Goal: Find specific page/section: Find specific page/section

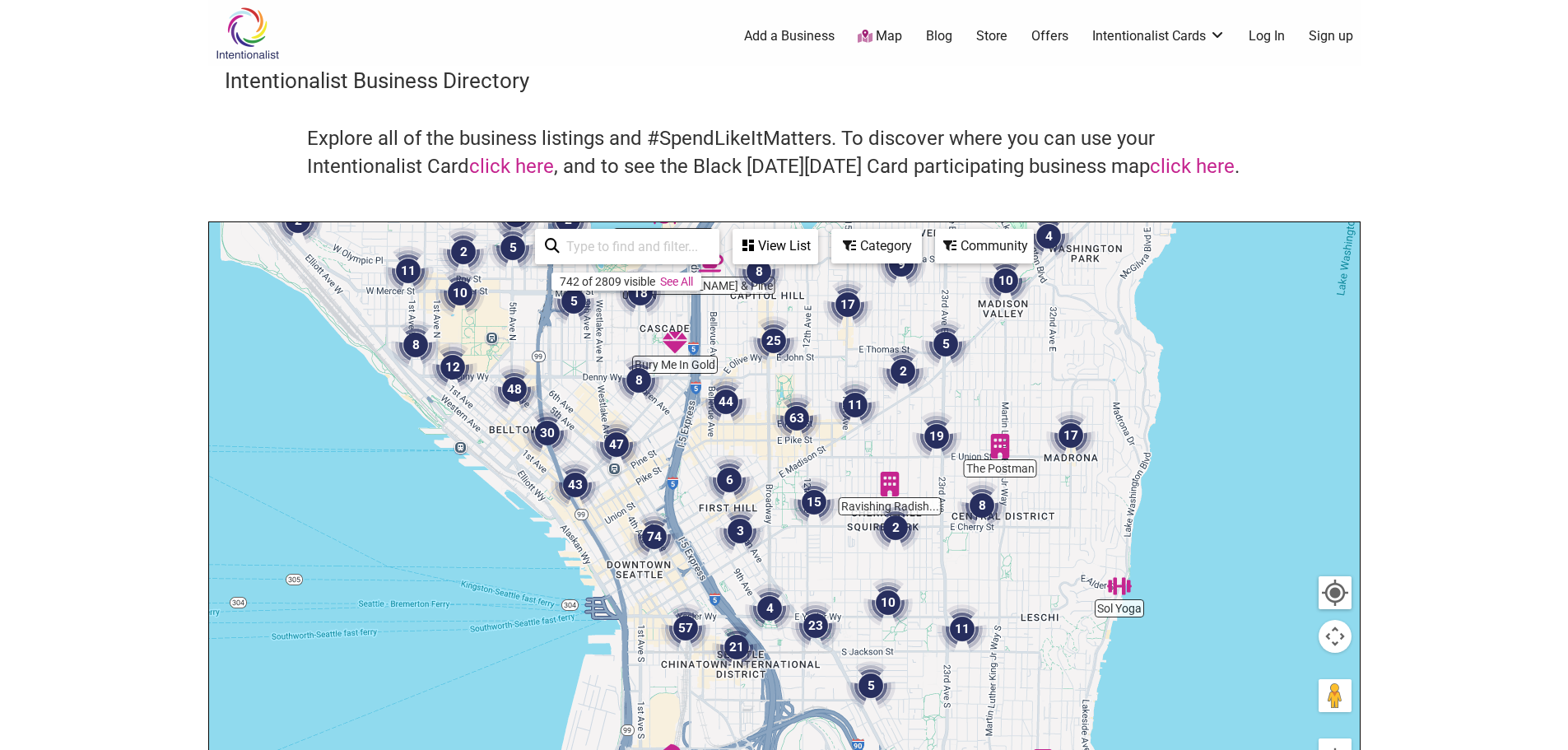
drag, startPoint x: 1208, startPoint y: 604, endPoint x: 989, endPoint y: 596, distance: 219.1
click at [989, 596] on div "To navigate, press the arrow keys." at bounding box center [784, 542] width 1150 height 640
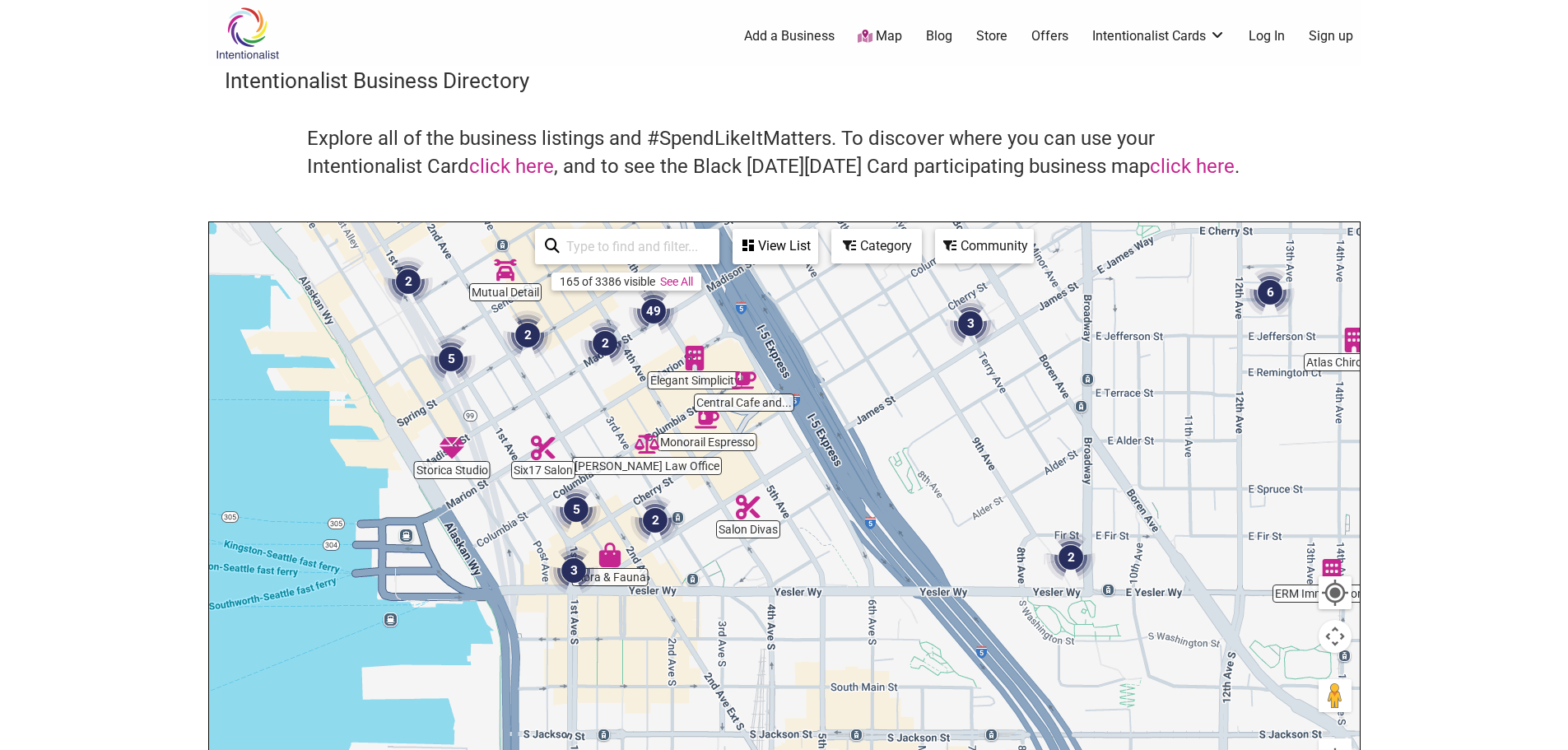
drag, startPoint x: 702, startPoint y: 576, endPoint x: 796, endPoint y: 328, distance: 265.2
click at [792, 321] on div "To navigate, press the arrow keys." at bounding box center [784, 542] width 1150 height 640
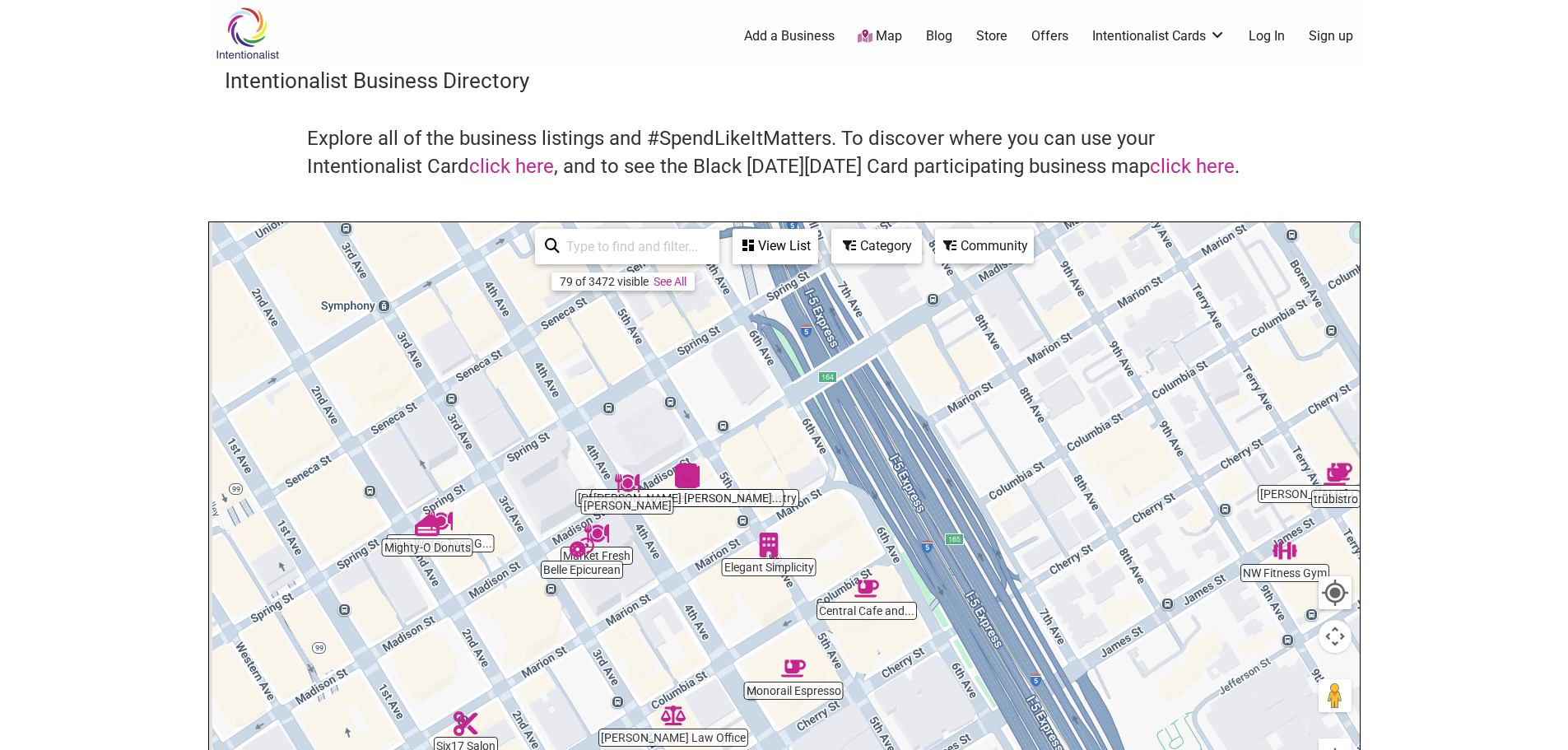
drag, startPoint x: 766, startPoint y: 497, endPoint x: 909, endPoint y: 749, distance: 289.7
click at [909, 749] on div "To navigate, press the arrow keys." at bounding box center [784, 542] width 1150 height 640
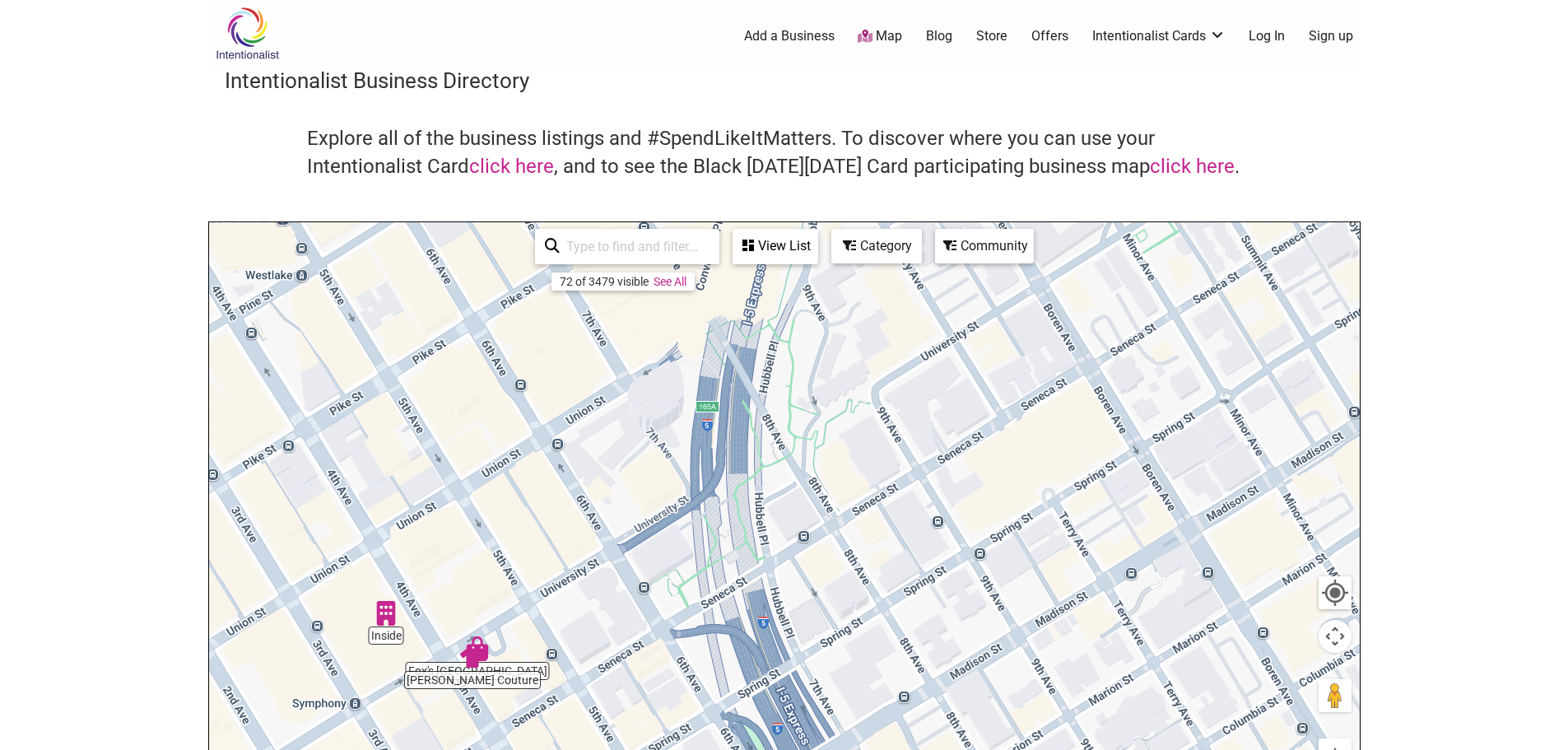
drag, startPoint x: 732, startPoint y: 347, endPoint x: 658, endPoint y: 697, distance: 357.7
click at [697, 748] on div "To navigate, press the arrow keys." at bounding box center [784, 542] width 1150 height 640
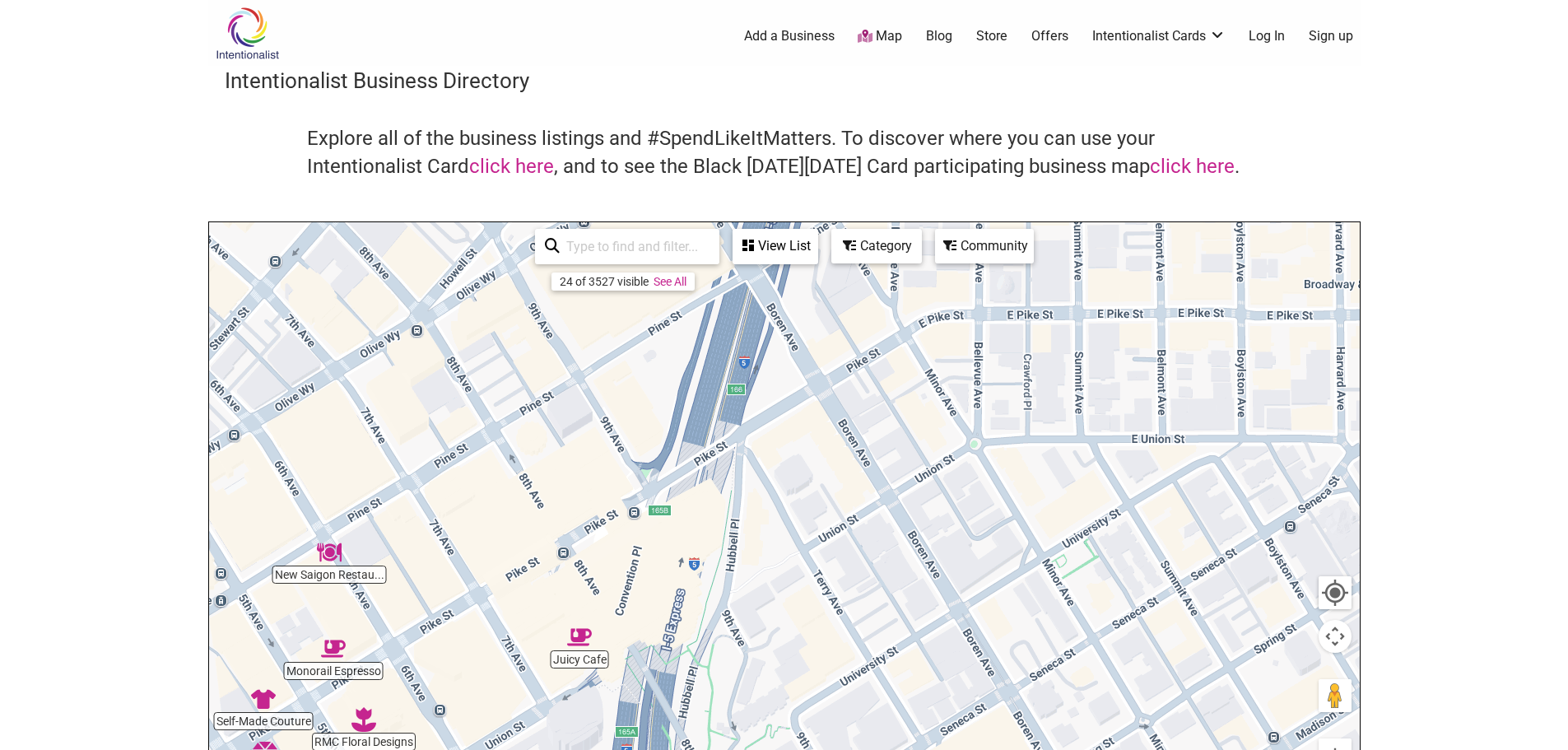
drag, startPoint x: 617, startPoint y: 417, endPoint x: 530, endPoint y: 703, distance: 298.9
click at [541, 744] on div "To navigate, press the arrow keys." at bounding box center [784, 542] width 1150 height 640
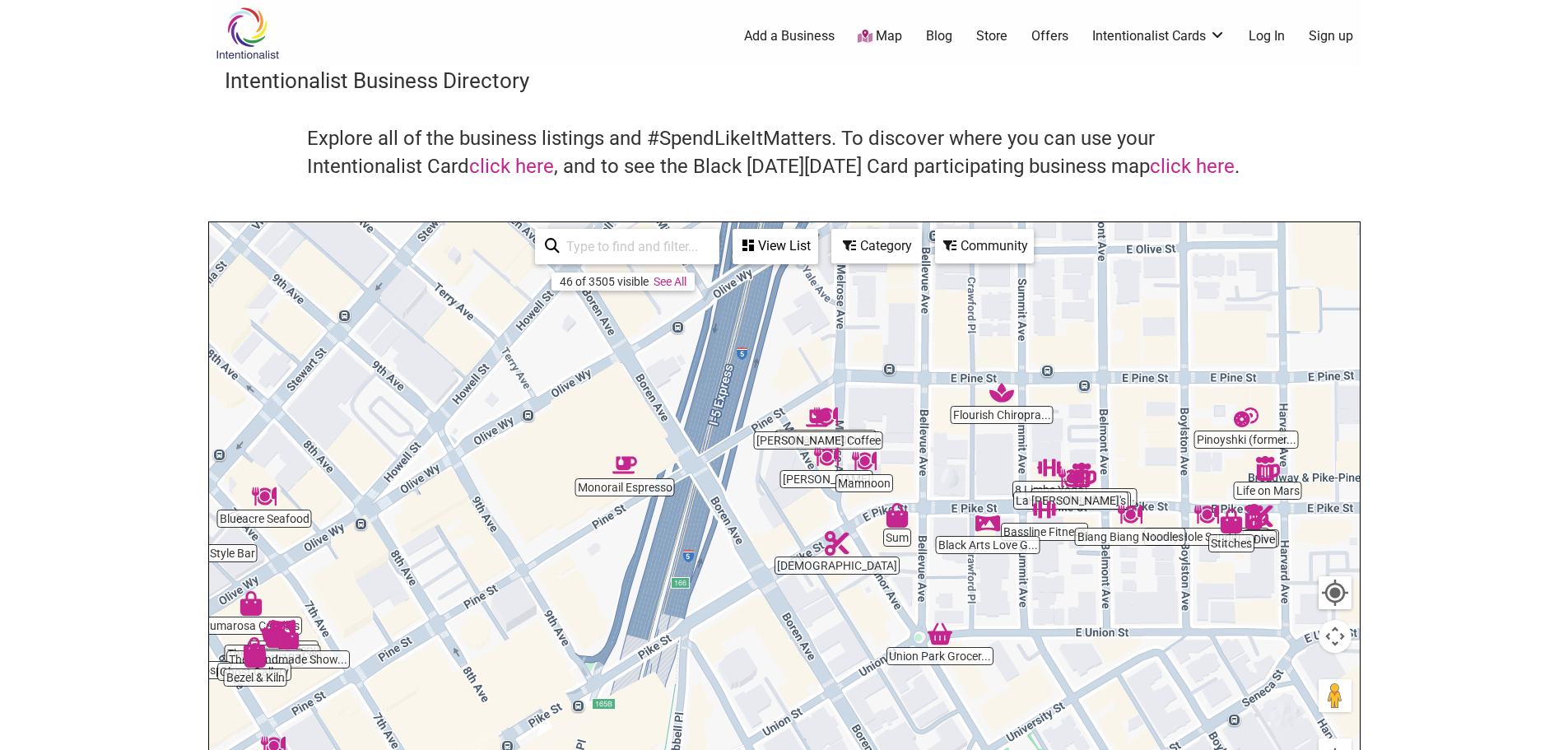
drag, startPoint x: 535, startPoint y: 478, endPoint x: 479, endPoint y: 661, distance: 191.4
click at [479, 661] on div "To navigate, press the arrow keys." at bounding box center [784, 542] width 1150 height 640
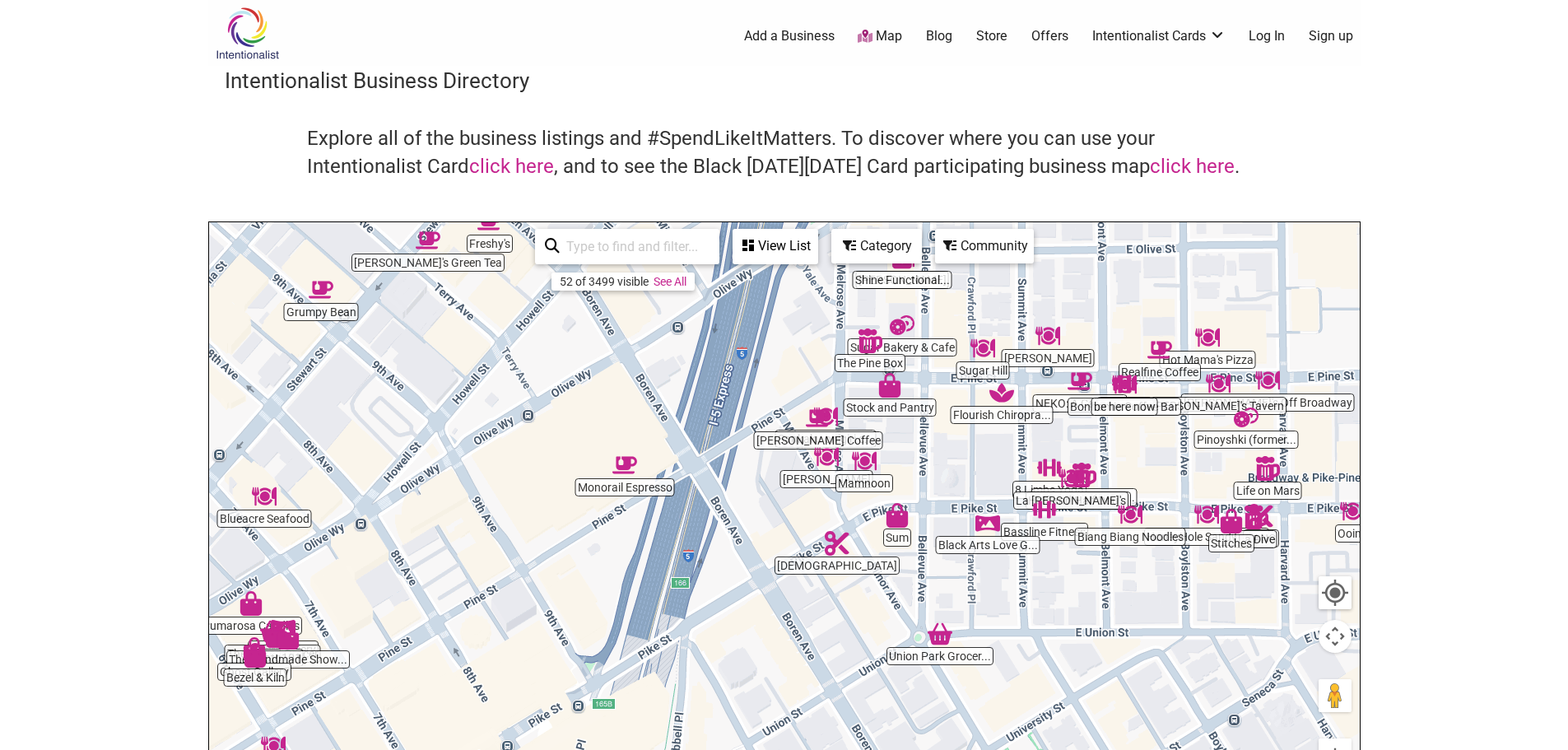
click at [1242, 423] on img "Pinoyshki (formerly Piroshki on 3rd)" at bounding box center [1246, 417] width 25 height 25
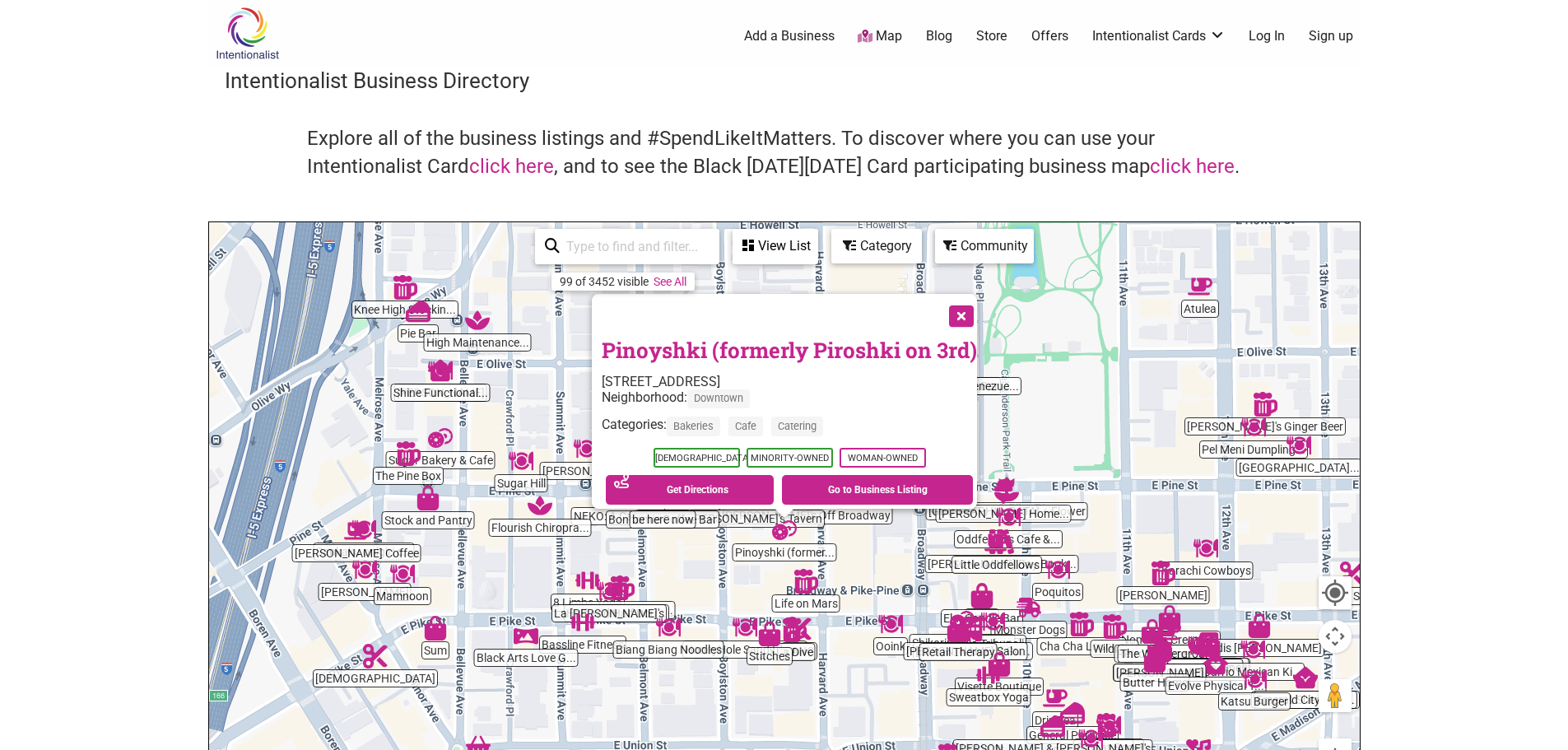
click at [971, 304] on button "Close" at bounding box center [959, 315] width 42 height 42
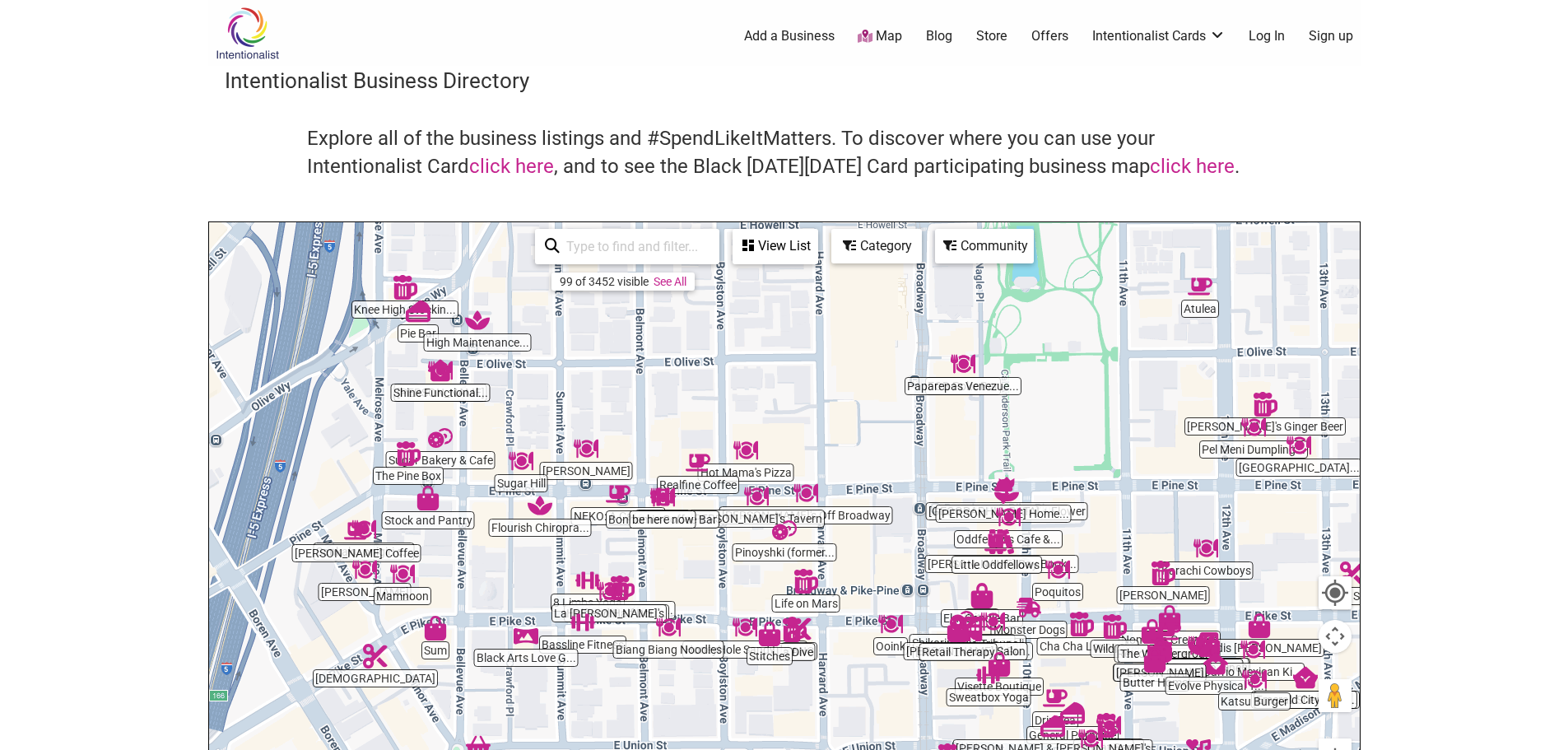
click at [420, 321] on img "Pie Bar" at bounding box center [418, 311] width 25 height 25
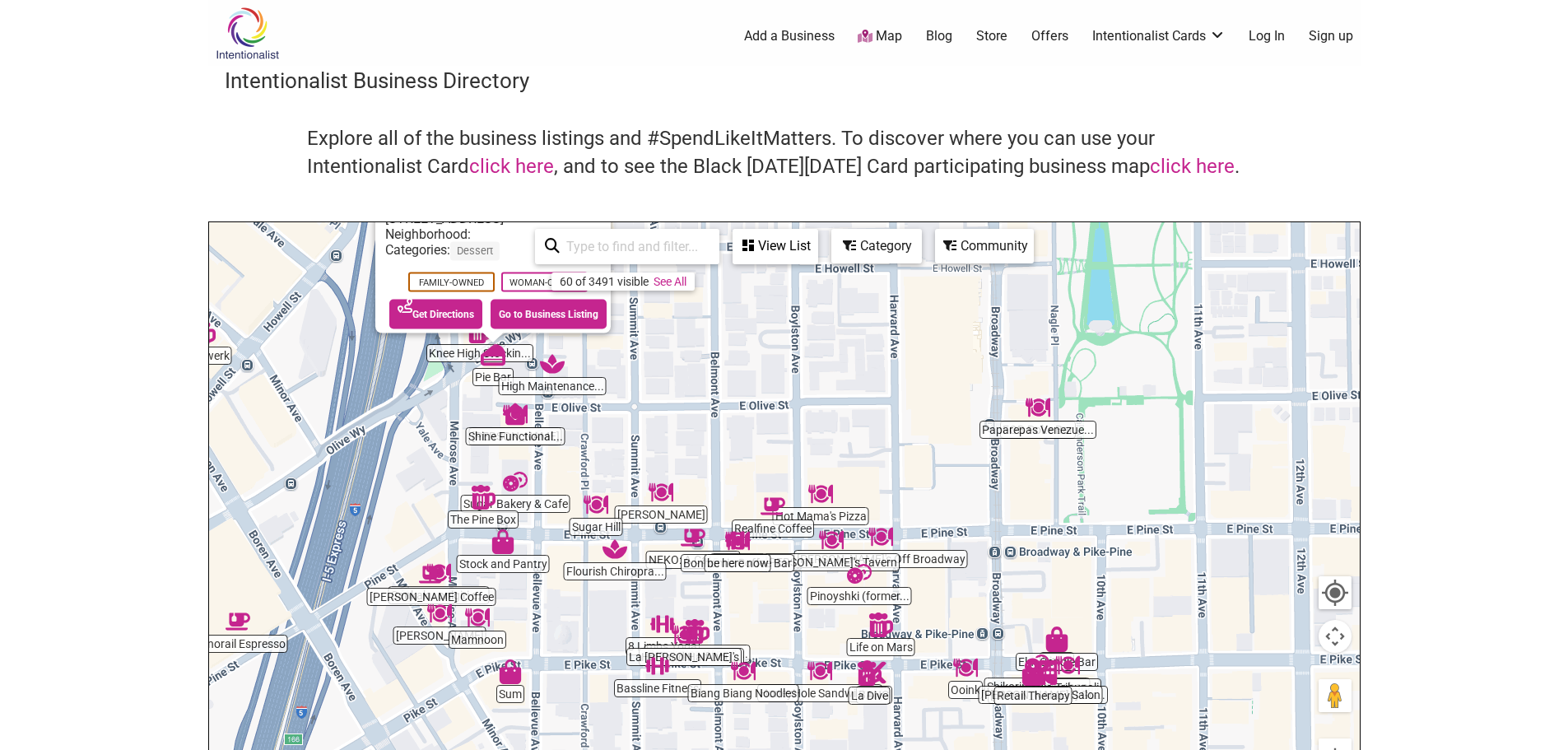
drag, startPoint x: 967, startPoint y: 626, endPoint x: 613, endPoint y: 423, distance: 408.1
click at [613, 423] on div "To navigate, press the arrow keys. Pie Bar [STREET_ADDRESS] Neighborhood: Categ…" at bounding box center [784, 542] width 1150 height 640
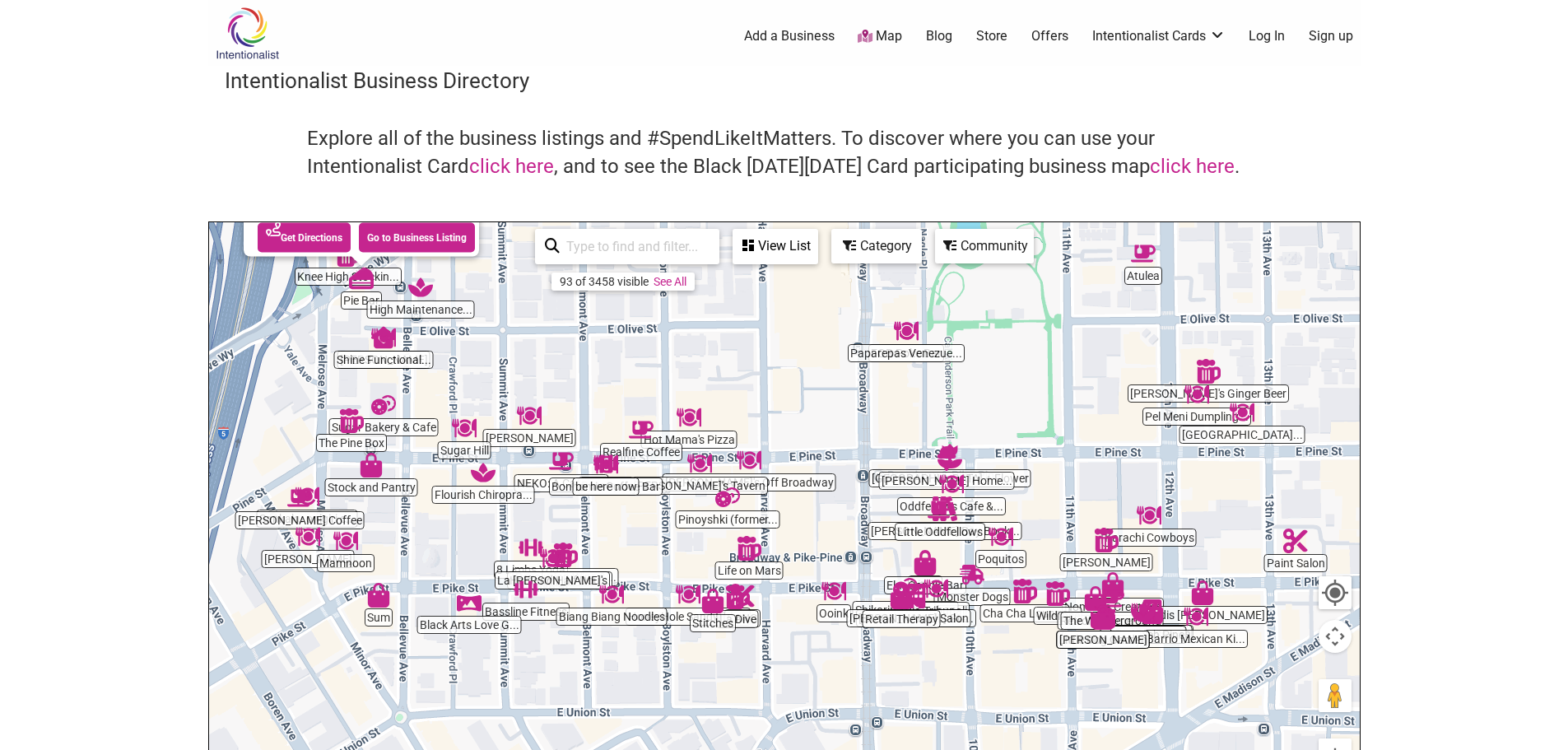
drag, startPoint x: 733, startPoint y: 590, endPoint x: 671, endPoint y: 296, distance: 300.5
click at [671, 296] on div "To navigate, press the arrow keys. Pie Bar [STREET_ADDRESS] Neighborhood: Categ…" at bounding box center [784, 542] width 1150 height 640
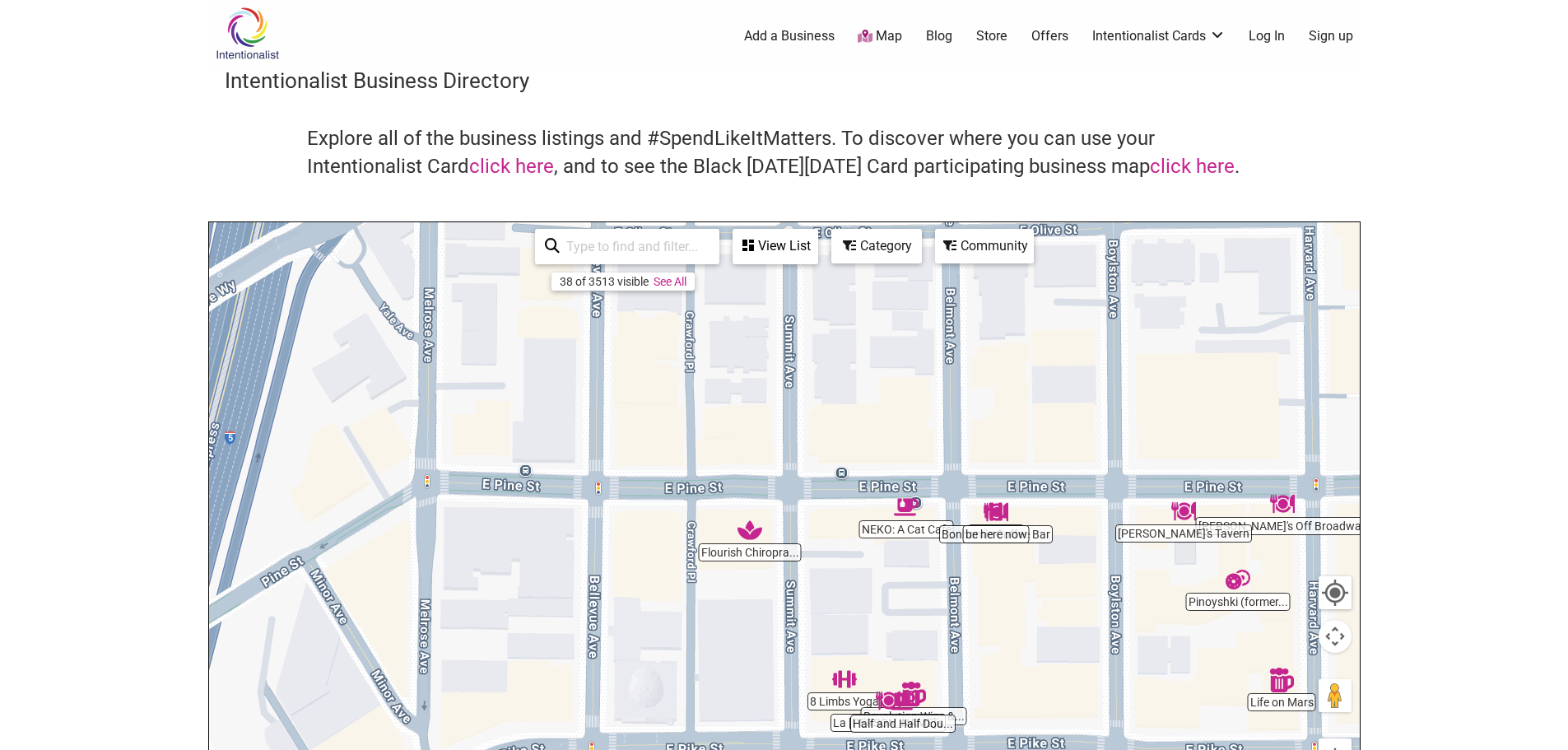
drag, startPoint x: 628, startPoint y: 404, endPoint x: 1040, endPoint y: 650, distance: 479.9
click at [1040, 650] on div "To navigate, press the arrow keys." at bounding box center [784, 542] width 1150 height 640
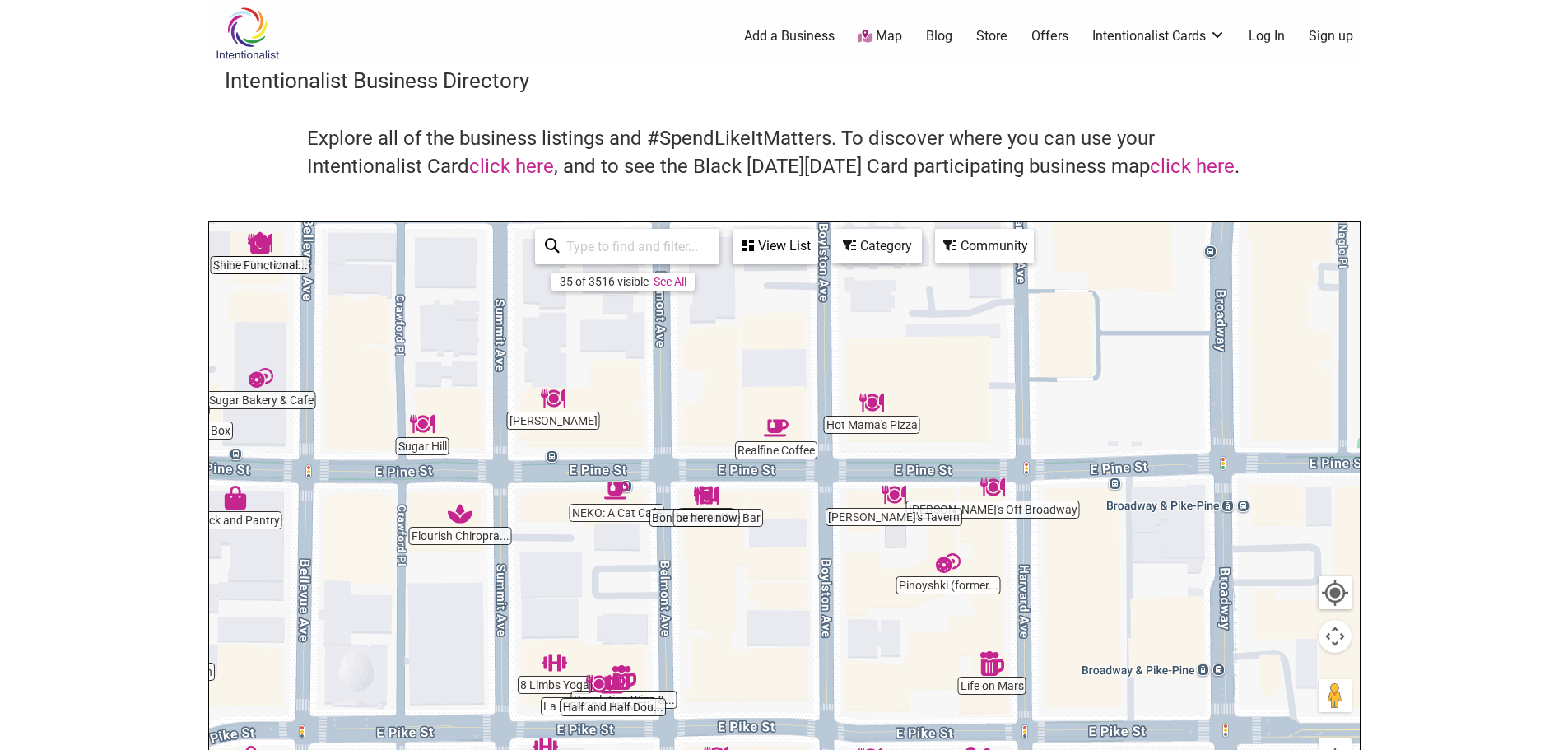
drag, startPoint x: 1097, startPoint y: 623, endPoint x: 806, endPoint y: 606, distance: 291.5
click at [806, 606] on div "To navigate, press the arrow keys." at bounding box center [784, 542] width 1150 height 640
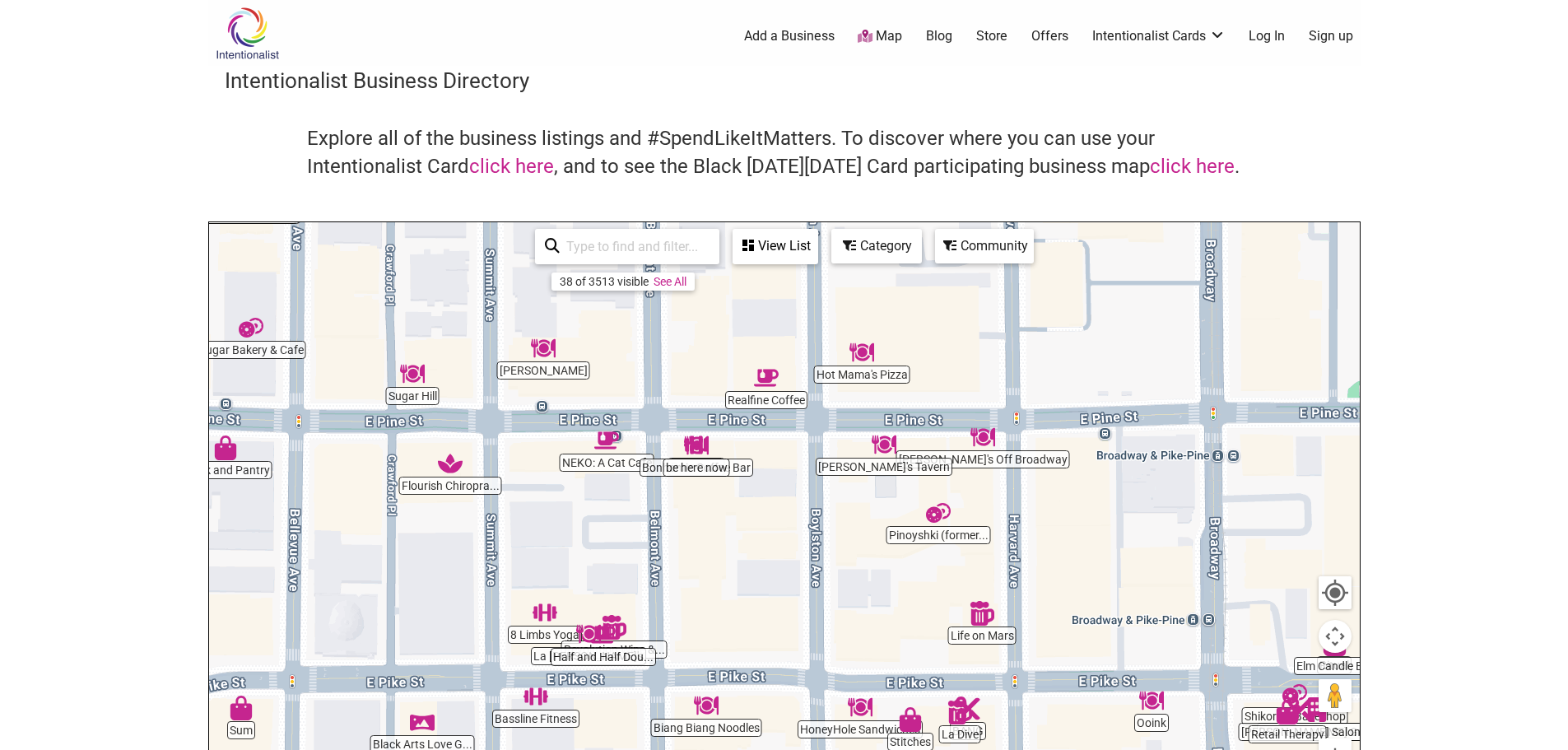
drag, startPoint x: 593, startPoint y: 575, endPoint x: 587, endPoint y: 525, distance: 50.4
click at [587, 525] on div "To navigate, press the arrow keys." at bounding box center [784, 542] width 1150 height 640
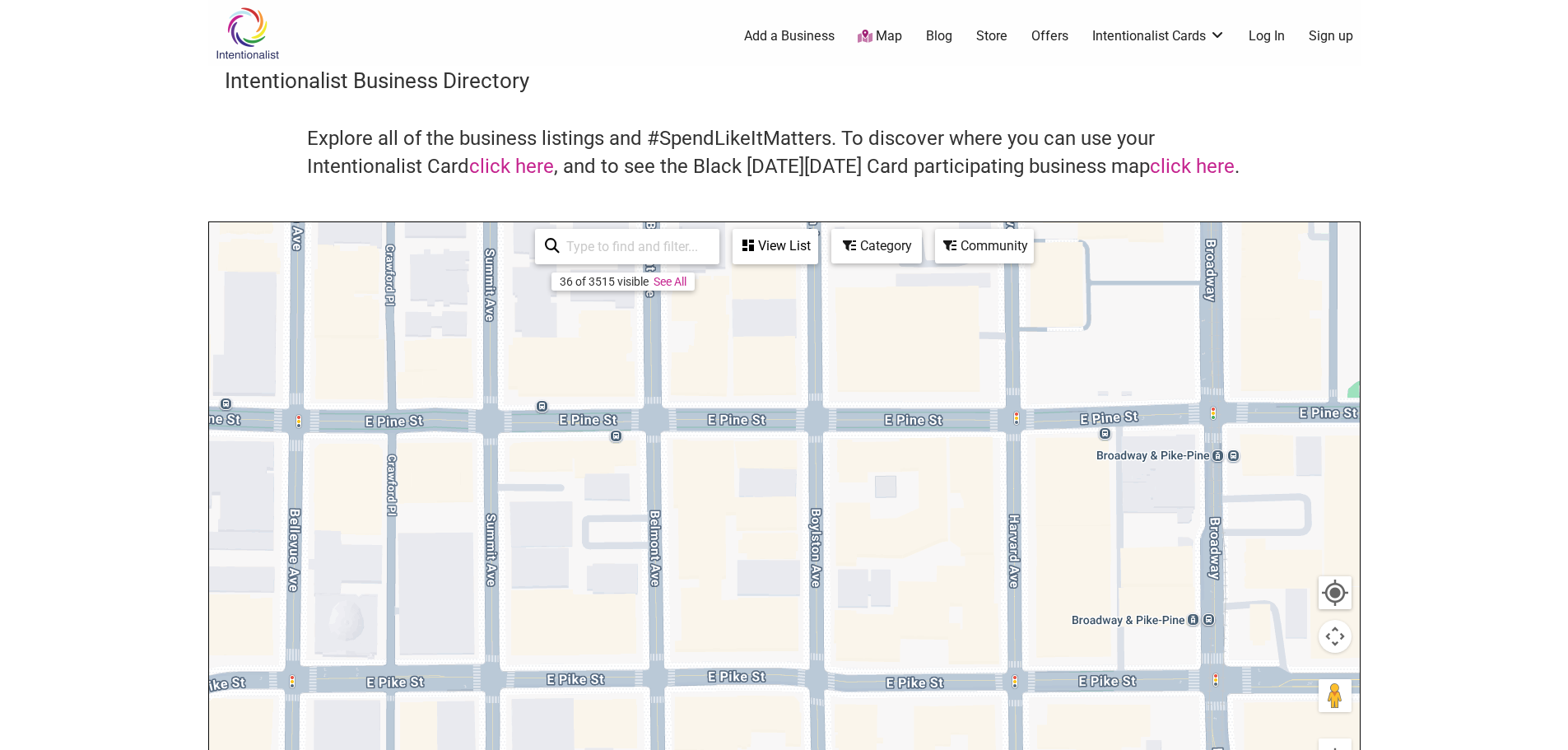
click at [587, 525] on div "To navigate, press the arrow keys." at bounding box center [784, 542] width 1150 height 640
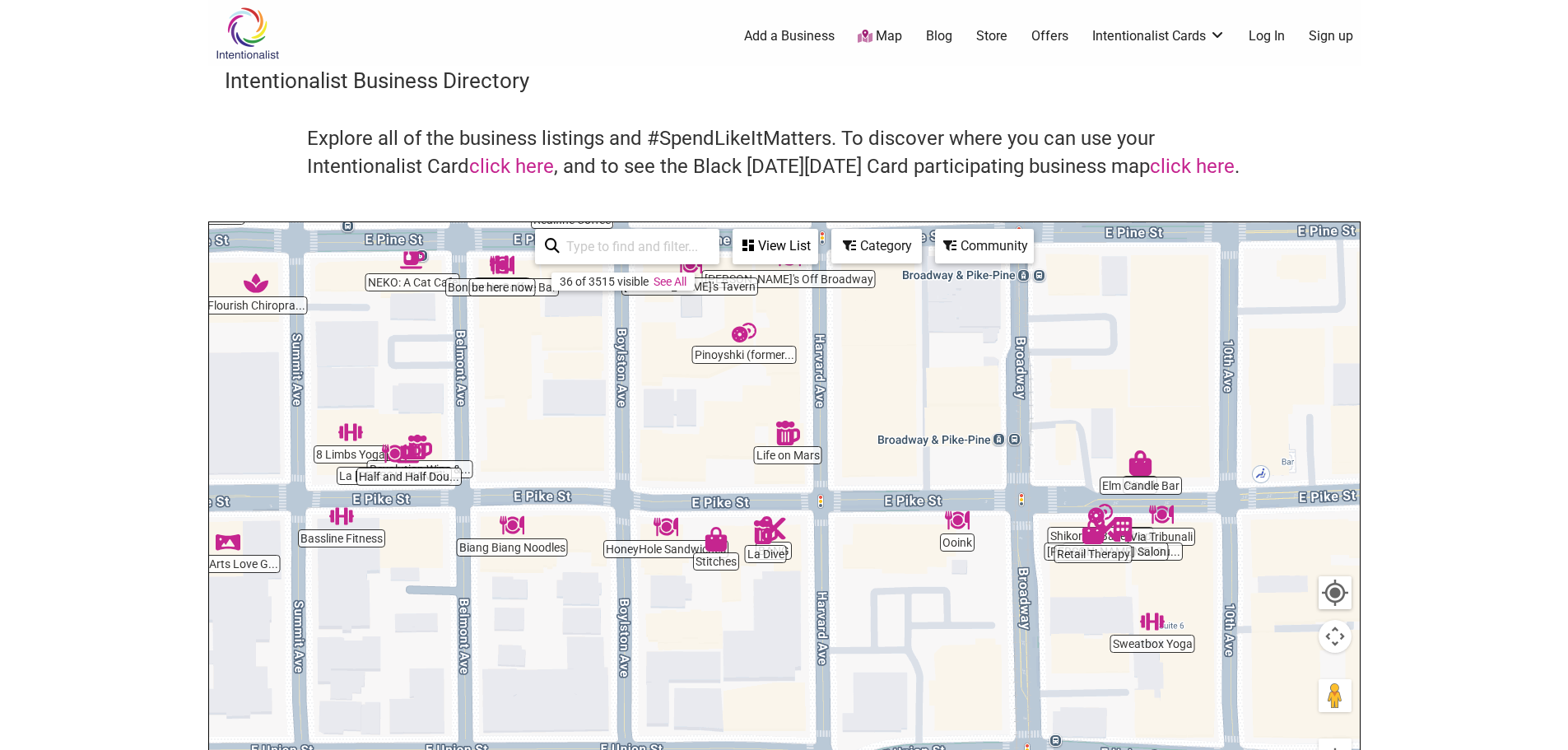
drag, startPoint x: 804, startPoint y: 580, endPoint x: 610, endPoint y: 394, distance: 268.8
click at [610, 394] on div "To navigate, press the arrow keys." at bounding box center [784, 542] width 1150 height 640
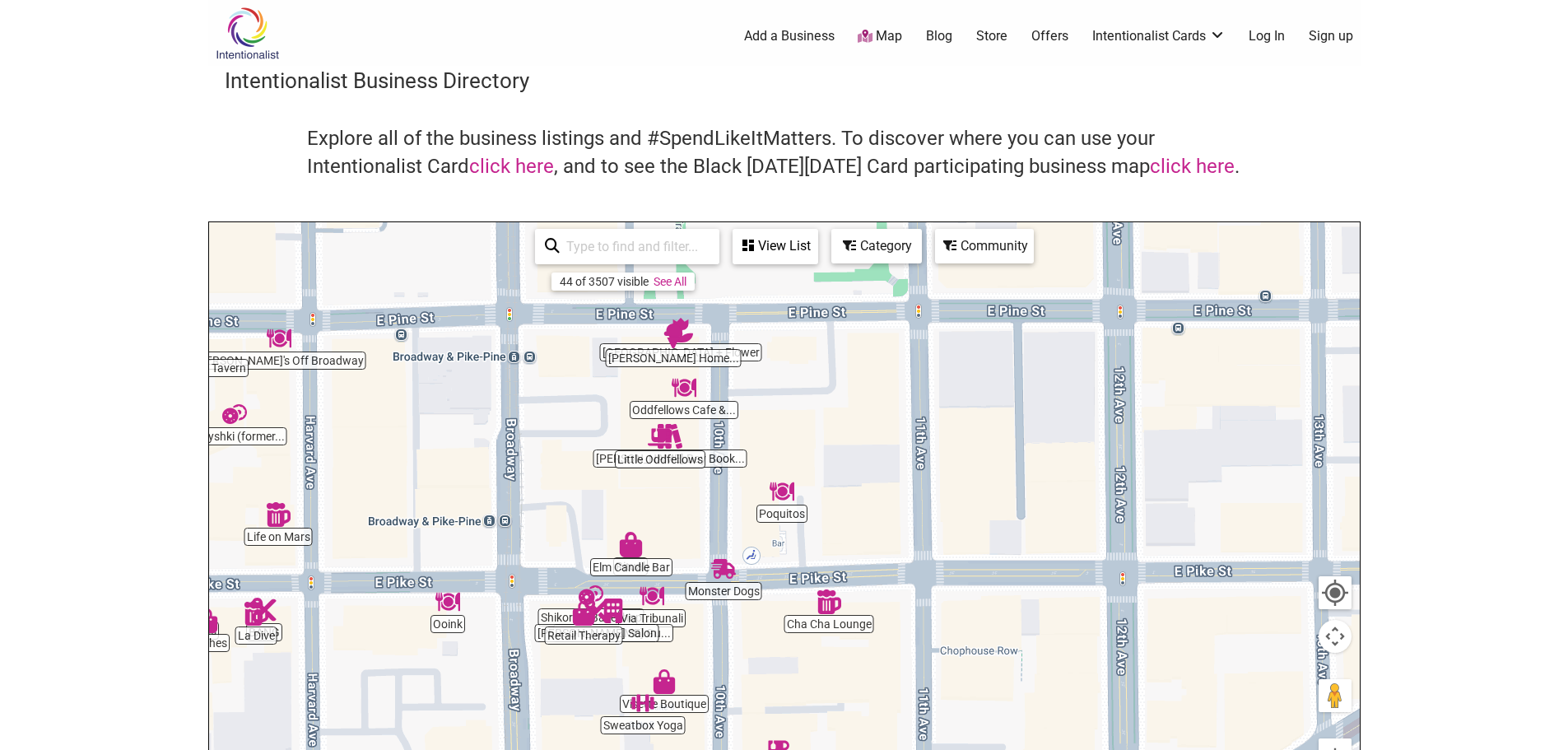
drag, startPoint x: 974, startPoint y: 392, endPoint x: 463, endPoint y: 473, distance: 517.4
click at [463, 473] on div "To navigate, press the arrow keys." at bounding box center [784, 542] width 1150 height 640
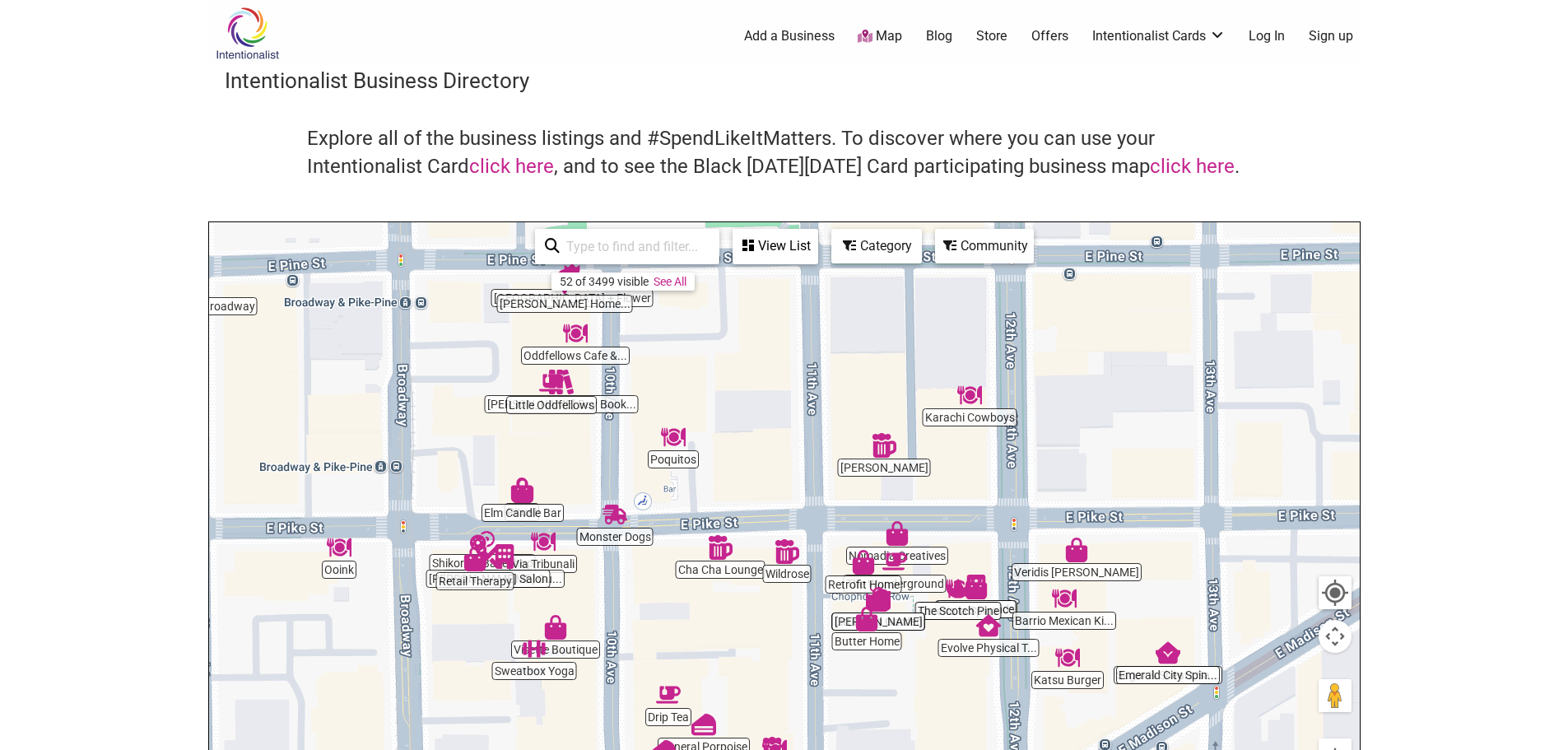
drag, startPoint x: 906, startPoint y: 684, endPoint x: 794, endPoint y: 626, distance: 126.1
click at [794, 626] on div "To navigate, press the arrow keys." at bounding box center [784, 542] width 1150 height 640
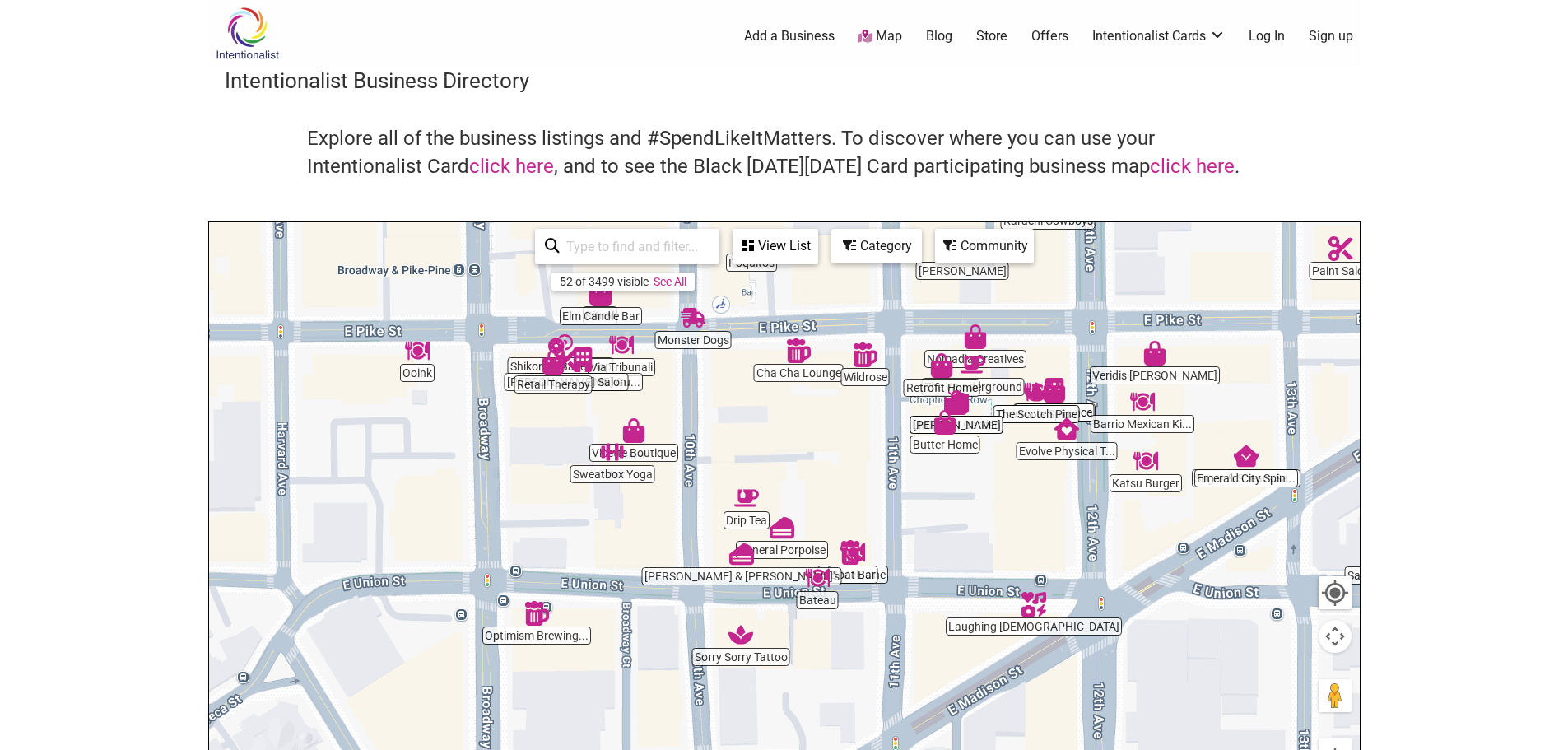
drag, startPoint x: 775, startPoint y: 682, endPoint x: 862, endPoint y: 468, distance: 231.0
click at [862, 468] on div "To navigate, press the arrow keys." at bounding box center [784, 542] width 1150 height 640
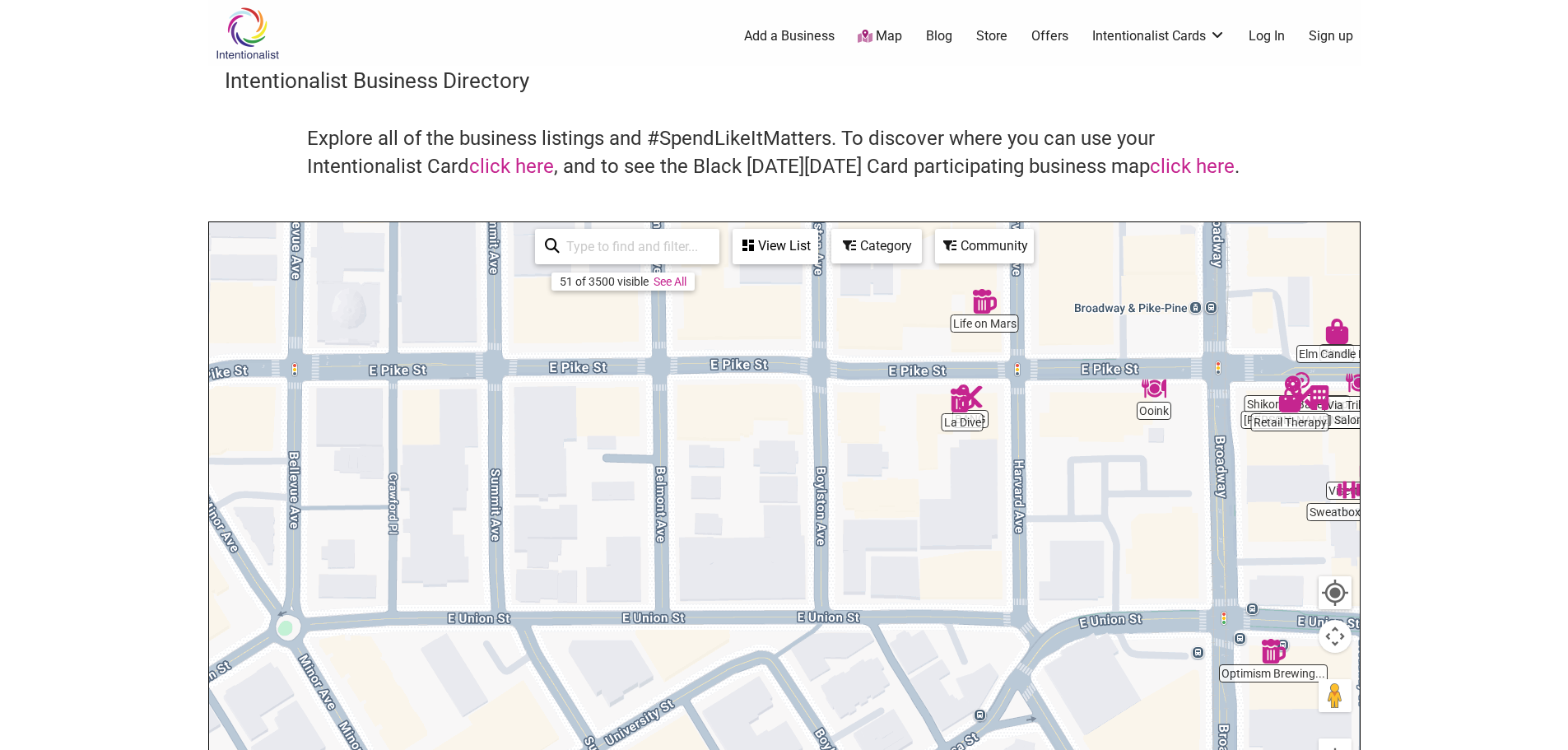
drag, startPoint x: 477, startPoint y: 469, endPoint x: 1204, endPoint y: 524, distance: 729.1
click at [1204, 524] on div "To navigate, press the arrow keys." at bounding box center [784, 542] width 1150 height 640
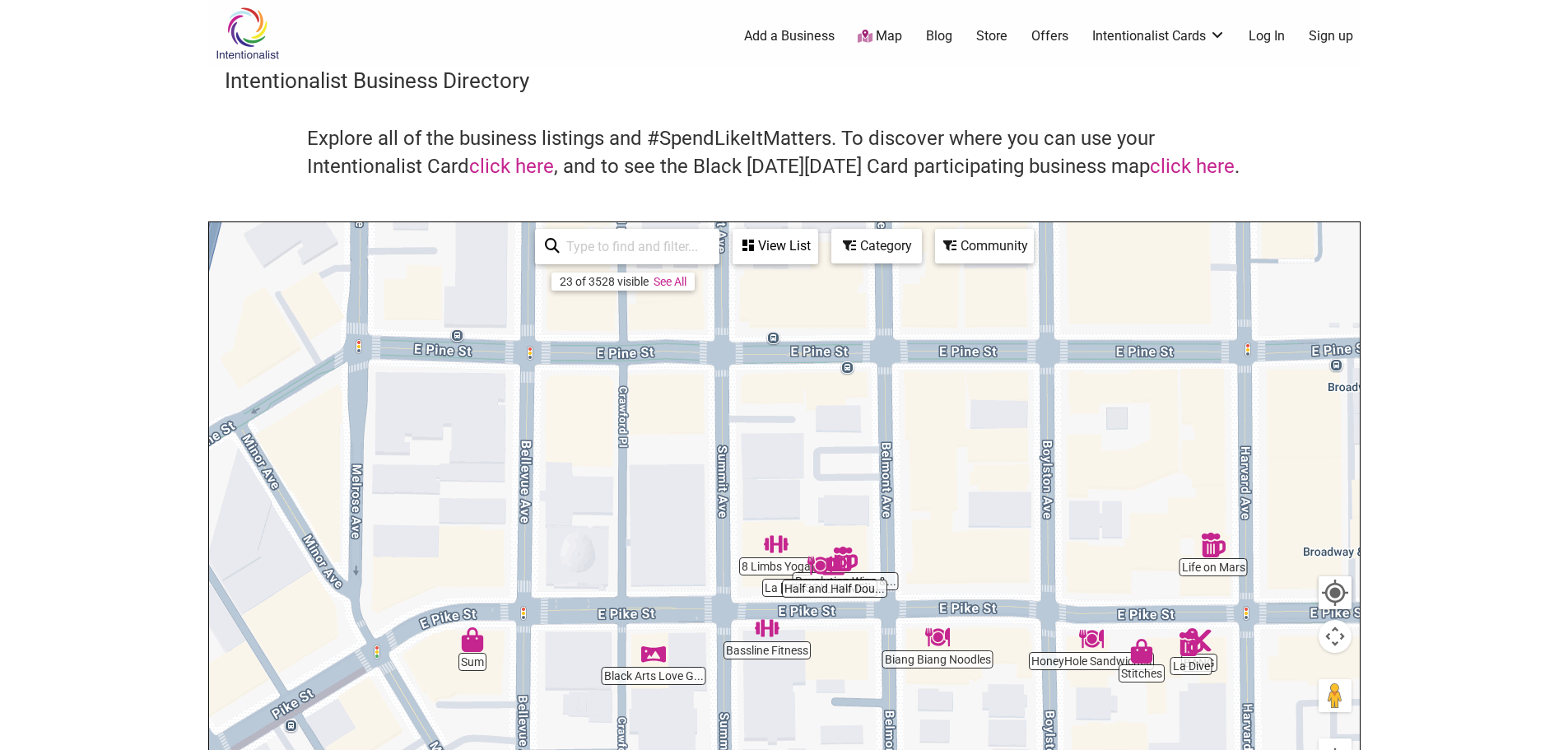
drag, startPoint x: 587, startPoint y: 547, endPoint x: 802, endPoint y: 789, distance: 323.7
click at [802, 749] on html "× Menu 0 Add a Business Map Blog Store Offers Intentionalist Cards Buy Black Ca…" at bounding box center [784, 375] width 1568 height 750
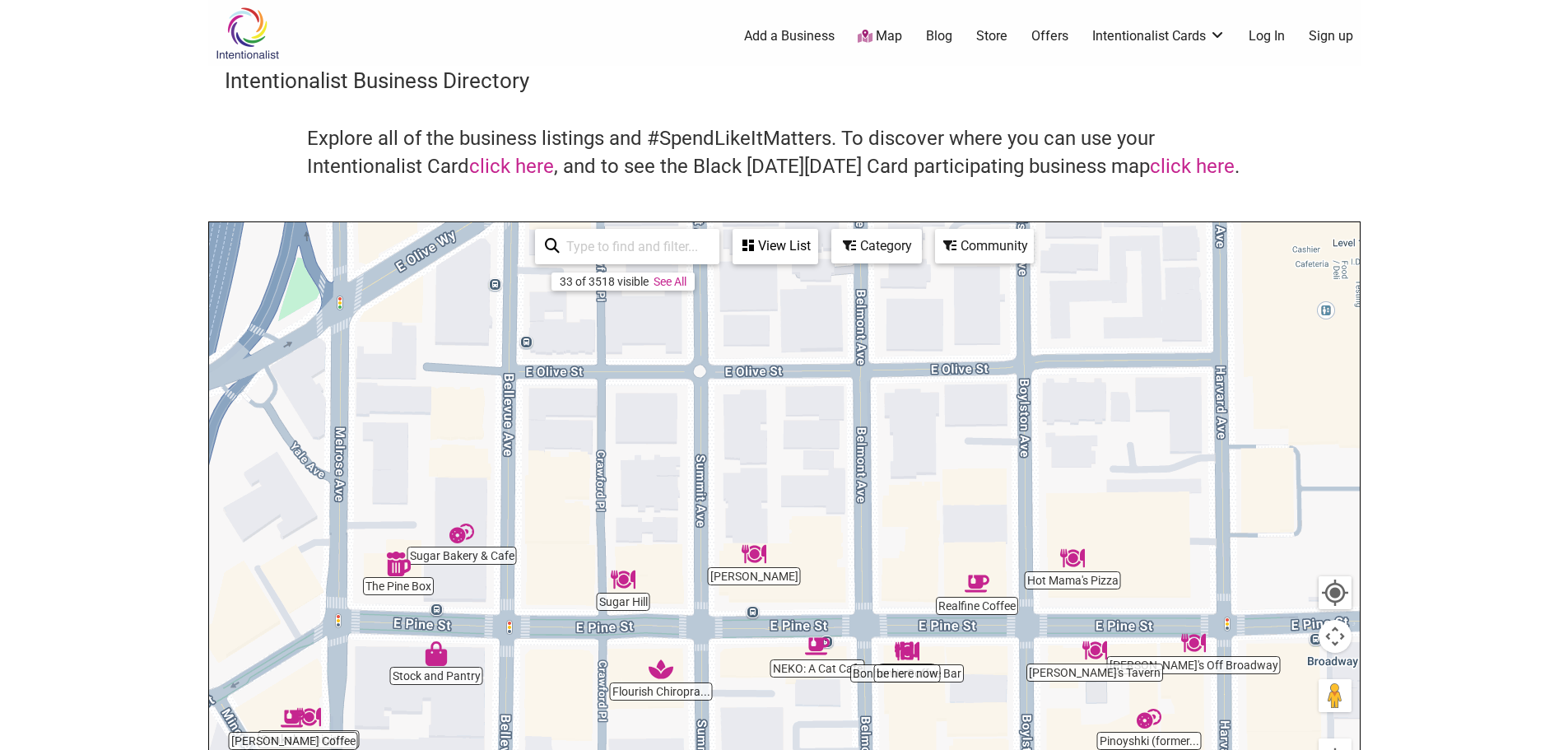
drag, startPoint x: 944, startPoint y: 512, endPoint x: 933, endPoint y: 789, distance: 277.2
click at [933, 749] on html "× Menu 0 Add a Business Map Blog Store Offers Intentionalist Cards Buy Black Ca…" at bounding box center [784, 375] width 1568 height 750
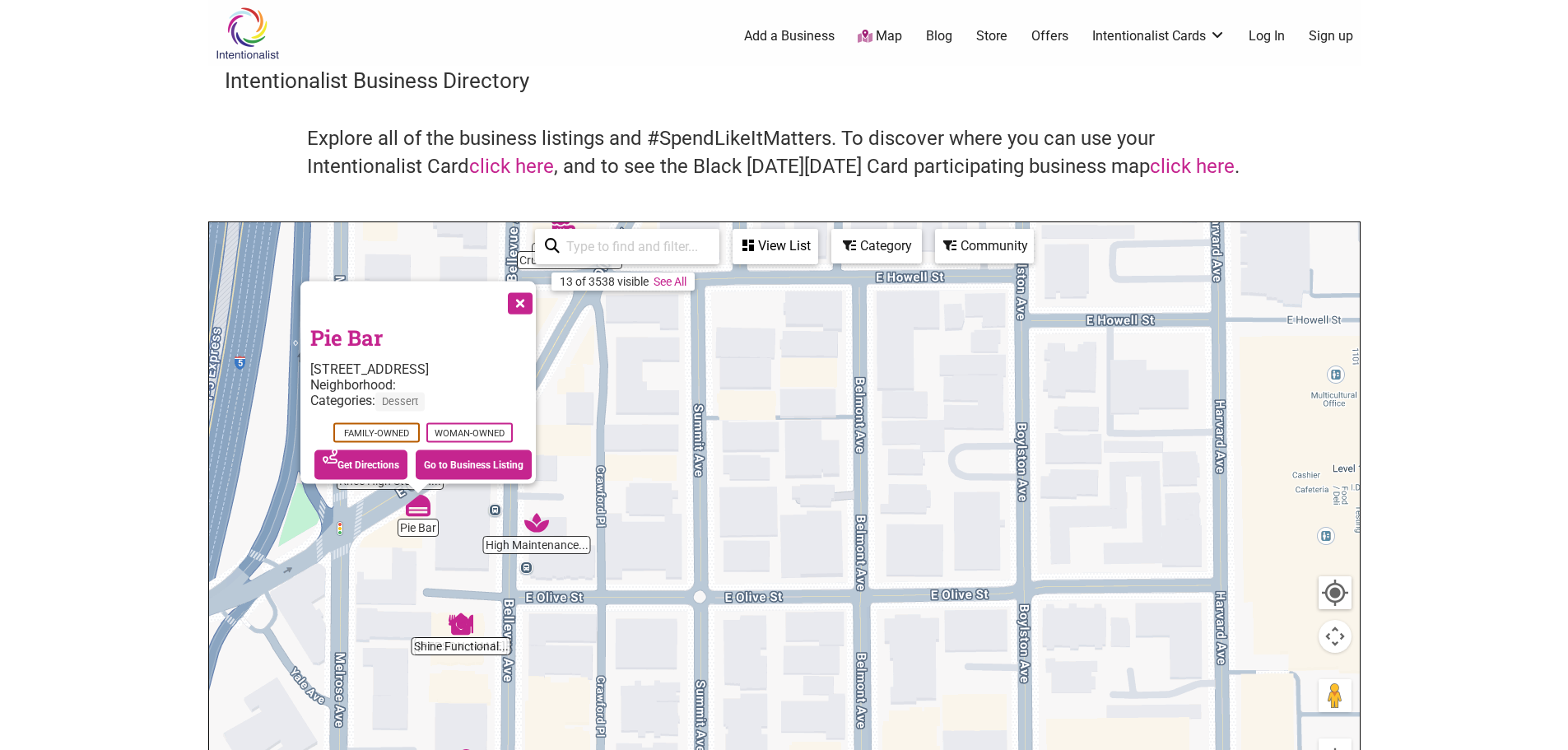
click at [522, 301] on button "Close" at bounding box center [519, 303] width 42 height 42
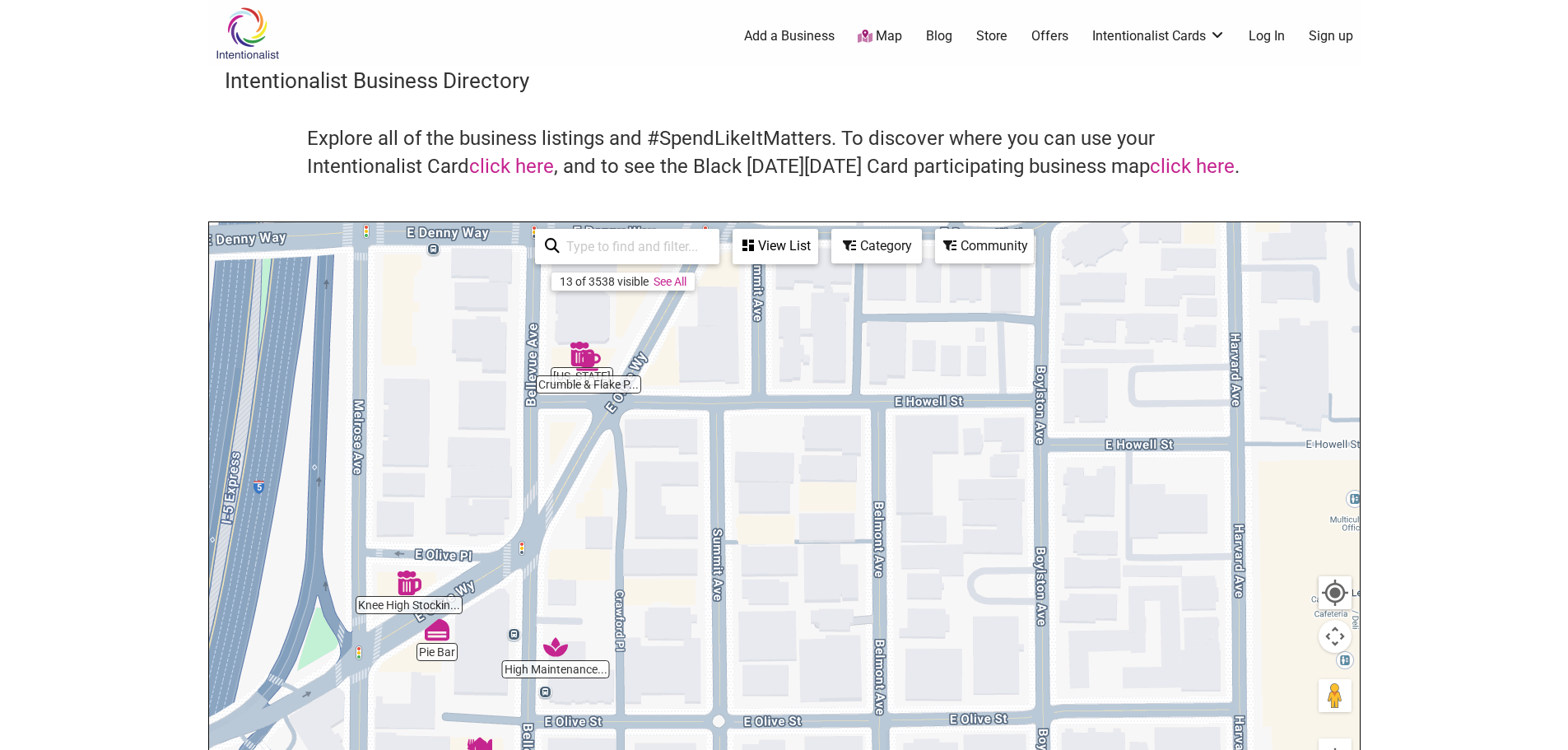
drag, startPoint x: 644, startPoint y: 424, endPoint x: 669, endPoint y: 506, distance: 85.7
click at [669, 506] on div "To navigate, press the arrow keys." at bounding box center [784, 542] width 1150 height 640
click at [588, 356] on img "Crumble & Flake Patisserie" at bounding box center [588, 362] width 25 height 25
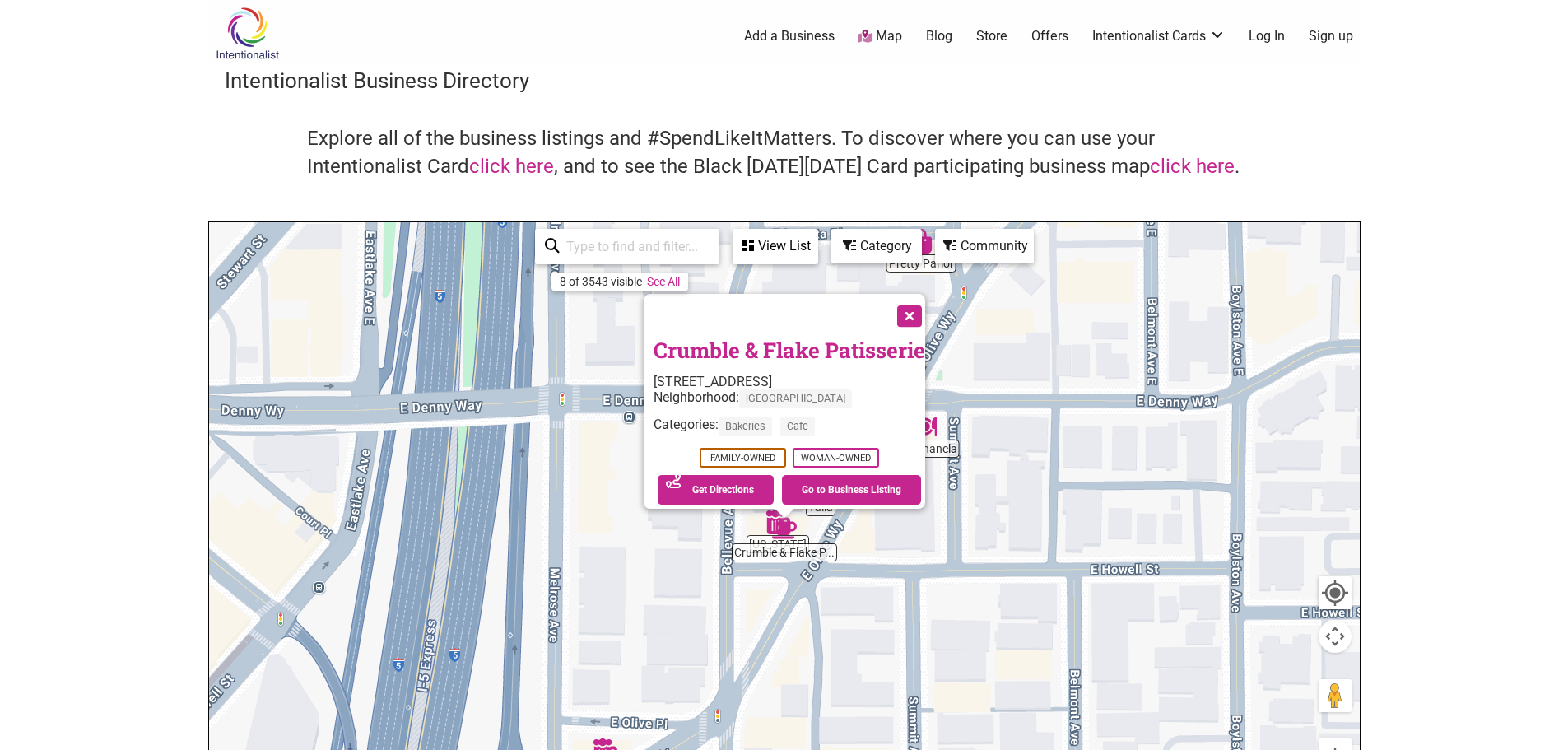
drag, startPoint x: 921, startPoint y: 300, endPoint x: 916, endPoint y: 328, distance: 28.4
click at [921, 300] on button "Close" at bounding box center [908, 315] width 42 height 42
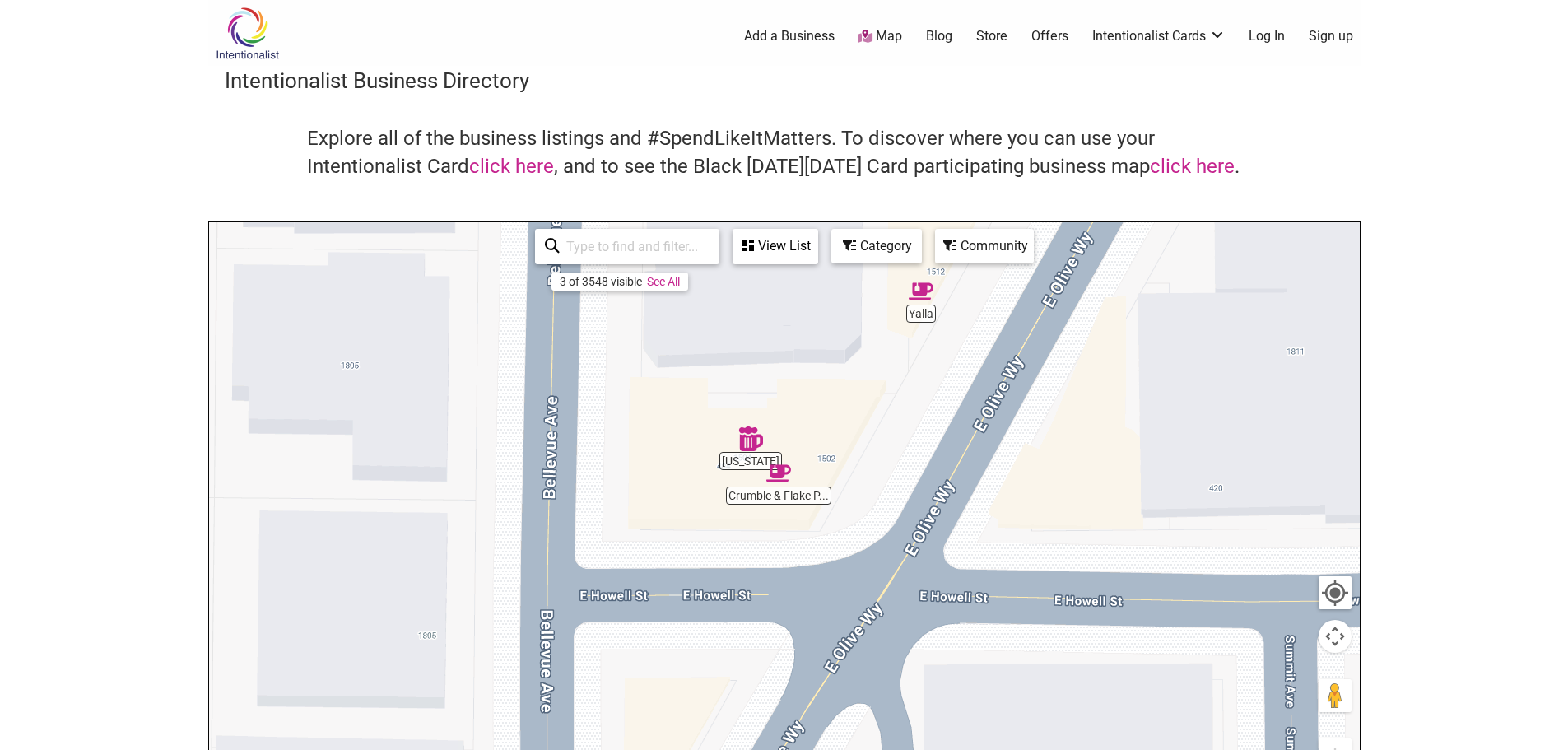
click at [750, 441] on img "Montana" at bounding box center [750, 439] width 25 height 25
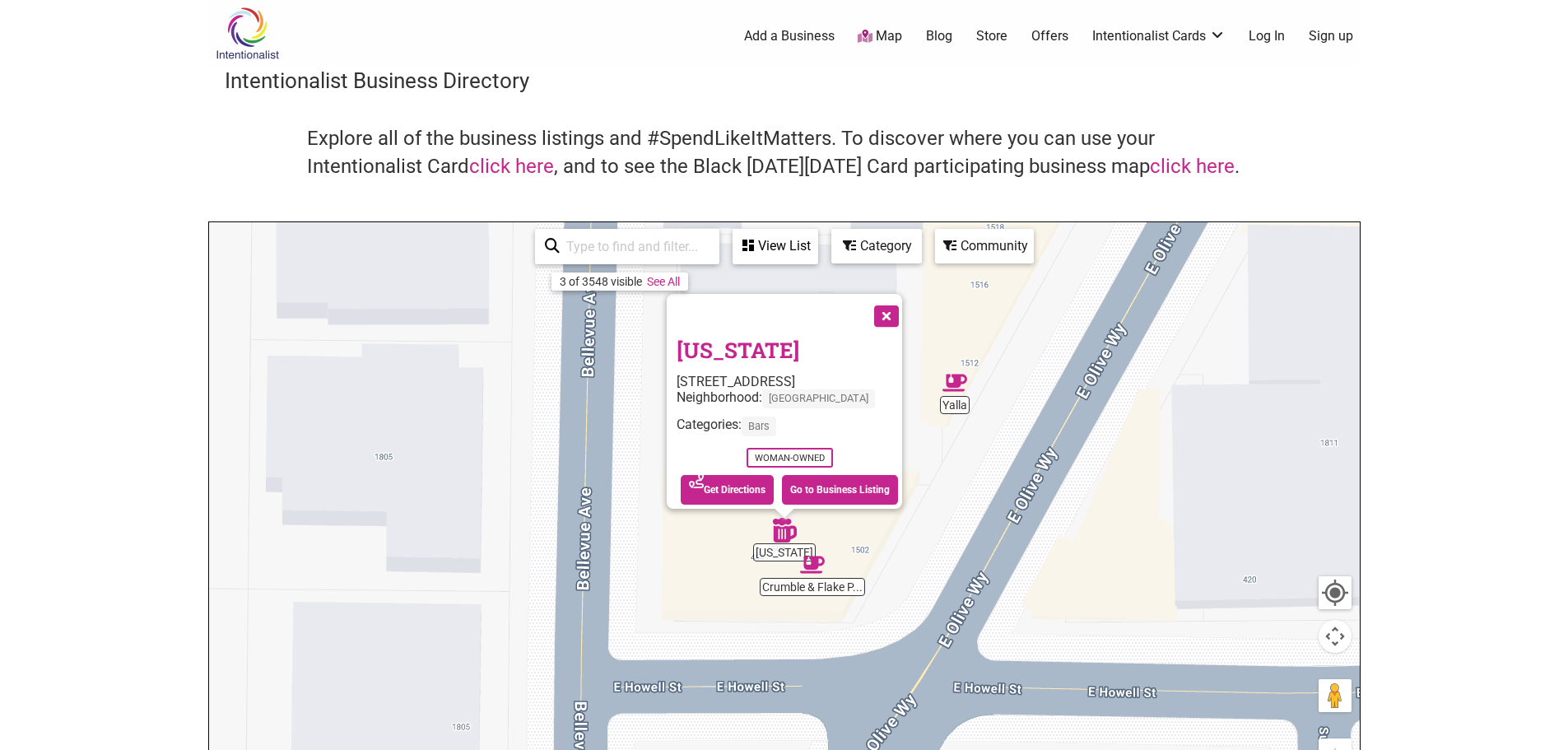
click at [887, 307] on button "Close" at bounding box center [885, 315] width 42 height 42
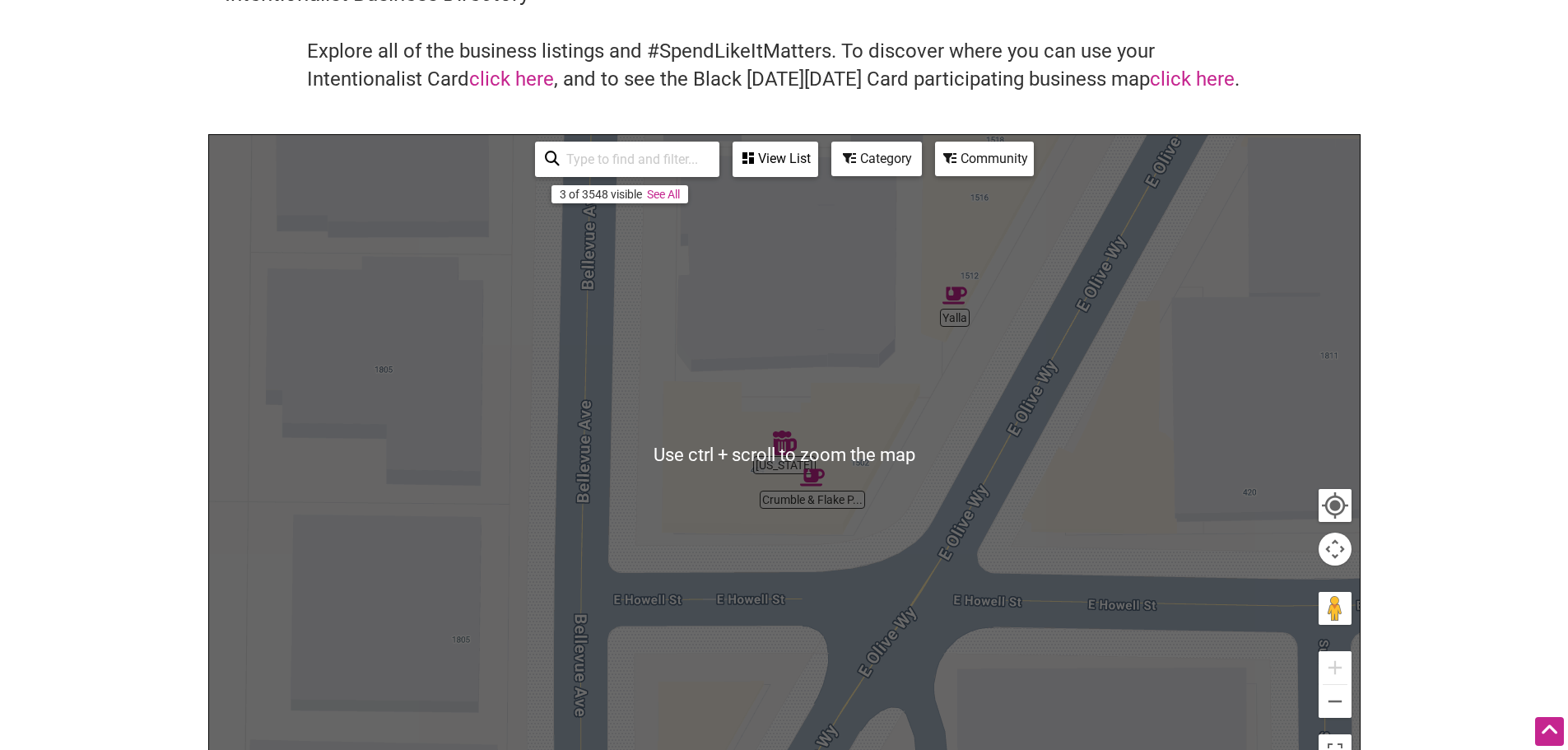
scroll to position [82, 0]
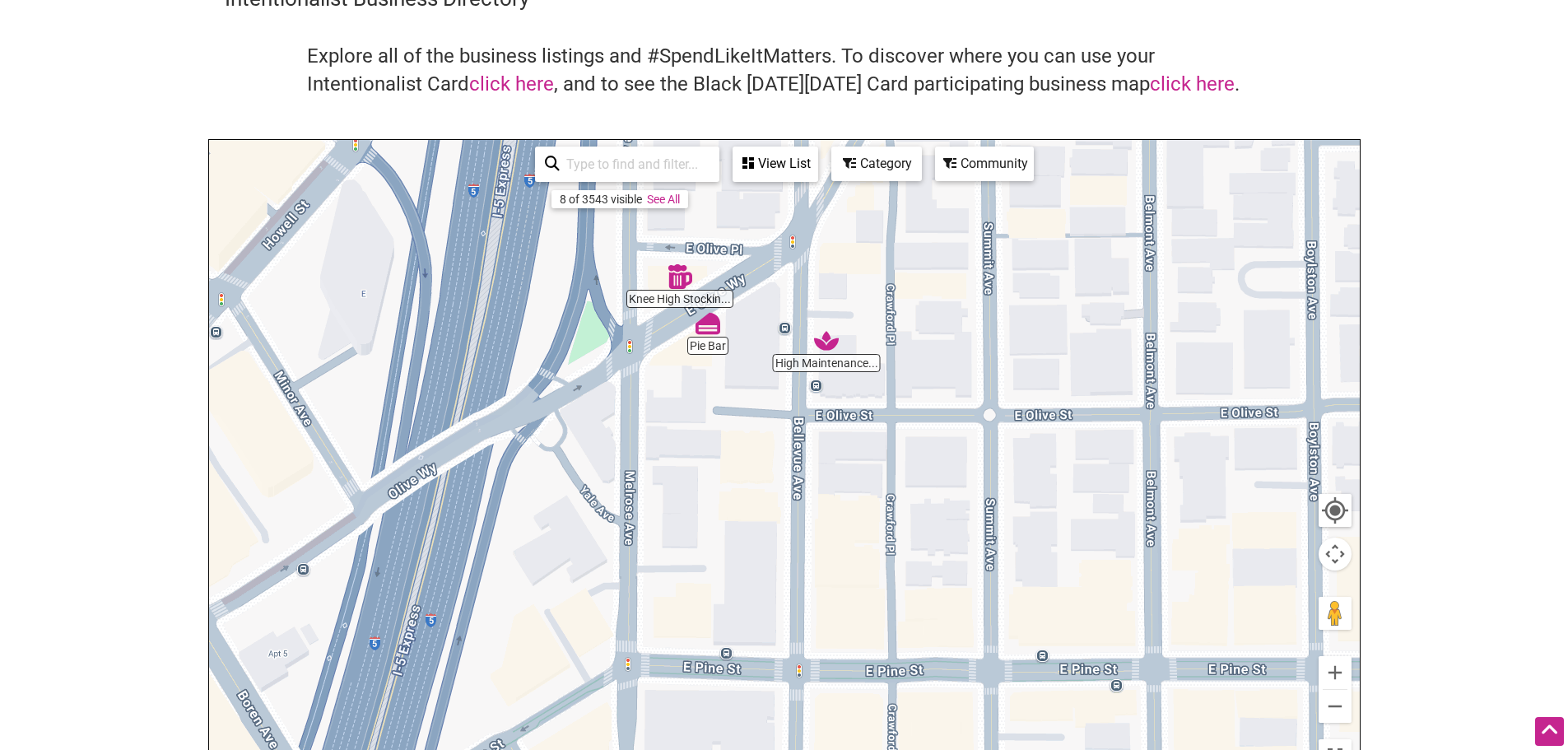
drag, startPoint x: 955, startPoint y: 579, endPoint x: 934, endPoint y: 195, distance: 384.6
click at [934, 195] on div "To navigate, press the arrow keys." at bounding box center [784, 460] width 1150 height 640
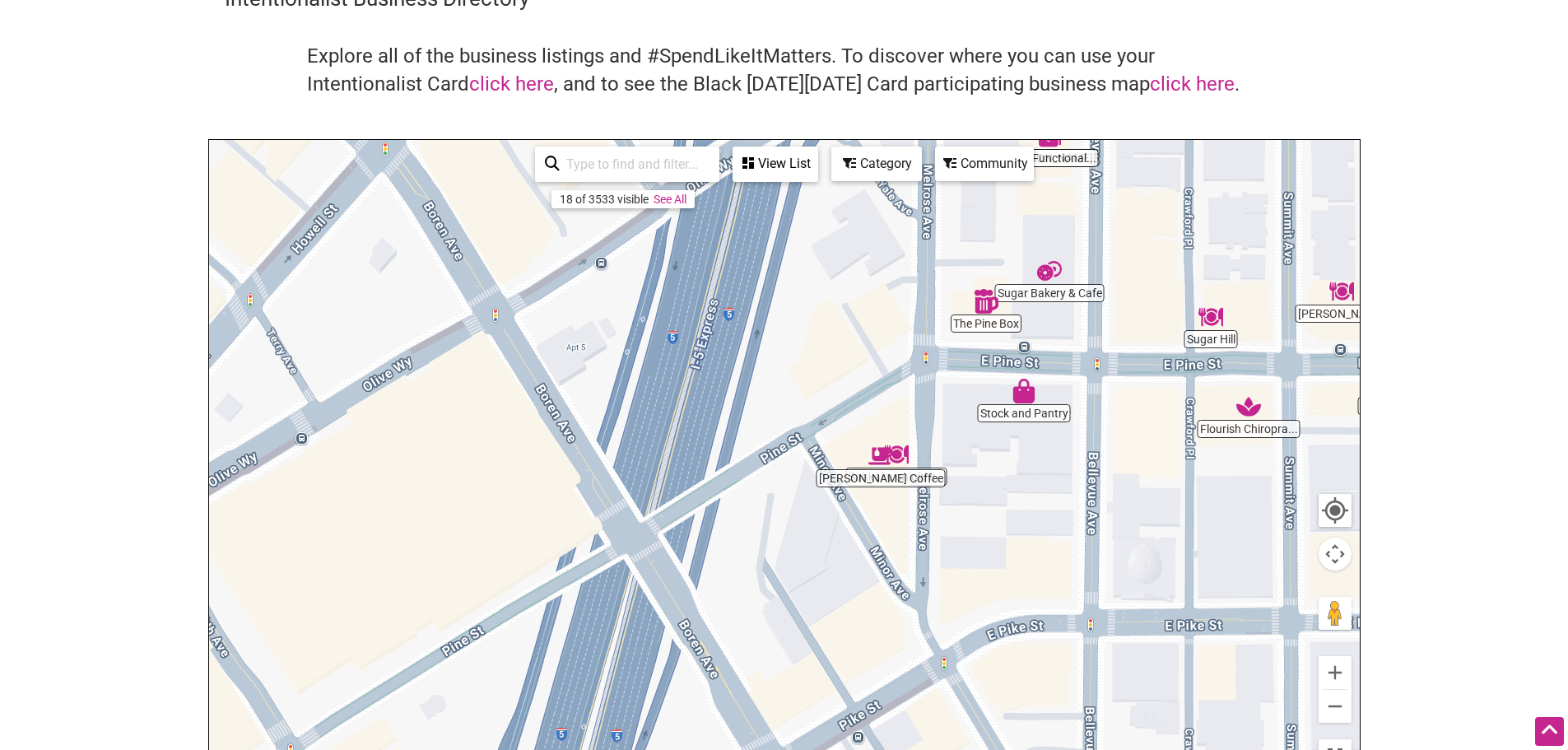
drag, startPoint x: 842, startPoint y: 518, endPoint x: 1161, endPoint y: 169, distance: 472.8
click at [1161, 169] on div "To navigate, press the arrow keys." at bounding box center [784, 460] width 1150 height 640
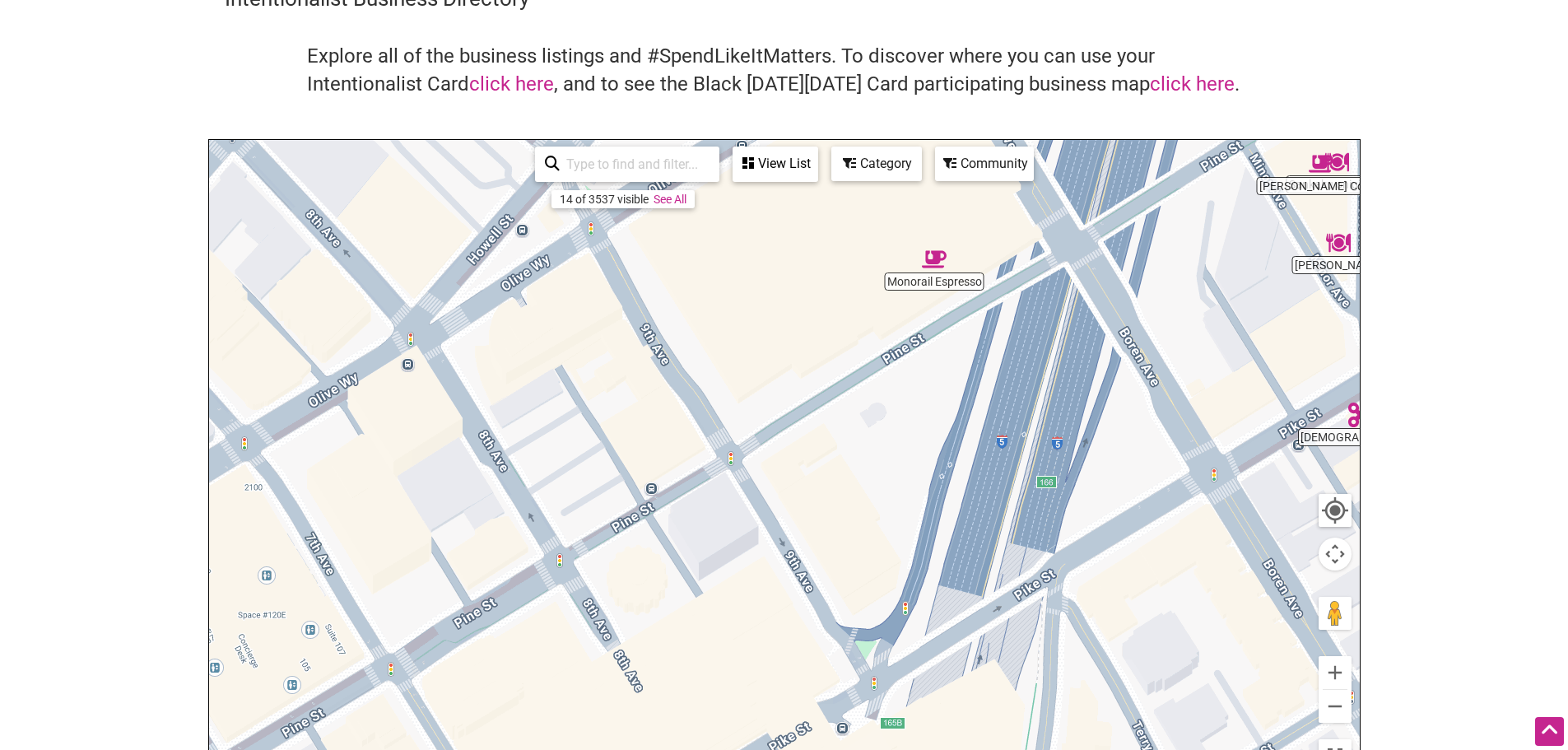
drag, startPoint x: 818, startPoint y: 596, endPoint x: 1326, endPoint y: 297, distance: 589.5
click at [1326, 297] on div "To navigate, press the arrow keys." at bounding box center [784, 460] width 1150 height 640
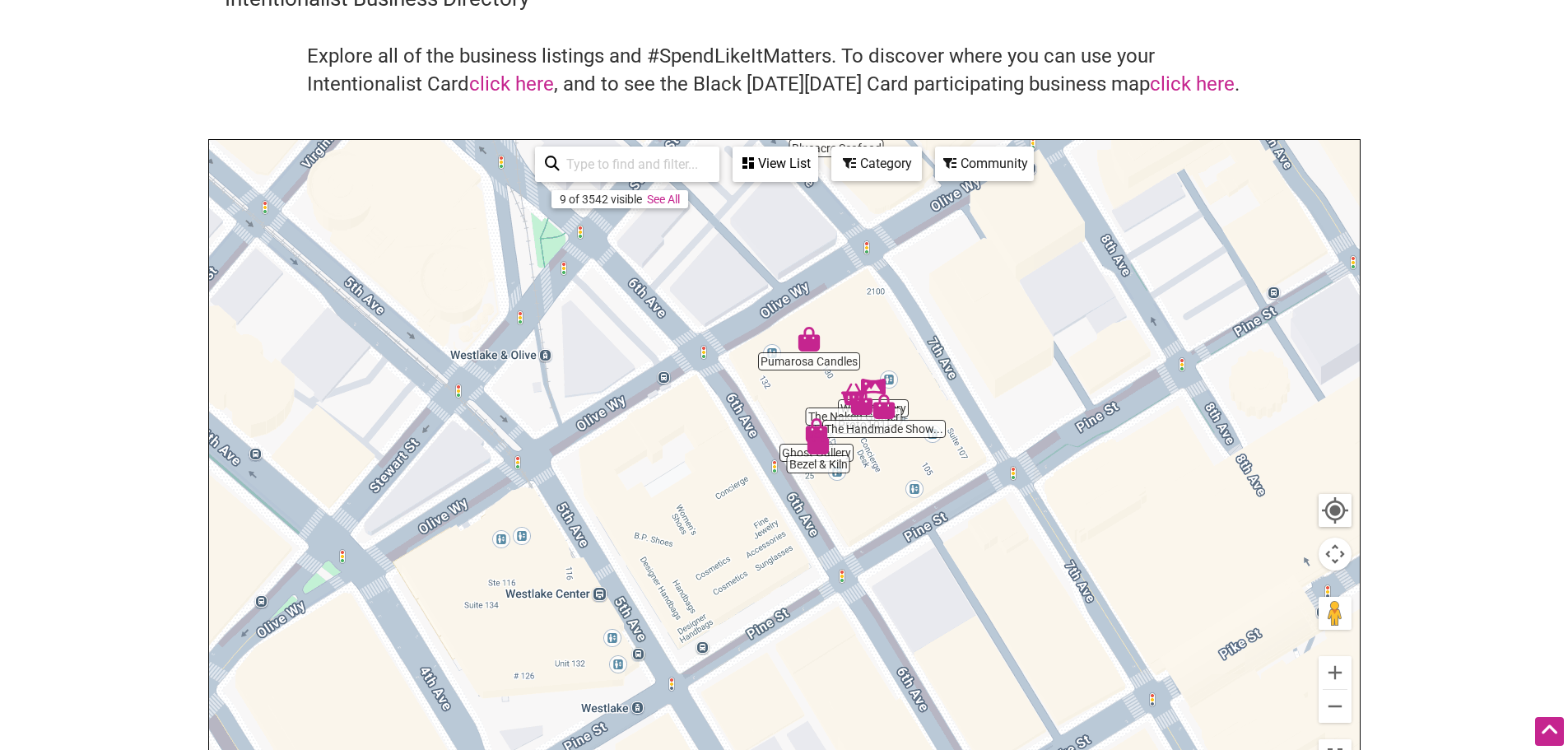
drag, startPoint x: 592, startPoint y: 648, endPoint x: 1135, endPoint y: 500, distance: 562.8
click at [1135, 500] on div "To navigate, press the arrow keys." at bounding box center [784, 460] width 1150 height 640
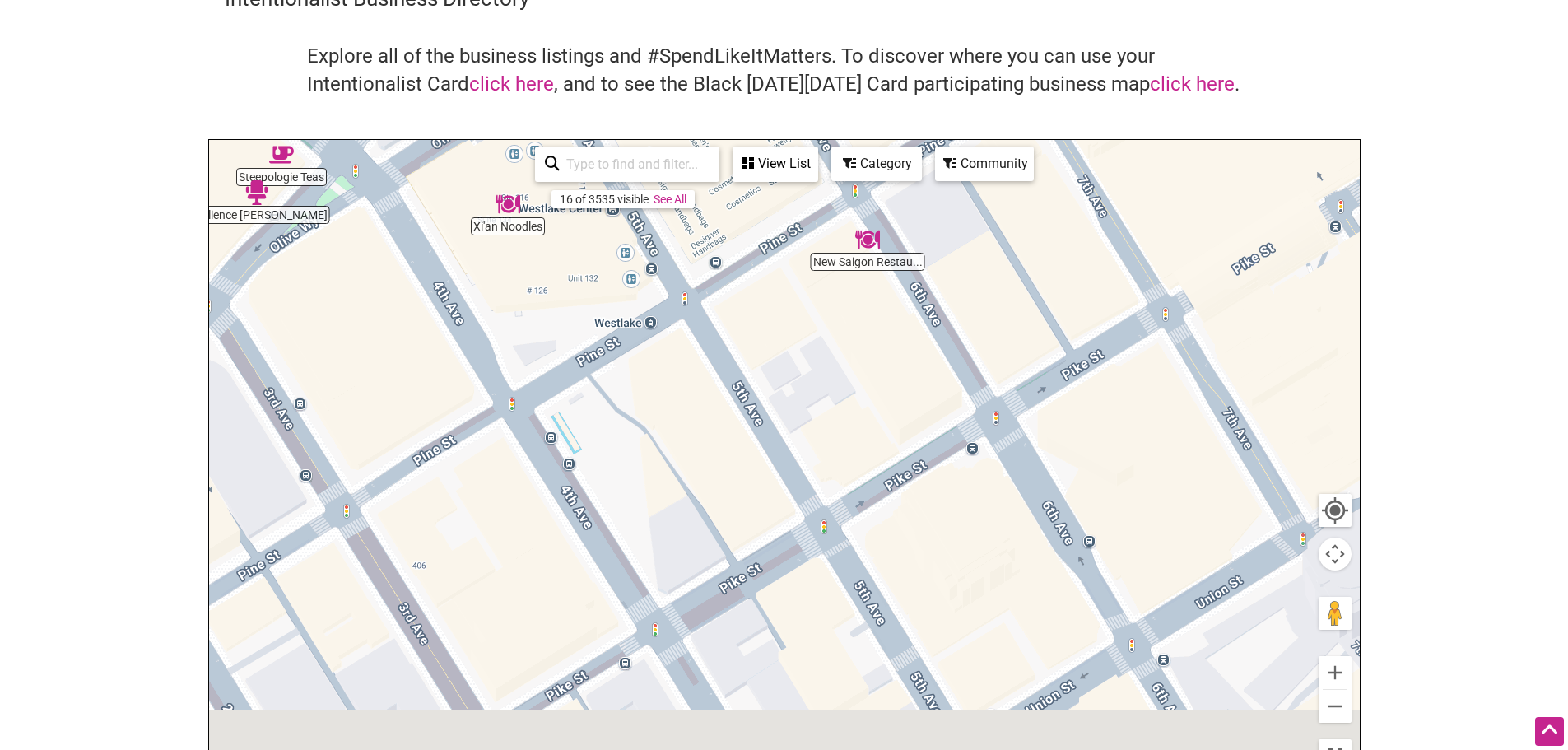
drag, startPoint x: 997, startPoint y: 567, endPoint x: 991, endPoint y: 277, distance: 290.1
click at [989, 277] on div "To navigate, press the arrow keys." at bounding box center [784, 460] width 1150 height 640
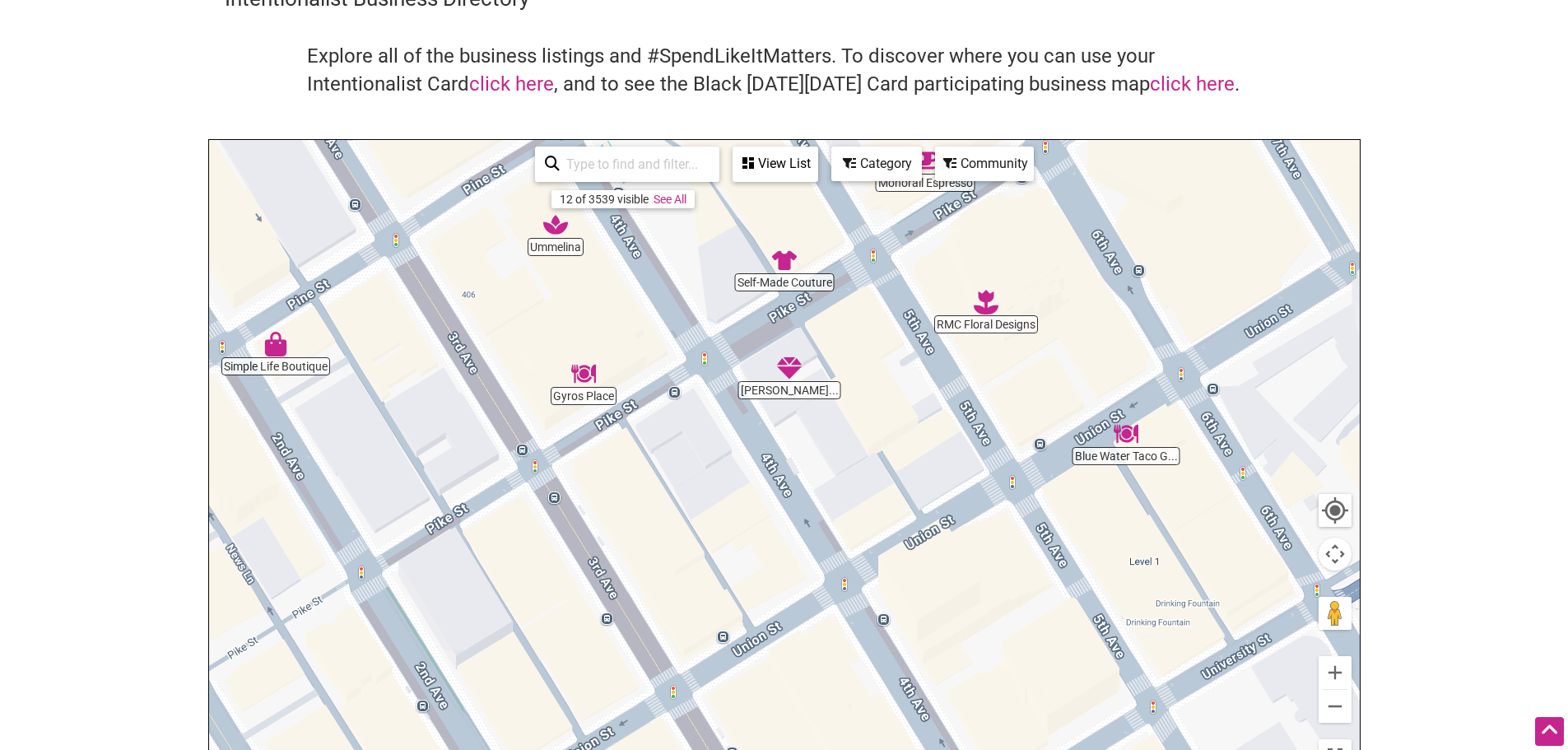
drag, startPoint x: 992, startPoint y: 522, endPoint x: 1039, endPoint y: 258, distance: 268.2
click at [1039, 258] on div "To navigate, press the arrow keys." at bounding box center [784, 460] width 1150 height 640
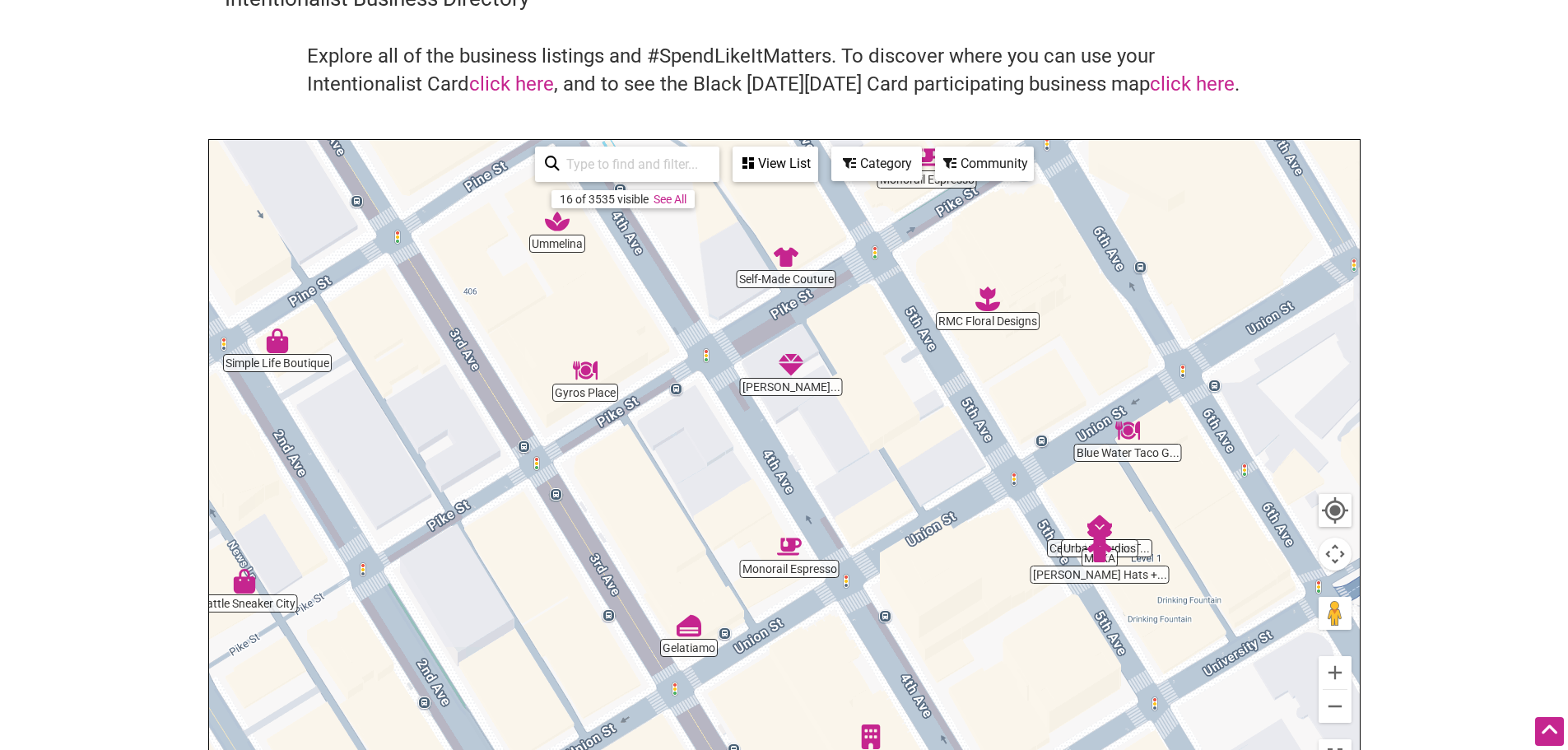
click at [1130, 436] on img "Blue Water Taco Grill" at bounding box center [1128, 430] width 25 height 25
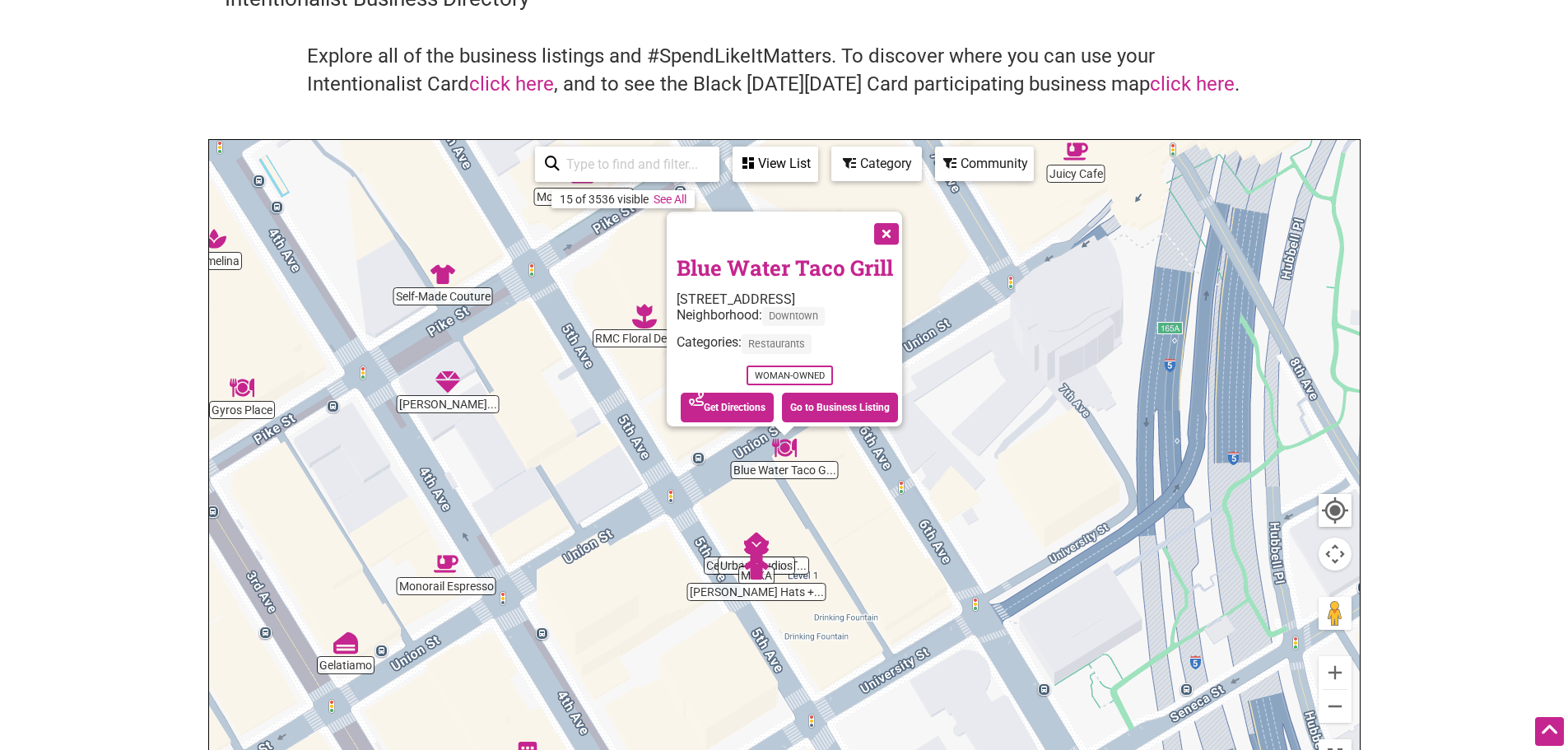
click at [896, 214] on button "Close" at bounding box center [885, 233] width 42 height 42
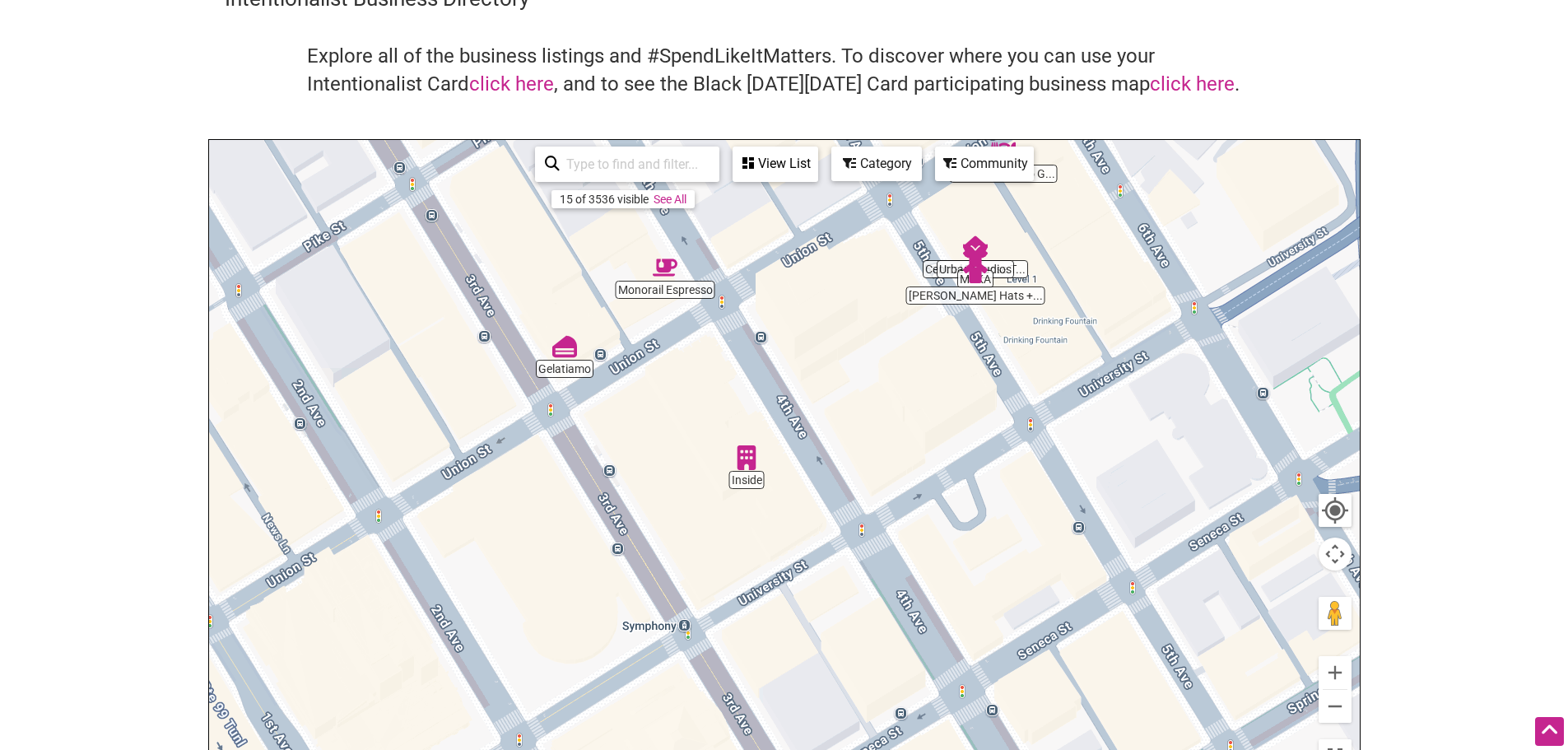
drag, startPoint x: 604, startPoint y: 629, endPoint x: 824, endPoint y: 327, distance: 373.6
click at [824, 327] on div "To navigate, press the arrow keys." at bounding box center [784, 460] width 1150 height 640
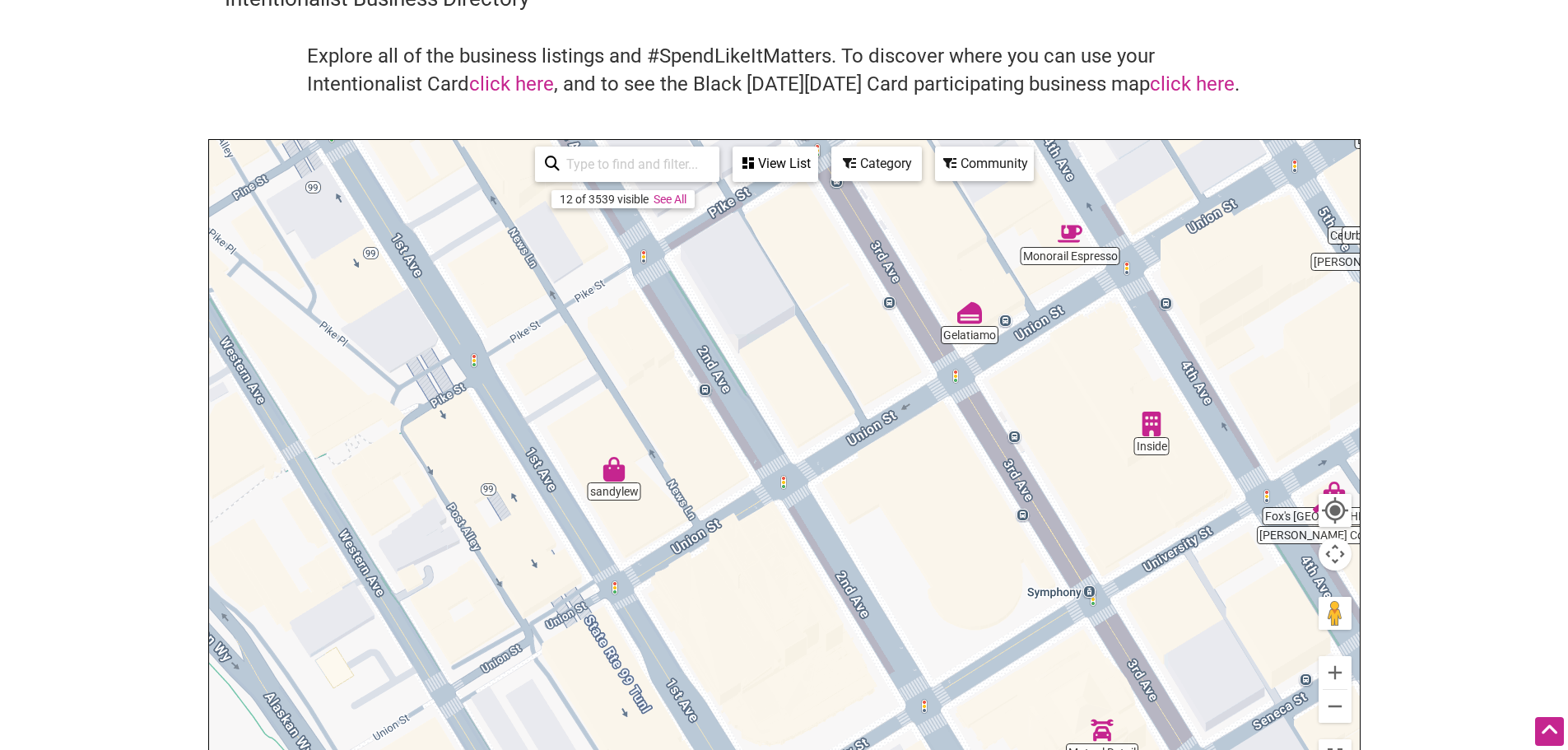
drag, startPoint x: 557, startPoint y: 480, endPoint x: 962, endPoint y: 447, distance: 406.3
click at [962, 447] on div "To navigate, press the arrow keys." at bounding box center [784, 460] width 1150 height 640
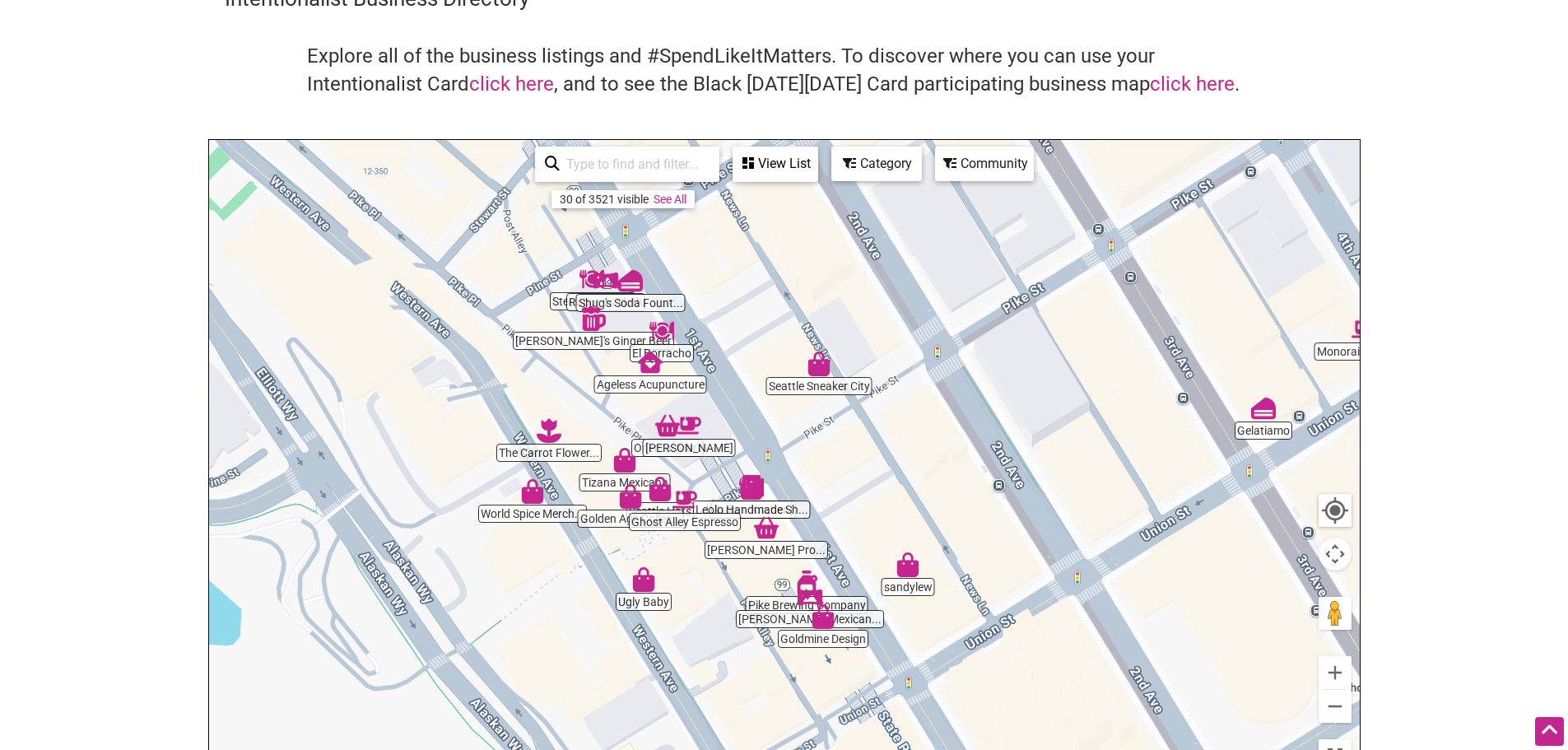
drag, startPoint x: 758, startPoint y: 556, endPoint x: 1068, endPoint y: 654, distance: 325.1
click at [1068, 654] on div "To navigate, press the arrow keys." at bounding box center [784, 460] width 1150 height 640
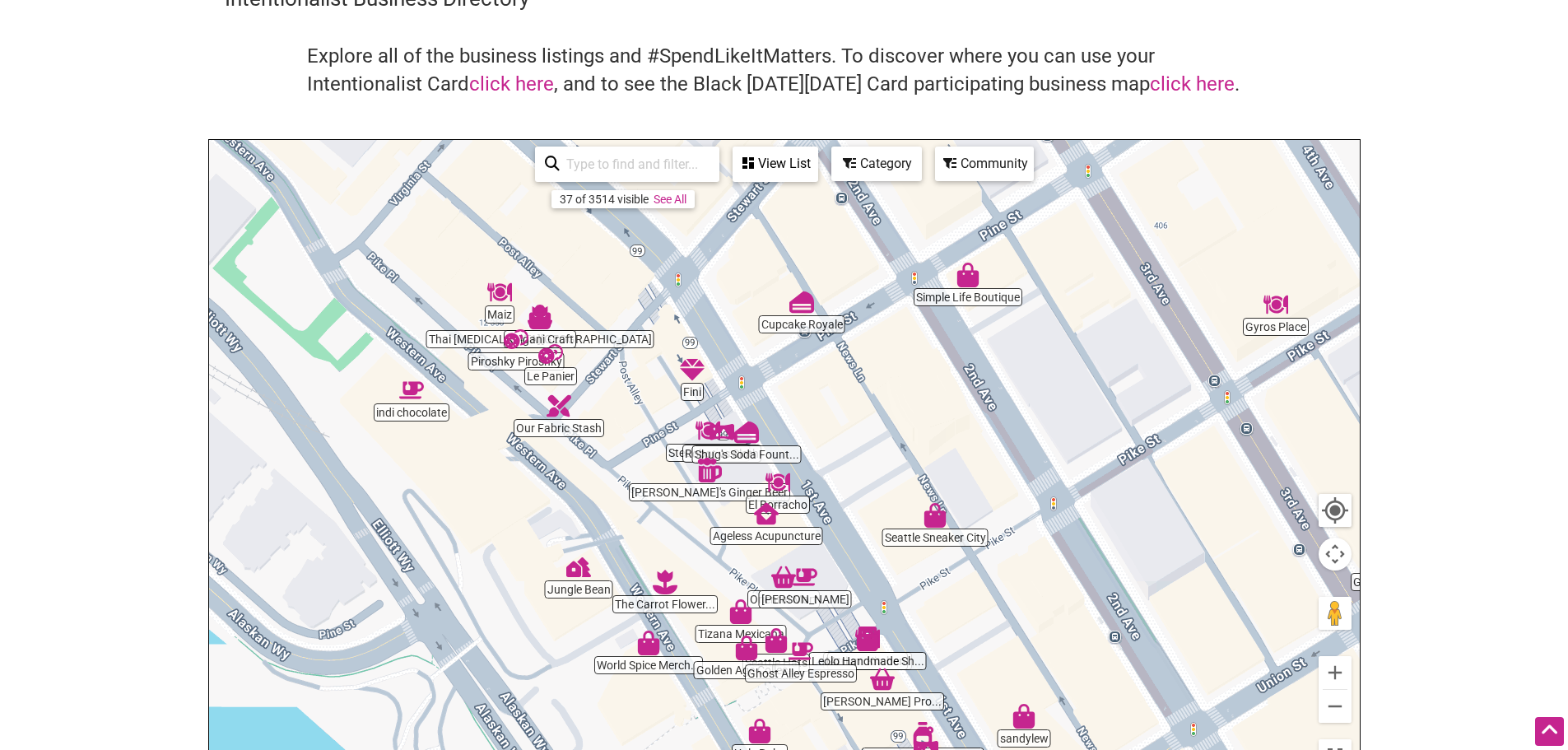
drag, startPoint x: 900, startPoint y: 484, endPoint x: 1015, endPoint y: 633, distance: 188.2
click at [1015, 633] on div "To navigate, press the arrow keys." at bounding box center [784, 460] width 1150 height 640
click at [884, 164] on div "Category" at bounding box center [876, 164] width 87 height 31
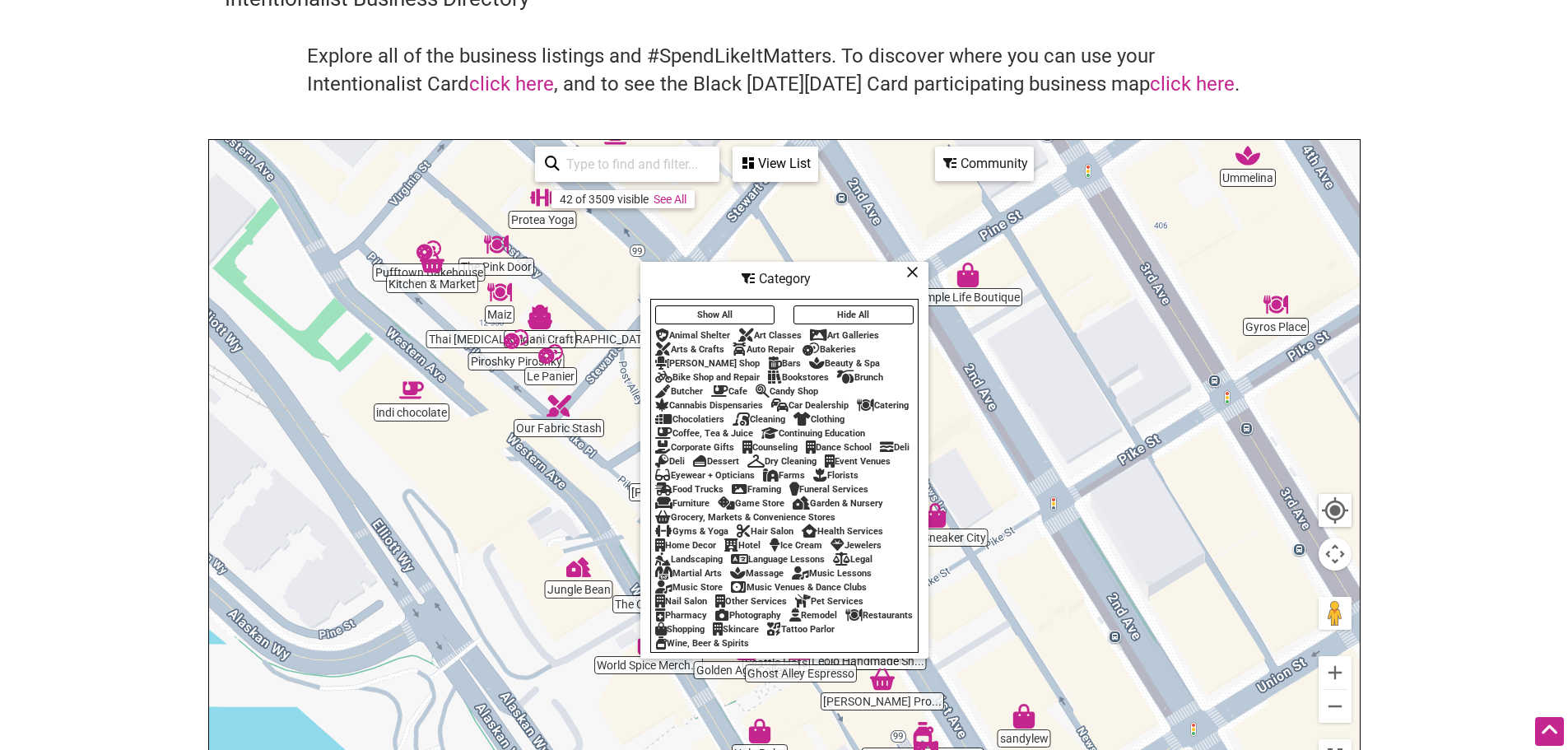
click at [913, 271] on icon at bounding box center [912, 271] width 12 height 1
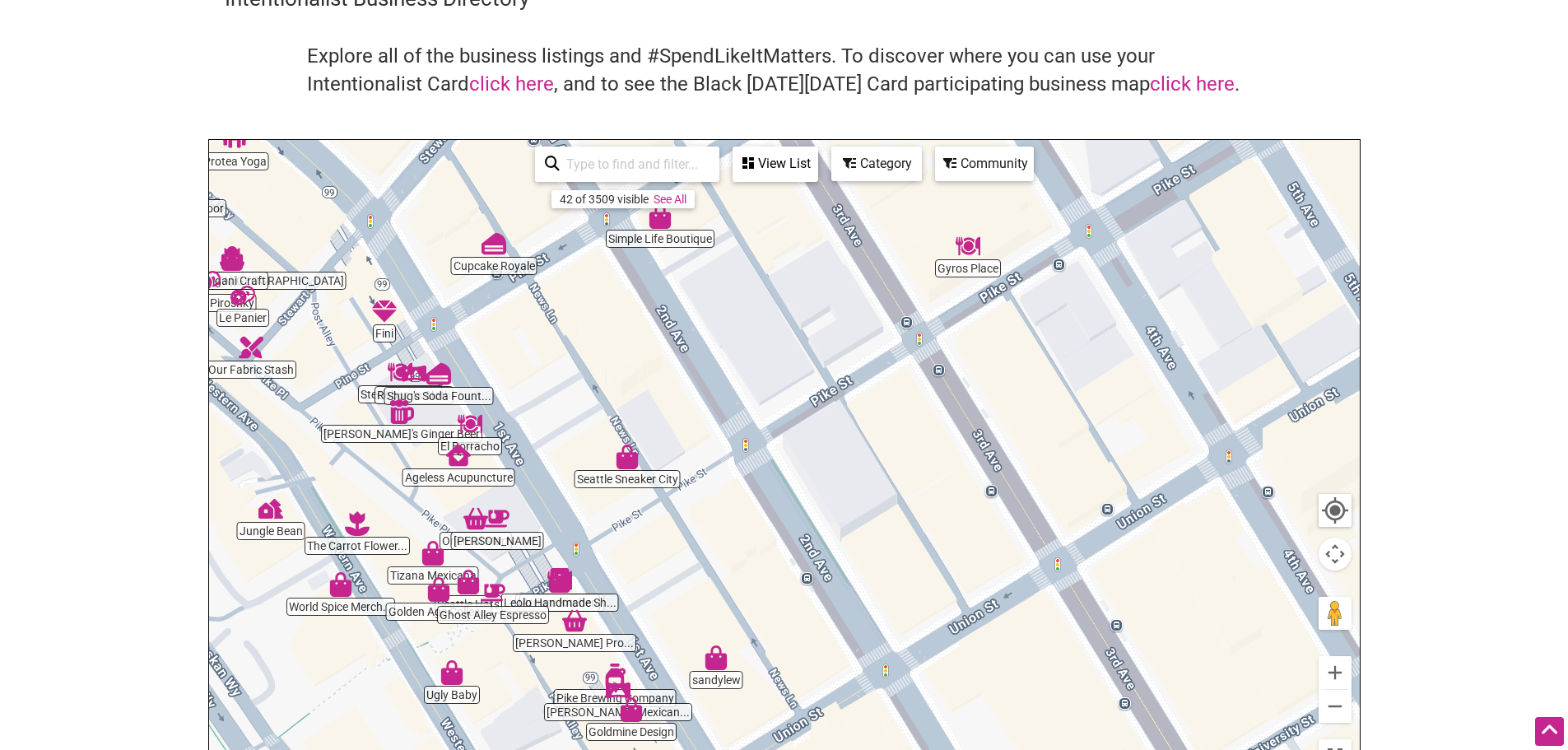
drag, startPoint x: 932, startPoint y: 392, endPoint x: 584, endPoint y: 315, distance: 356.4
click at [588, 317] on div "To navigate, press the arrow keys." at bounding box center [784, 460] width 1150 height 640
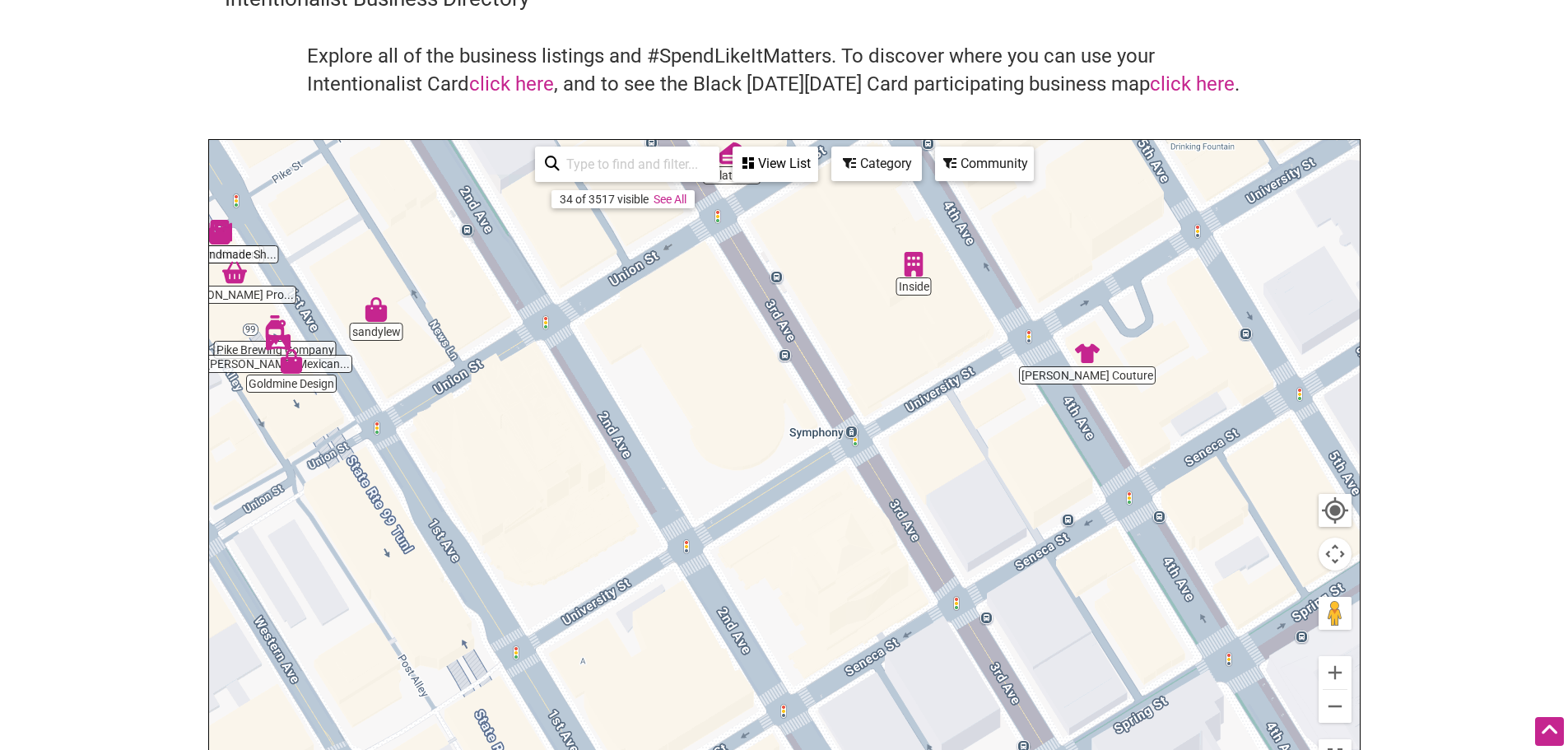
drag, startPoint x: 804, startPoint y: 541, endPoint x: 531, endPoint y: 213, distance: 426.7
click at [531, 213] on div "To navigate, press the arrow keys." at bounding box center [784, 460] width 1150 height 640
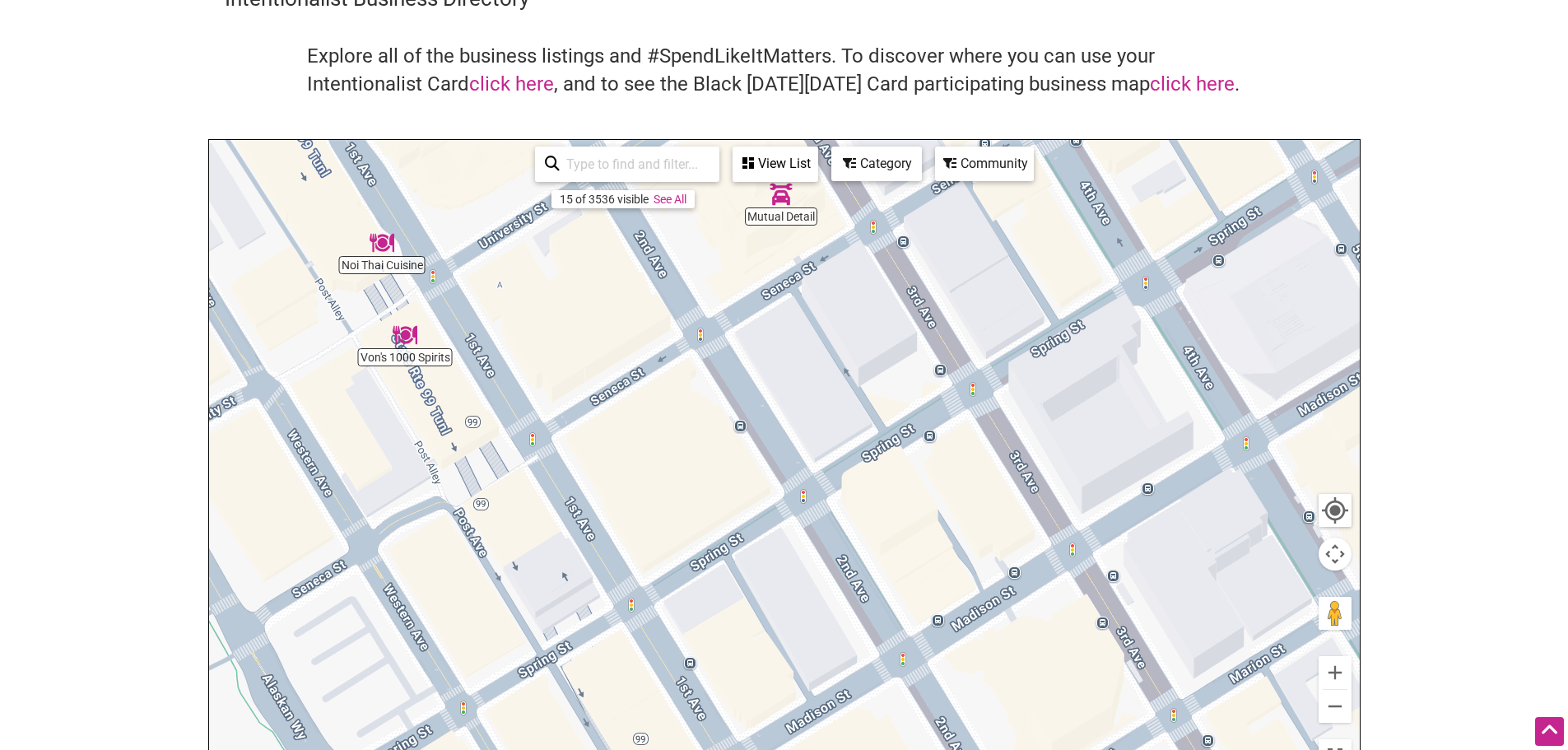
drag, startPoint x: 704, startPoint y: 578, endPoint x: 627, endPoint y: 220, distance: 366.2
click at [627, 220] on div "To navigate, press the arrow keys." at bounding box center [784, 460] width 1150 height 640
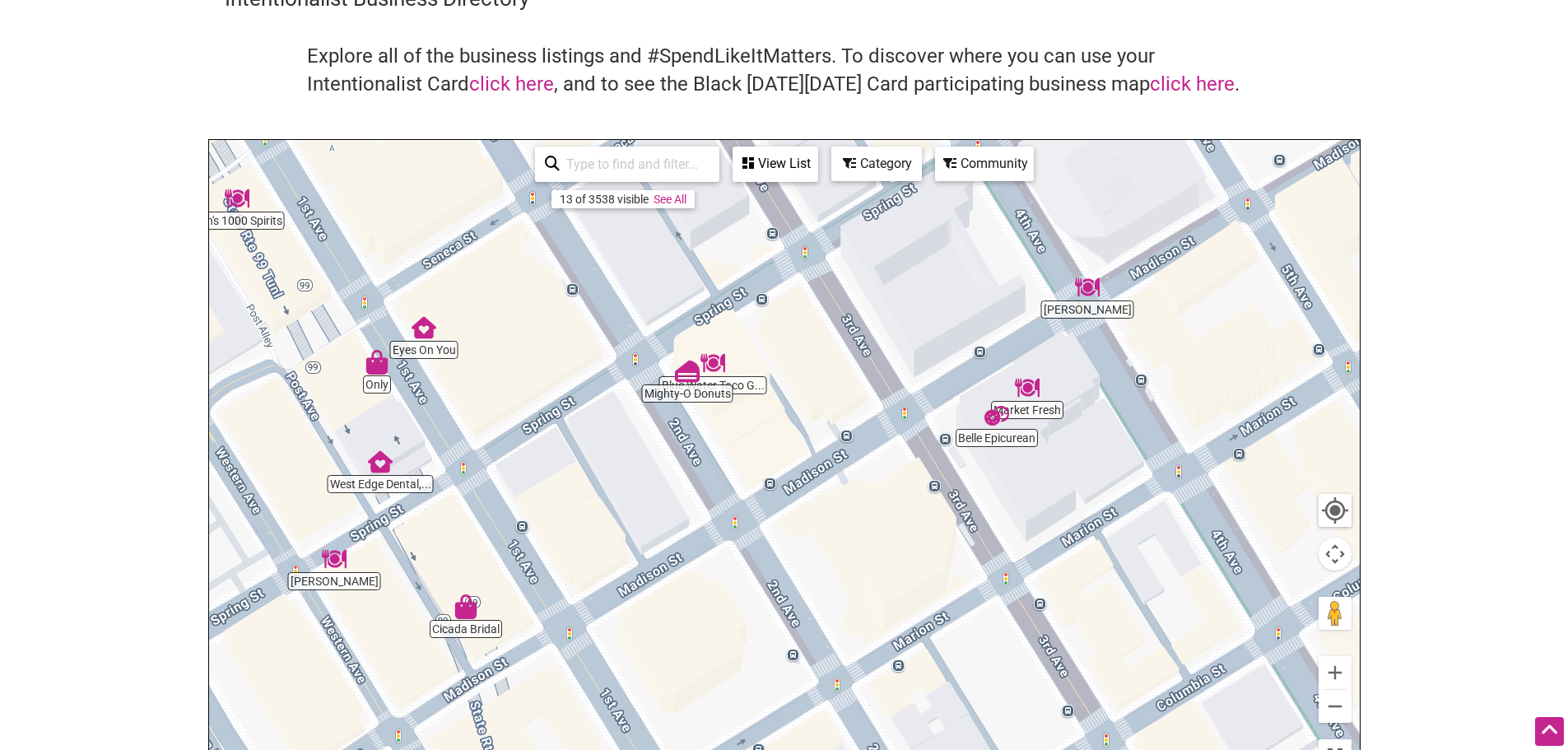
drag, startPoint x: 714, startPoint y: 514, endPoint x: 546, endPoint y: 383, distance: 213.0
click at [546, 383] on div "To navigate, press the arrow keys." at bounding box center [784, 460] width 1150 height 640
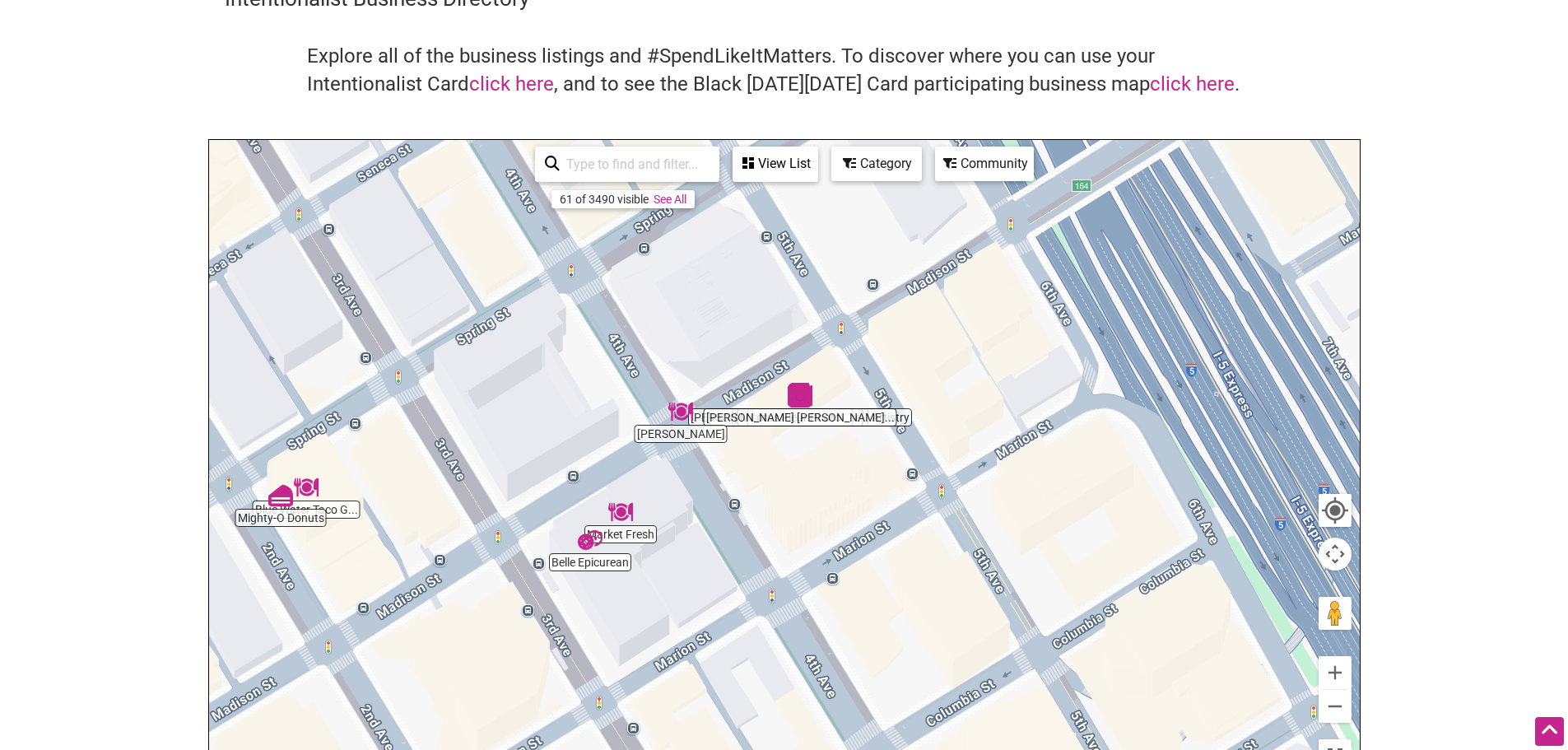
drag, startPoint x: 1130, startPoint y: 492, endPoint x: 719, endPoint y: 616, distance: 429.3
click at [719, 616] on div "To navigate, press the arrow keys." at bounding box center [784, 460] width 1150 height 640
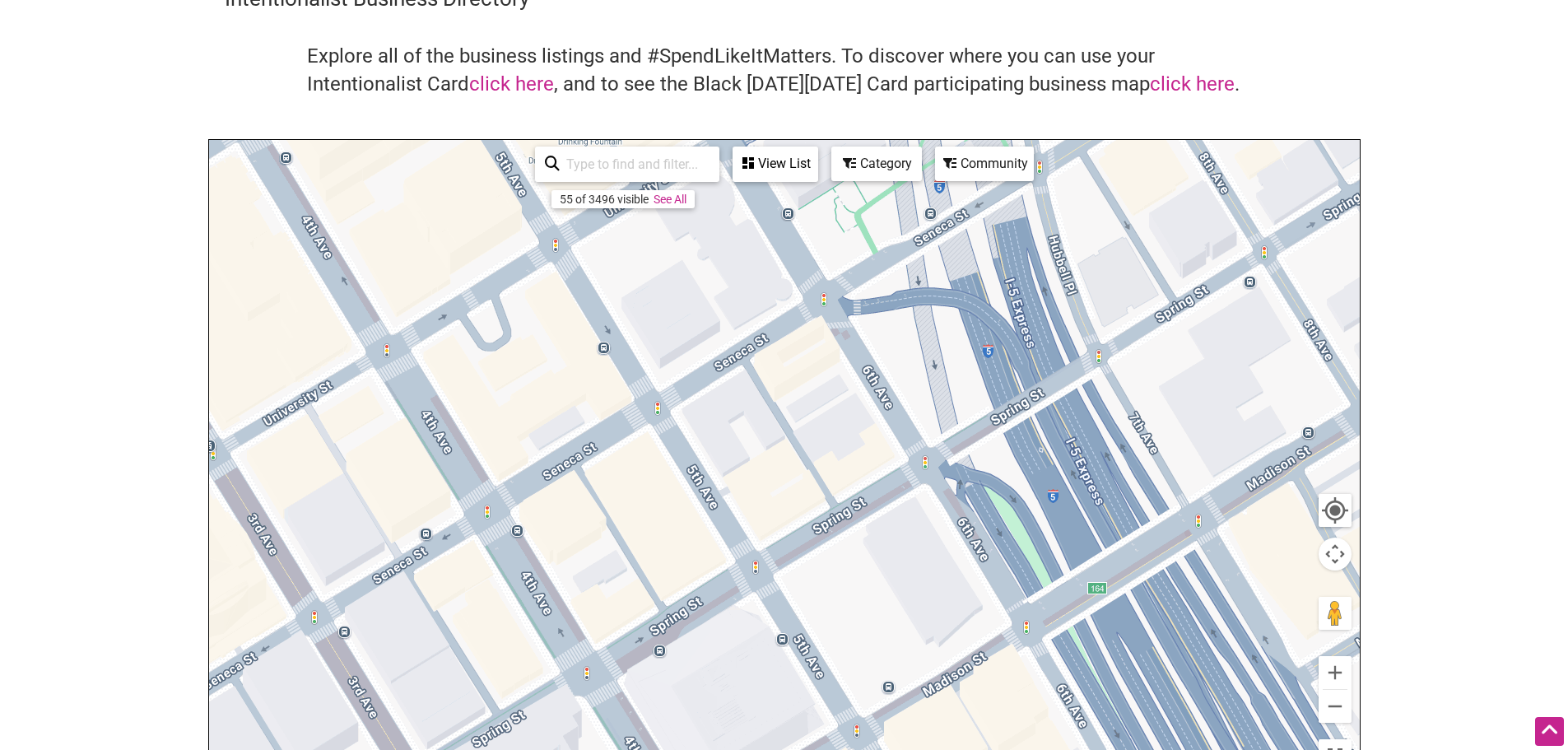
drag, startPoint x: 1055, startPoint y: 412, endPoint x: 1072, endPoint y: 789, distance: 377.4
click at [1072, 668] on html "× Menu 0 Add a Business Map Blog Store Offers Intentionalist Cards Buy Black Ca…" at bounding box center [784, 292] width 1568 height 750
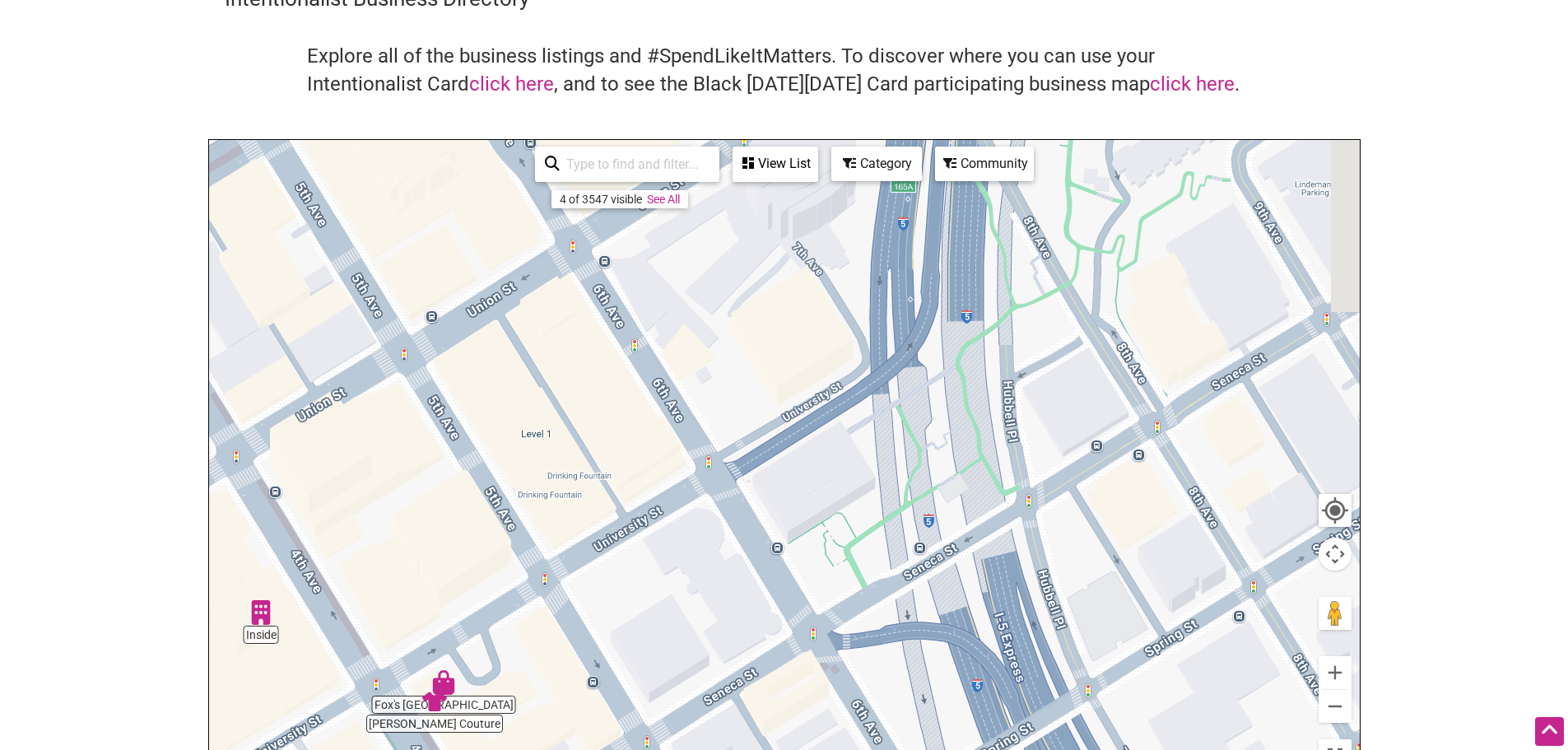
drag, startPoint x: 773, startPoint y: 340, endPoint x: 677, endPoint y: 688, distance: 361.0
click at [685, 718] on div "To navigate, press the arrow keys." at bounding box center [784, 460] width 1150 height 640
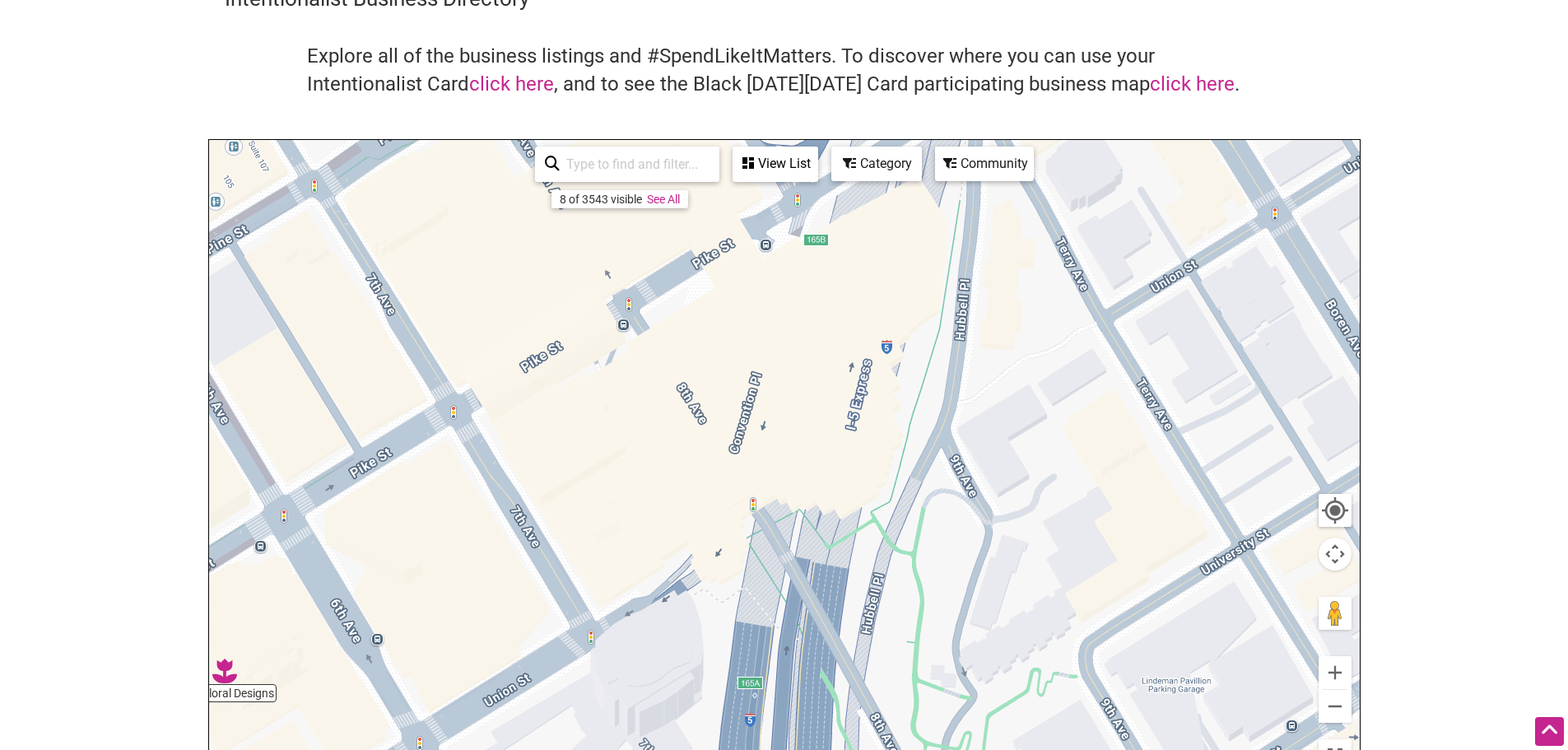
drag, startPoint x: 693, startPoint y: 358, endPoint x: 605, endPoint y: 728, distance: 380.3
click at [629, 668] on html "× Menu 0 Add a Business Map Blog Store Offers Intentionalist Cards Buy Black Ca…" at bounding box center [784, 292] width 1568 height 750
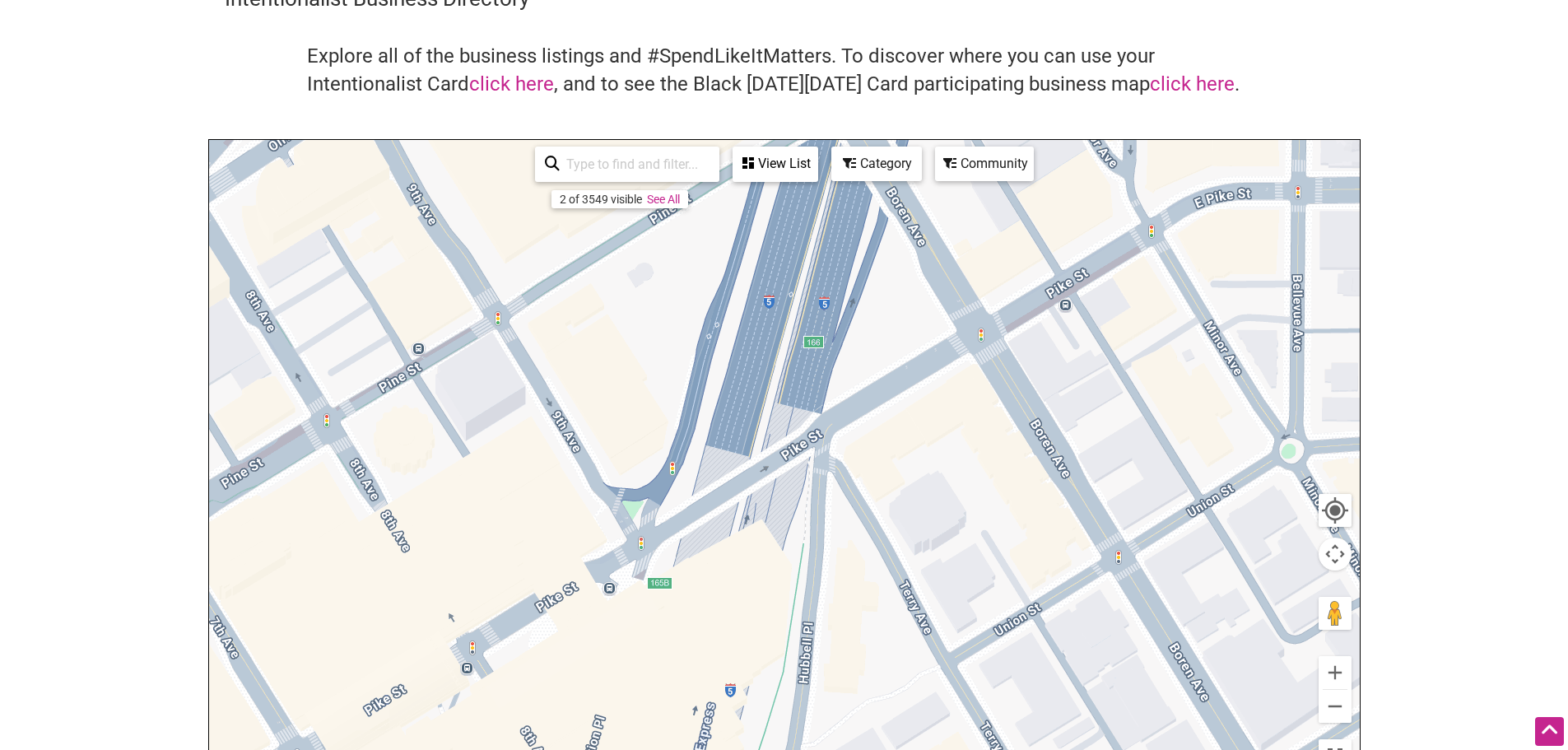
drag, startPoint x: 636, startPoint y: 417, endPoint x: 483, endPoint y: 731, distance: 349.3
click at [485, 736] on div "To navigate, press the arrow keys." at bounding box center [784, 460] width 1150 height 640
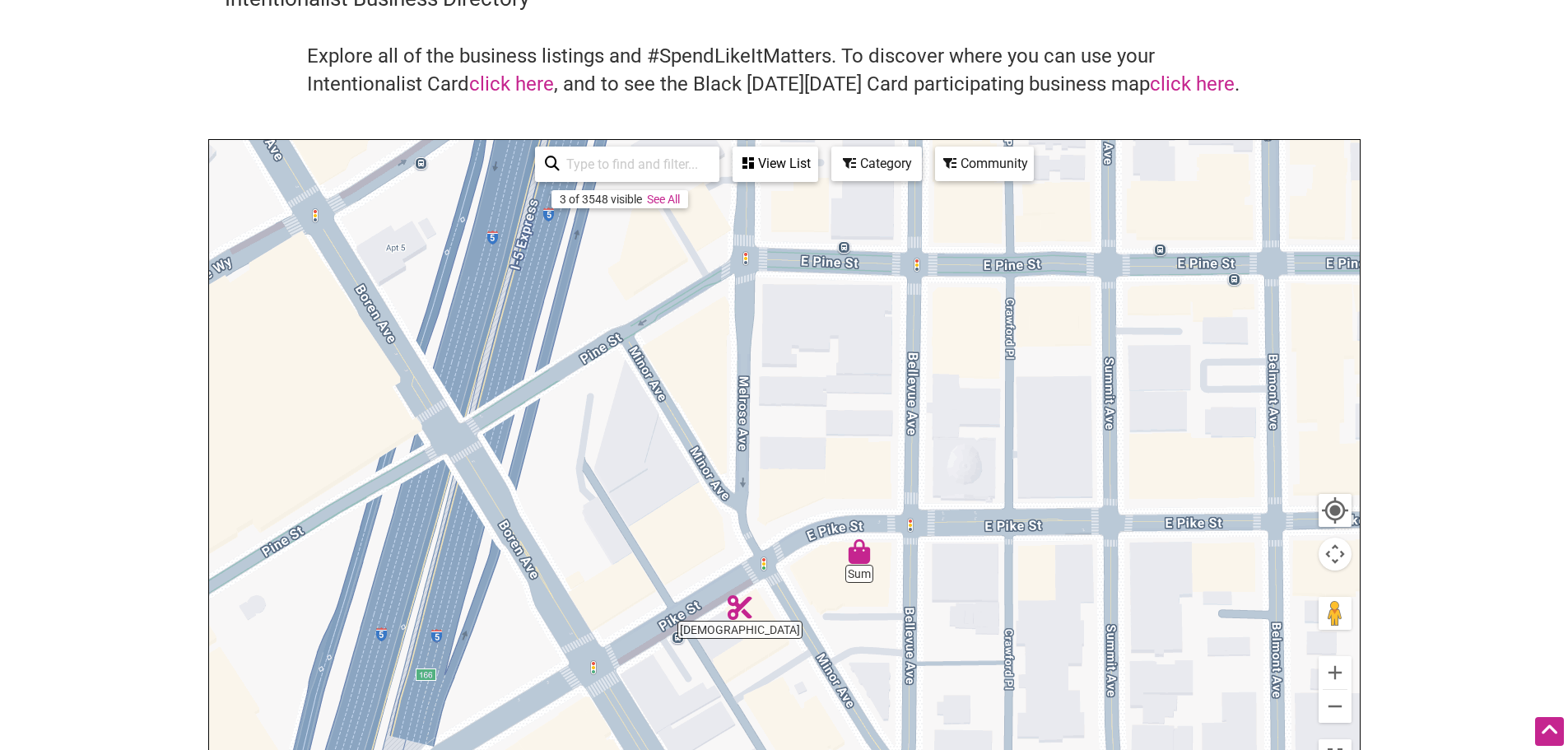
drag, startPoint x: 1097, startPoint y: 456, endPoint x: 704, endPoint y: 788, distance: 514.5
click at [704, 668] on html "× Menu 0 Add a Business Map Blog Store Offers Intentionalist Cards Buy Black Ca…" at bounding box center [784, 292] width 1568 height 750
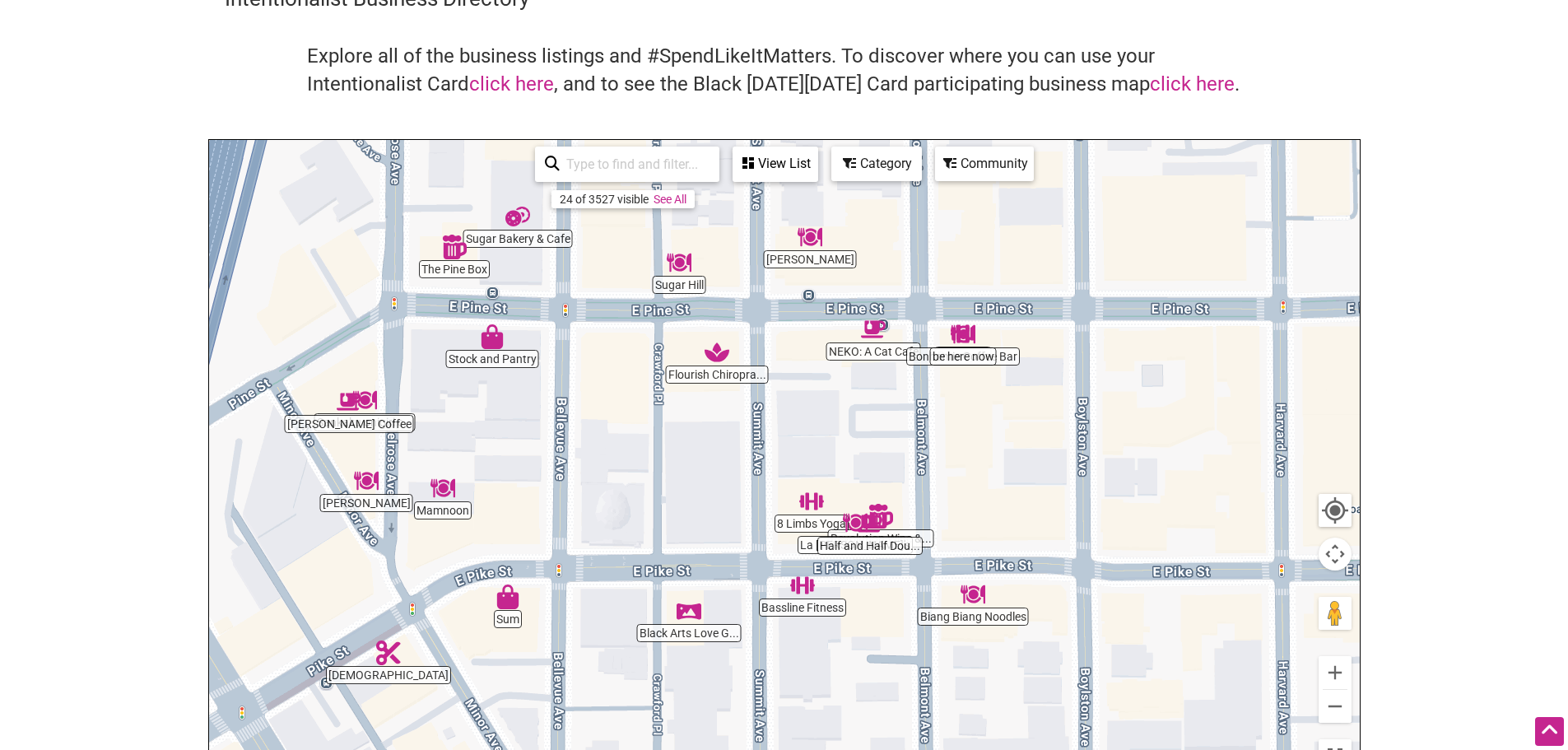
drag, startPoint x: 1097, startPoint y: 647, endPoint x: 750, endPoint y: 693, distance: 350.0
click at [750, 694] on div "To navigate, press the arrow keys." at bounding box center [784, 460] width 1150 height 640
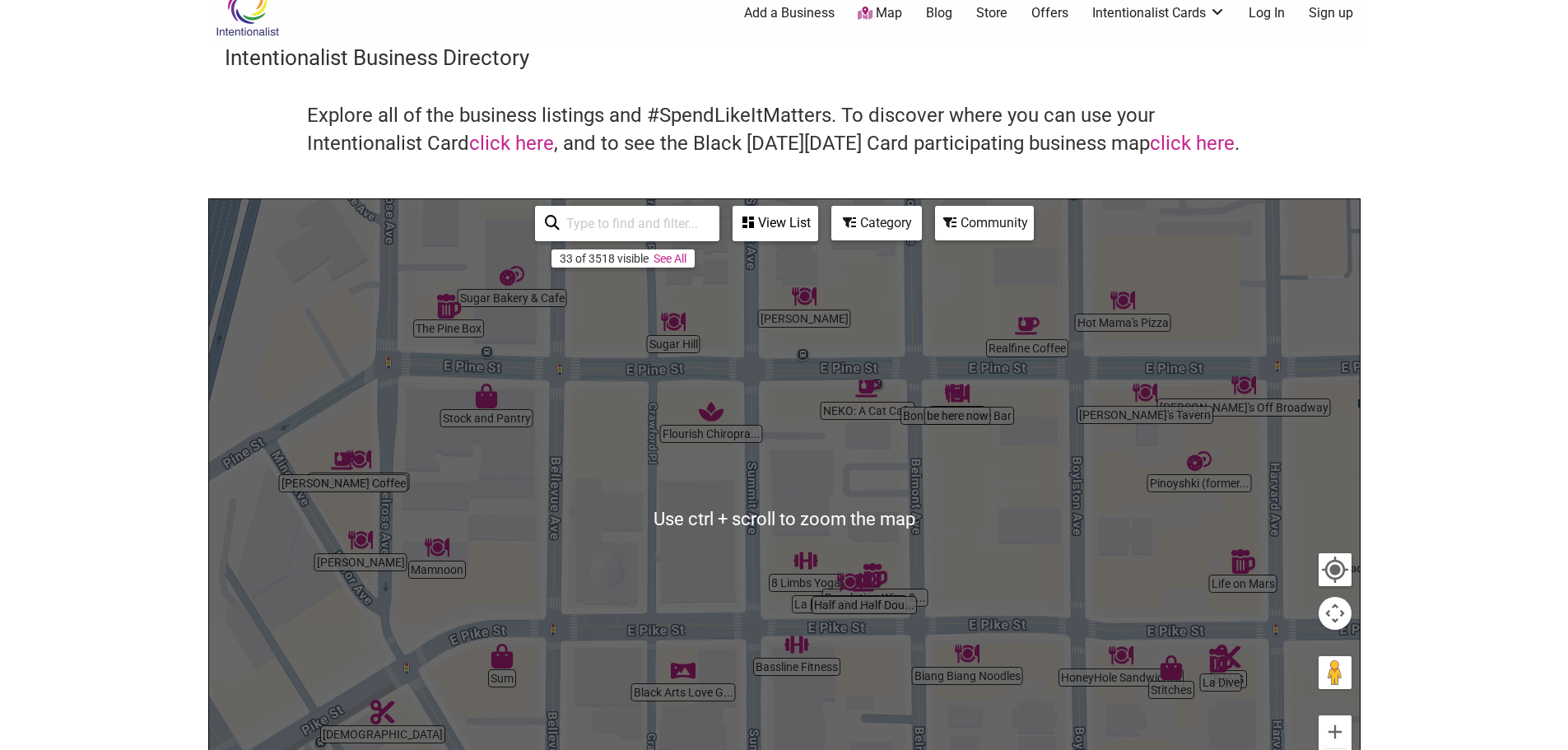
scroll to position [0, 0]
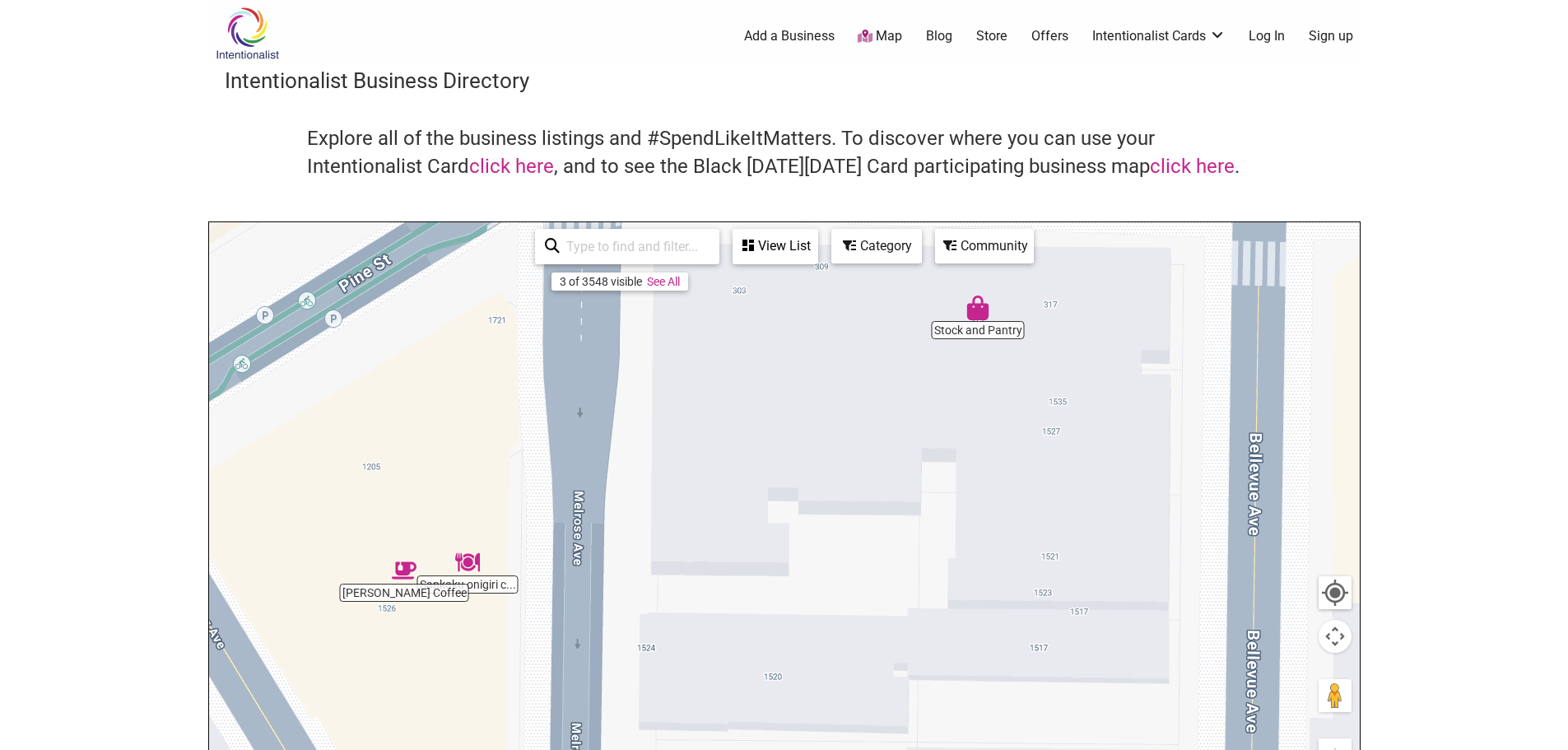
drag, startPoint x: 497, startPoint y: 510, endPoint x: 690, endPoint y: 489, distance: 194.1
click at [690, 489] on div "To navigate, press the arrow keys." at bounding box center [784, 542] width 1150 height 640
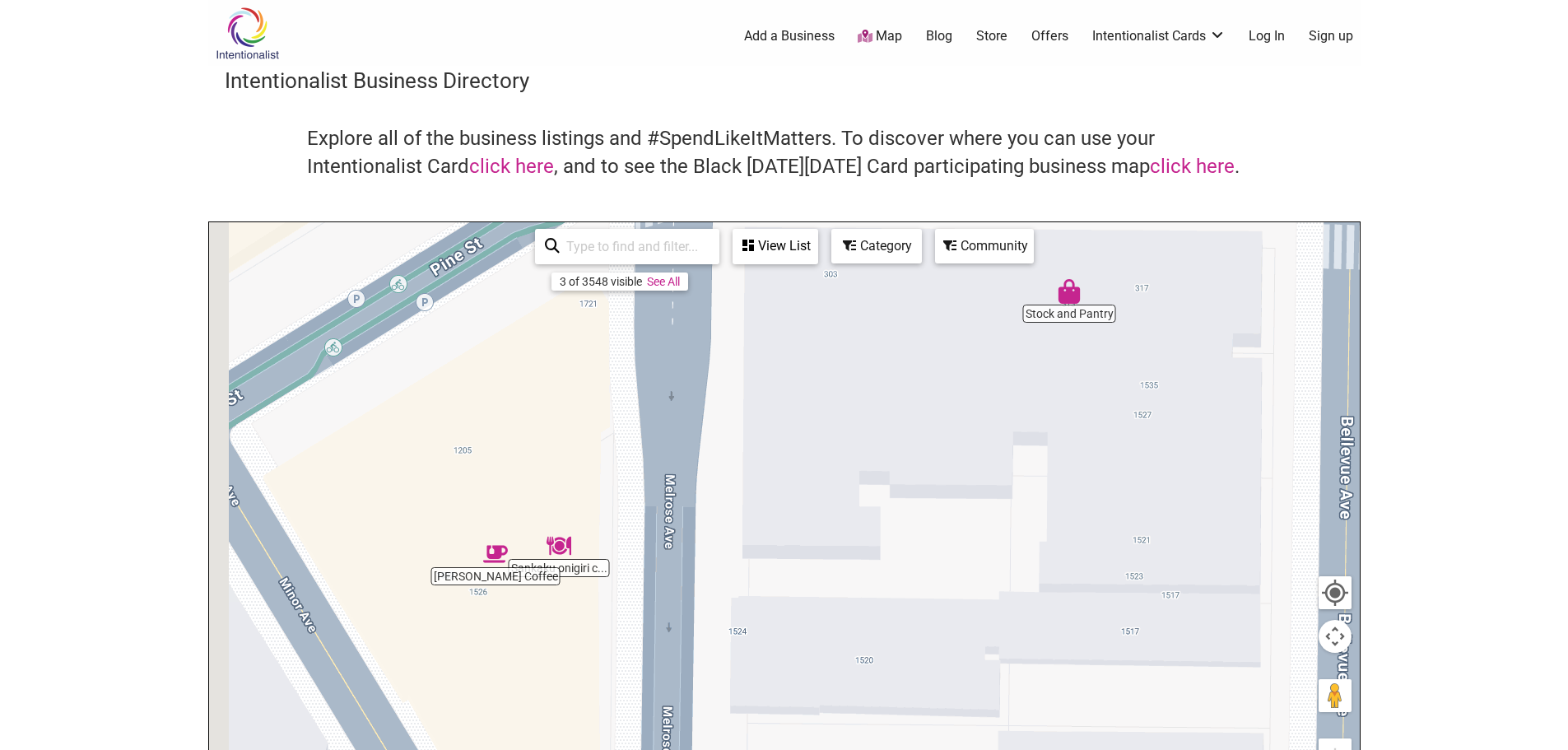
drag, startPoint x: 765, startPoint y: 565, endPoint x: 843, endPoint y: 552, distance: 79.1
click at [846, 552] on div "To navigate, press the arrow keys." at bounding box center [784, 542] width 1150 height 640
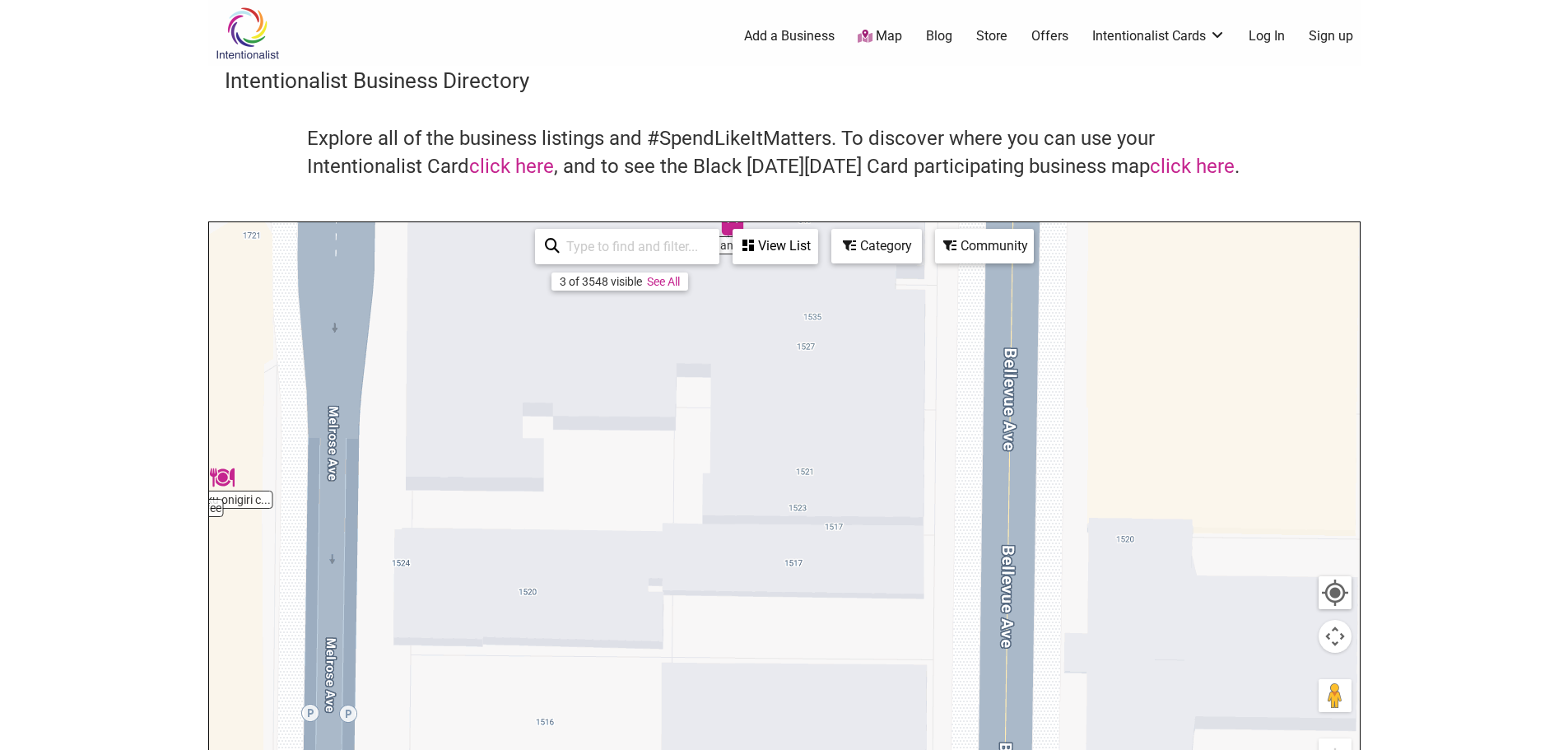
drag, startPoint x: 1106, startPoint y: 555, endPoint x: 667, endPoint y: 458, distance: 449.6
click at [667, 458] on div "To navigate, press the arrow keys." at bounding box center [784, 542] width 1150 height 640
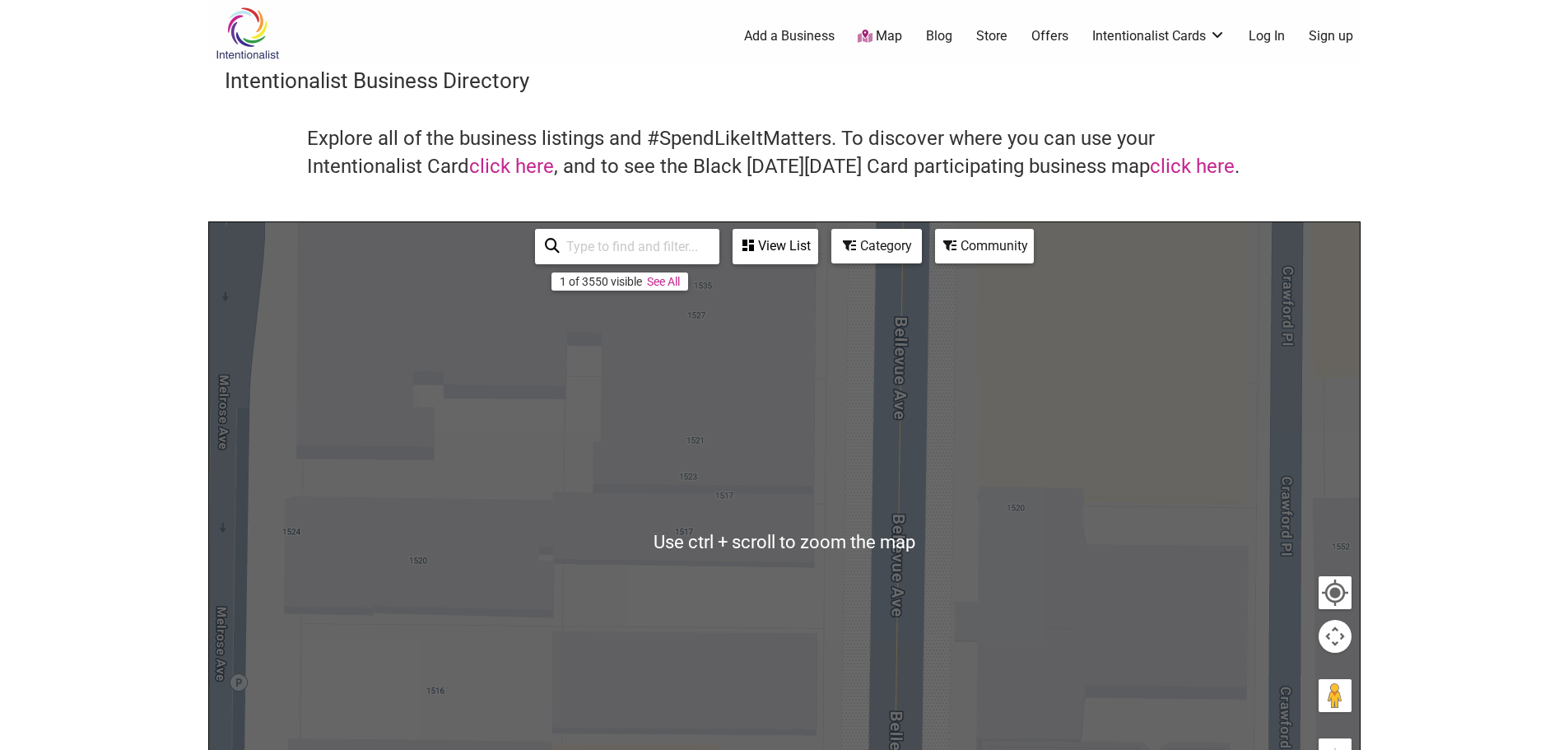
scroll to position [247, 0]
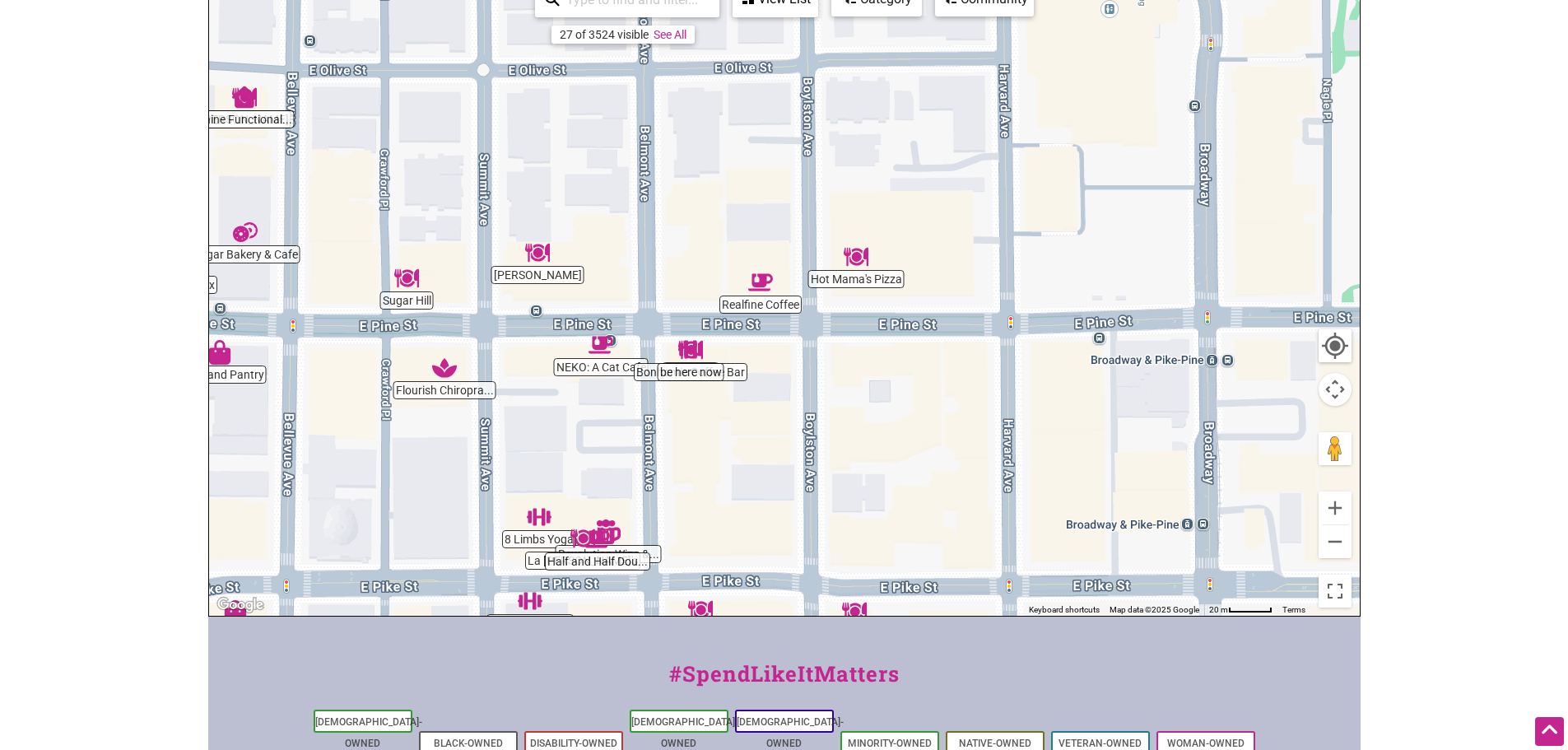
drag, startPoint x: 1116, startPoint y: 404, endPoint x: 584, endPoint y: 455, distance: 534.4
click at [585, 455] on div "To navigate, press the arrow keys." at bounding box center [784, 295] width 1150 height 640
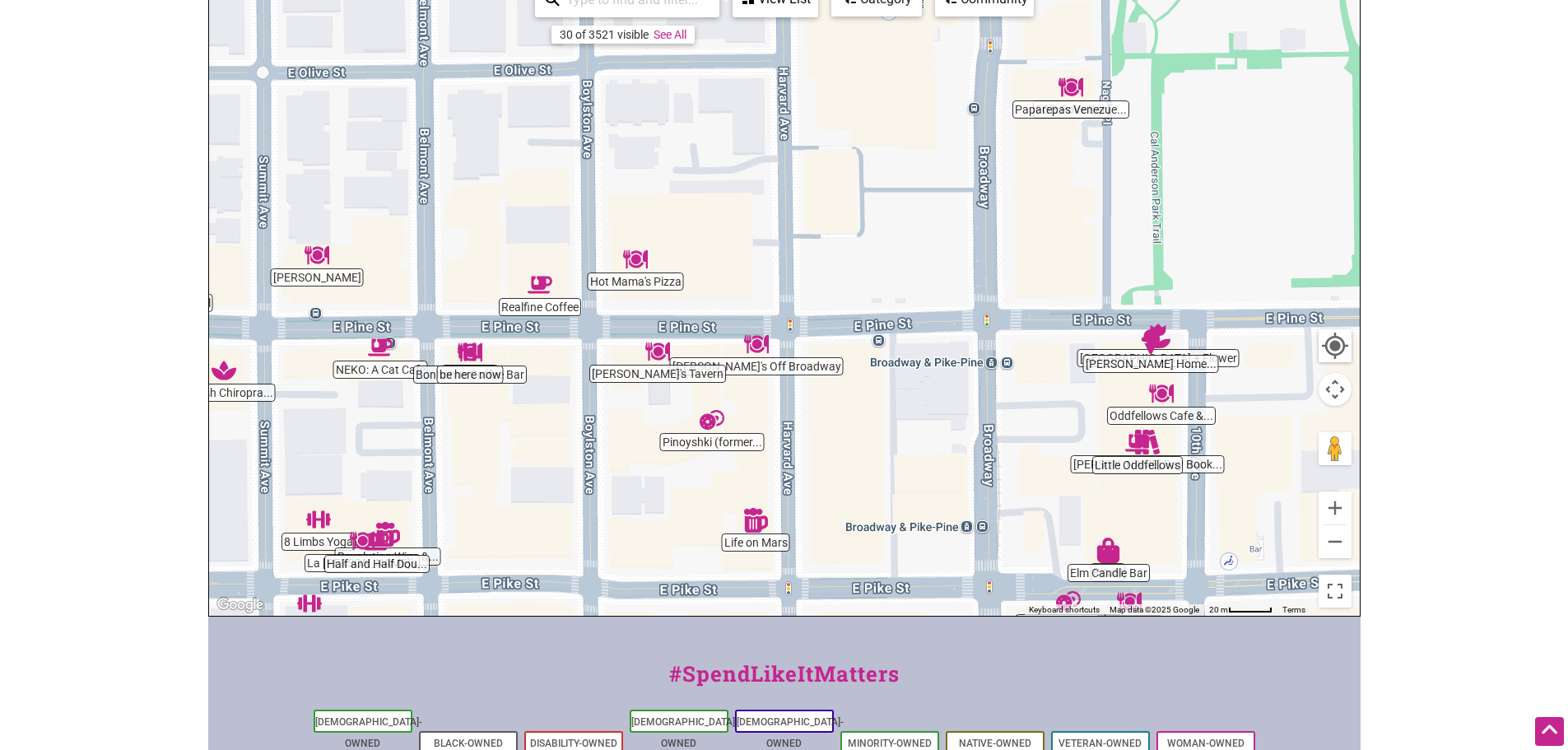
drag, startPoint x: 1112, startPoint y: 411, endPoint x: 932, endPoint y: 411, distance: 180.0
click at [932, 411] on div "To navigate, press the arrow keys." at bounding box center [784, 295] width 1150 height 640
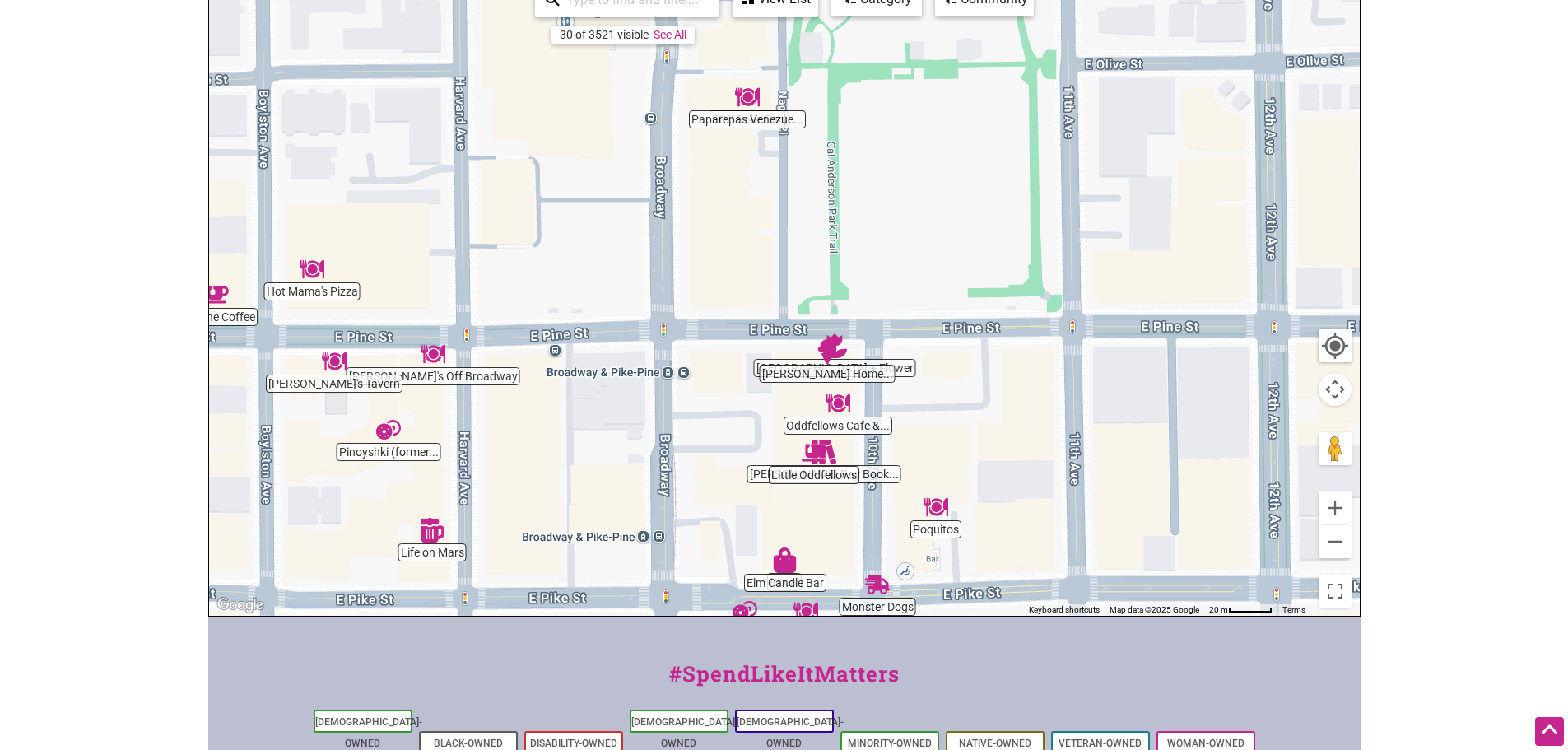
drag, startPoint x: 1183, startPoint y: 239, endPoint x: 857, endPoint y: 251, distance: 326.2
click at [857, 251] on div "To navigate, press the arrow keys." at bounding box center [784, 295] width 1150 height 640
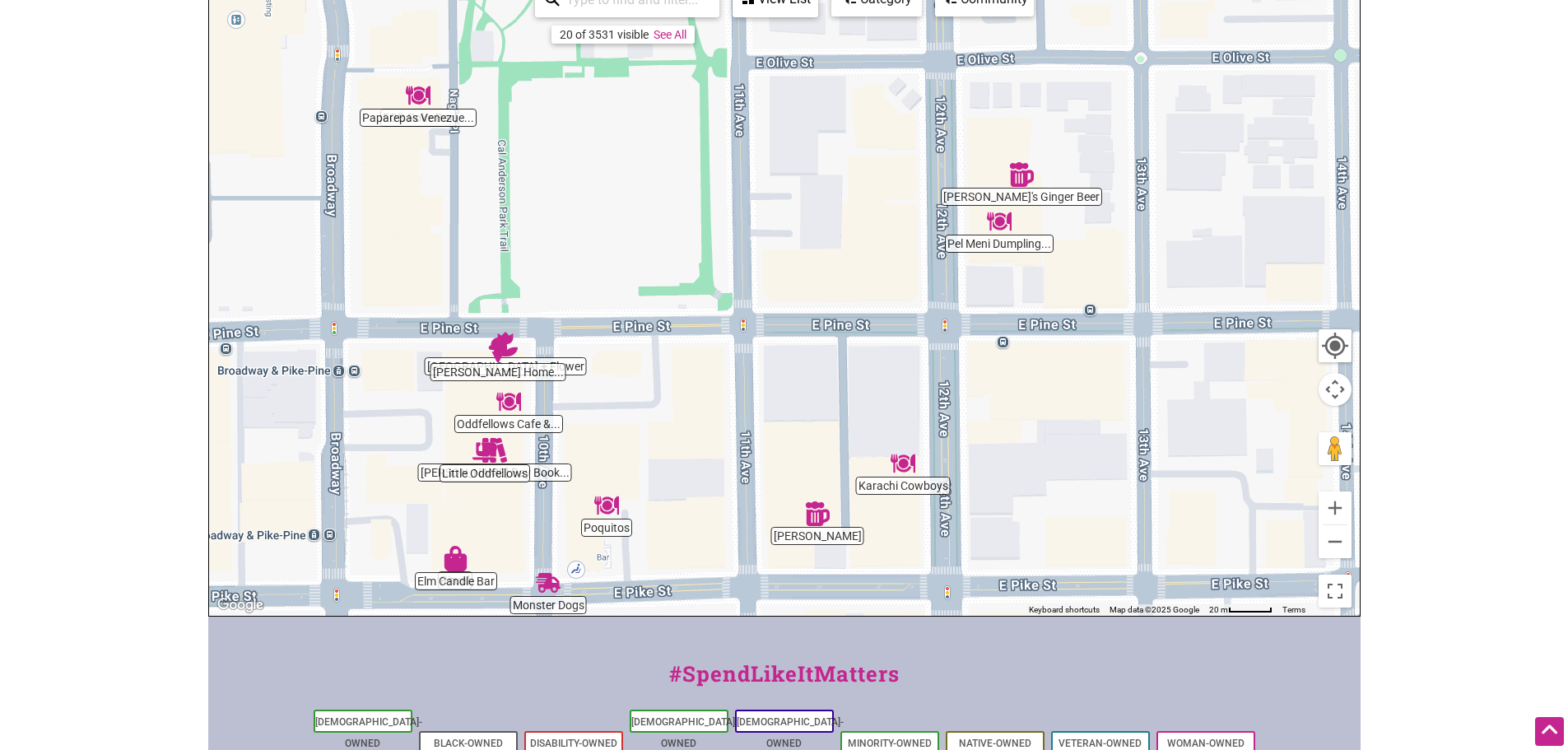
drag, startPoint x: 1140, startPoint y: 395, endPoint x: 788, endPoint y: 392, distance: 352.0
click at [788, 392] on div "To navigate, press the arrow keys." at bounding box center [784, 295] width 1150 height 640
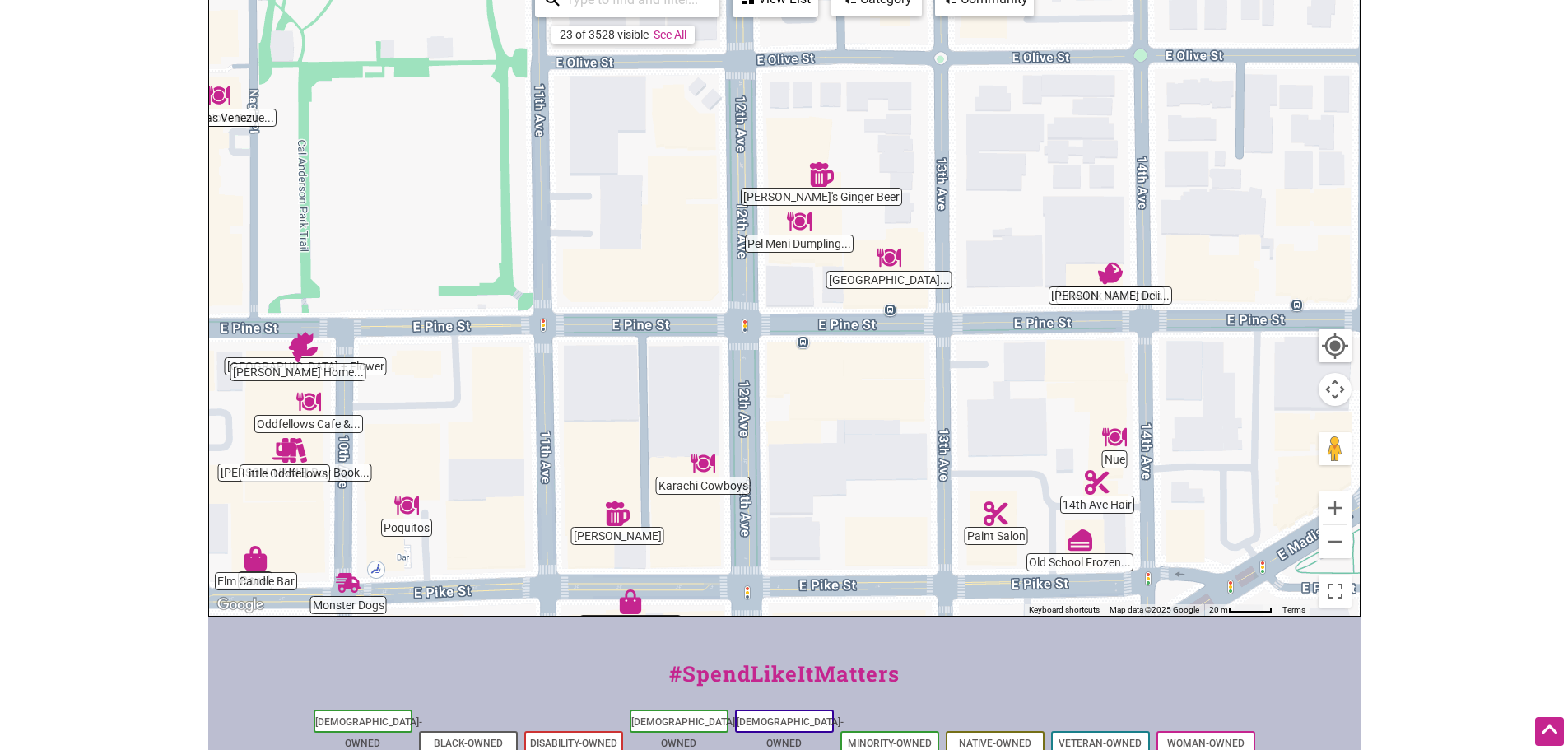
drag, startPoint x: 1135, startPoint y: 392, endPoint x: 955, endPoint y: 392, distance: 180.0
click at [955, 392] on div "To navigate, press the arrow keys." at bounding box center [784, 295] width 1150 height 640
